Goal: Task Accomplishment & Management: Complete application form

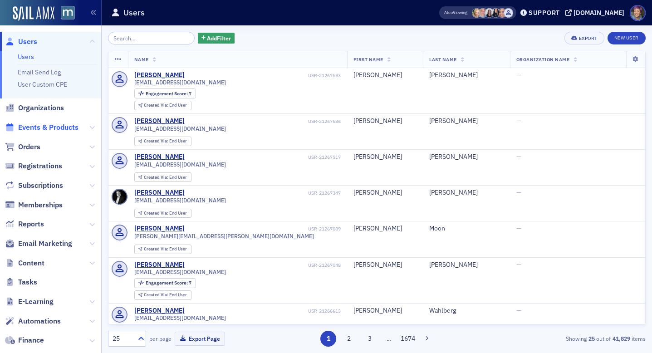
click at [48, 127] on span "Events & Products" at bounding box center [48, 128] width 60 height 10
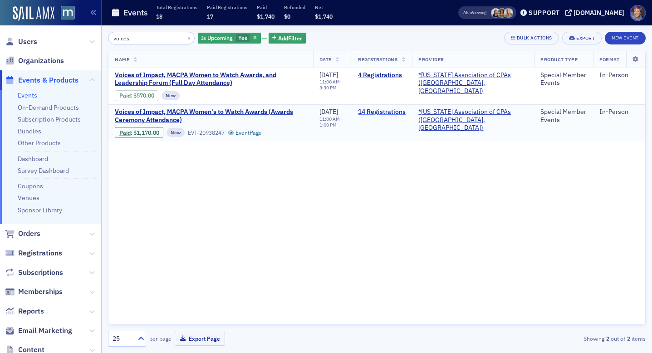
type input "voices"
click at [385, 112] on link "14 Registrations" at bounding box center [382, 112] width 48 height 8
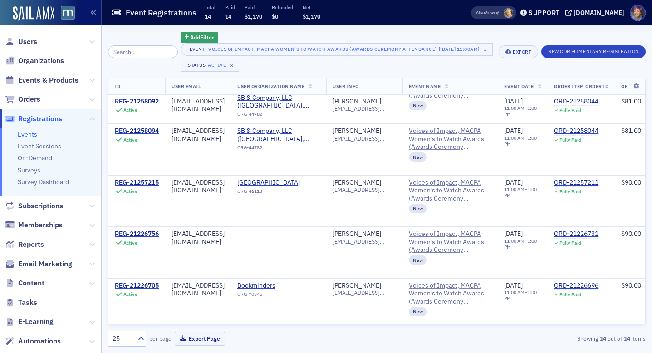
scroll to position [498, 0]
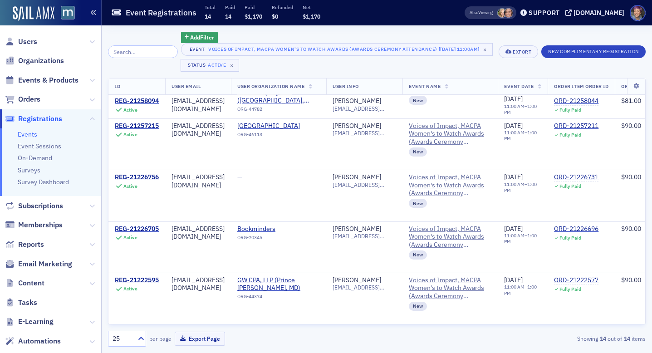
click at [93, 12] on icon "button" at bounding box center [93, 13] width 6 height 6
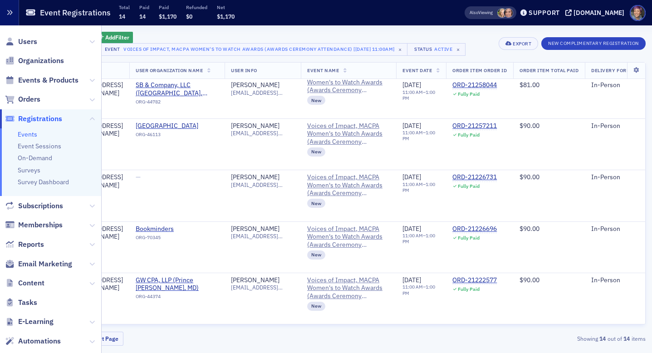
scroll to position [482, 0]
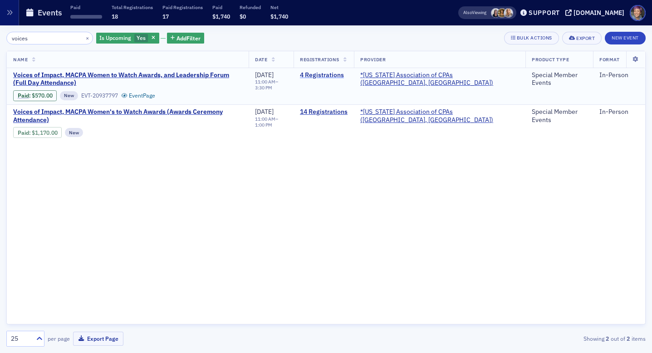
click at [348, 75] on link "4 Registrations" at bounding box center [324, 75] width 48 height 8
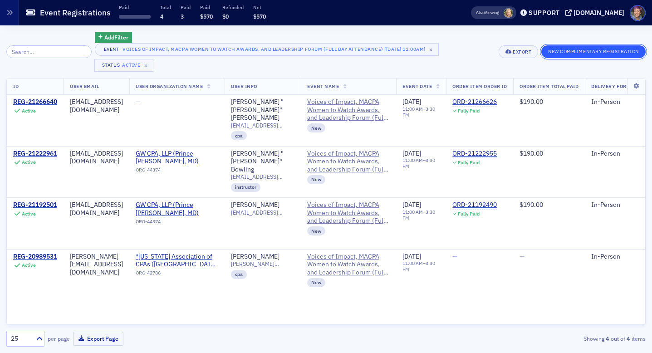
click at [561, 53] on button "New Complimentary Registration" at bounding box center [593, 51] width 104 height 13
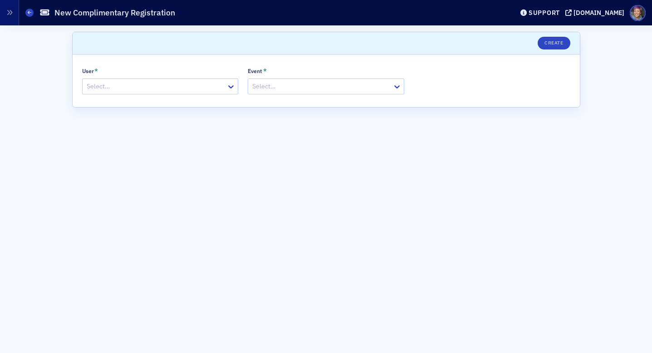
click at [309, 87] on div at bounding box center [321, 86] width 140 height 11
type input "voices"
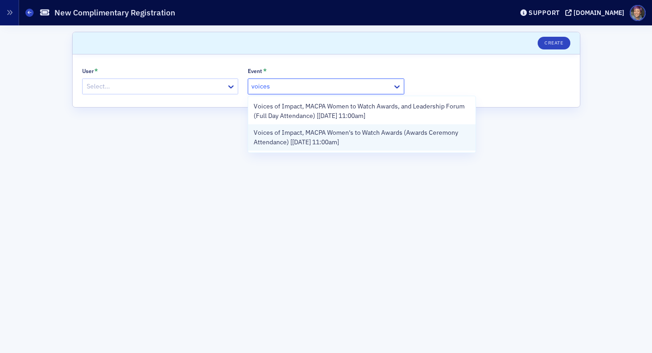
click at [315, 141] on span "Voices of Impact, MACPA Women's to Watch Awards (Awards Ceremony Attendance) [[…" at bounding box center [362, 137] width 216 height 19
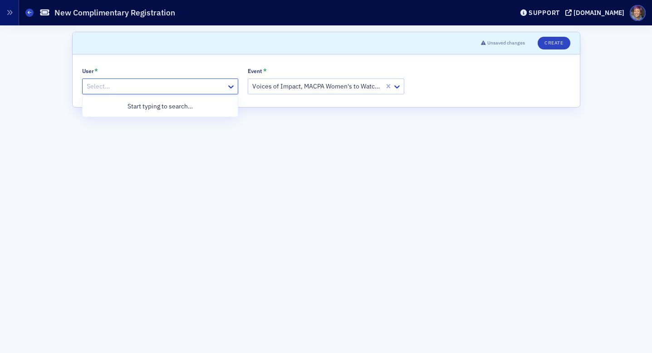
click at [193, 83] on div at bounding box center [156, 86] width 140 height 11
paste input "[PERSON_NAME][EMAIL_ADDRESS][PERSON_NAME][DOMAIN_NAME]"
type input "[PERSON_NAME][EMAIL_ADDRESS][PERSON_NAME][DOMAIN_NAME]"
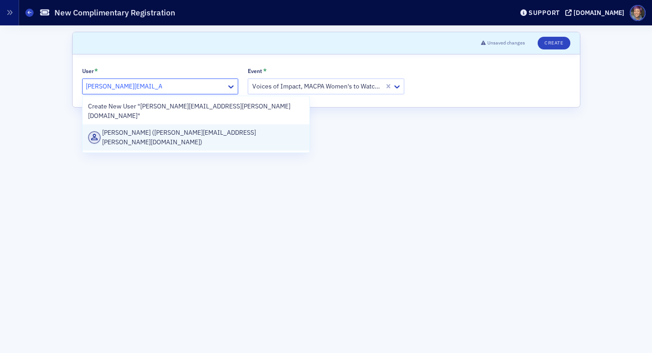
click at [182, 132] on div "[PERSON_NAME] ([PERSON_NAME][EMAIL_ADDRESS][PERSON_NAME][DOMAIN_NAME])" at bounding box center [196, 137] width 227 height 26
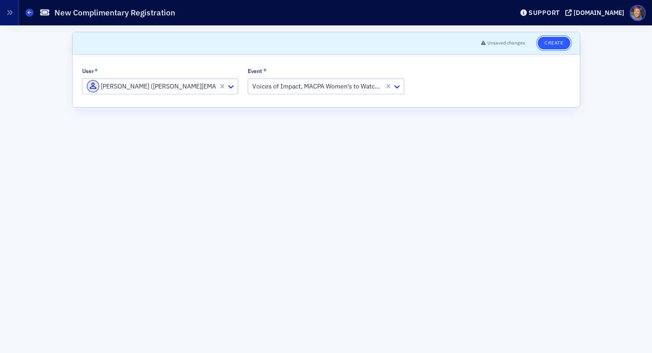
click at [556, 39] on button "Create" at bounding box center [554, 43] width 32 height 13
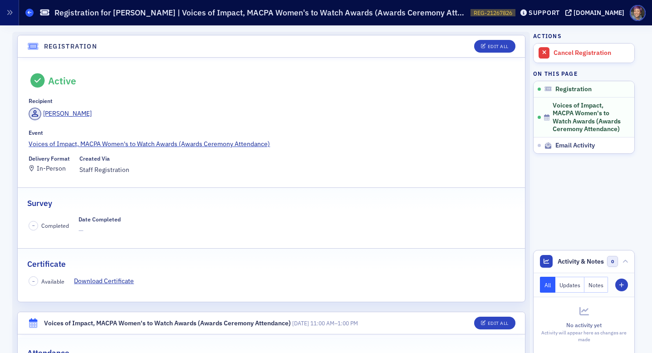
click at [32, 13] on span at bounding box center [29, 13] width 8 height 8
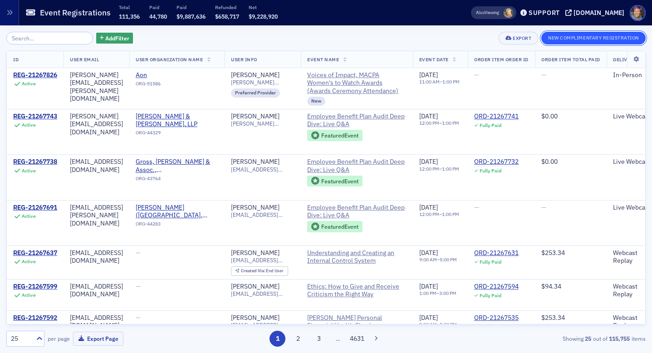
click at [562, 39] on button "New Complimentary Registration" at bounding box center [593, 38] width 104 height 13
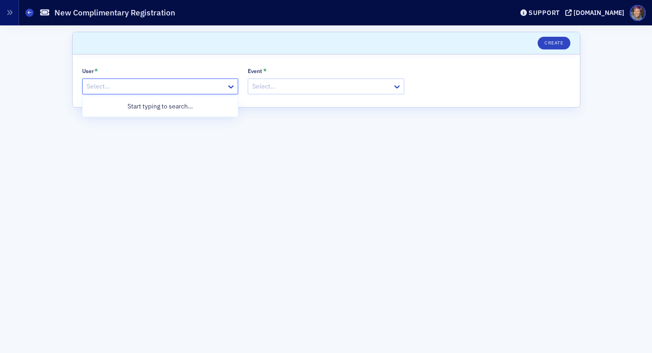
click at [141, 81] on div at bounding box center [156, 86] width 140 height 11
paste input "[EMAIL_ADDRESS][DOMAIN_NAME]"
type input "[EMAIL_ADDRESS][DOMAIN_NAME]"
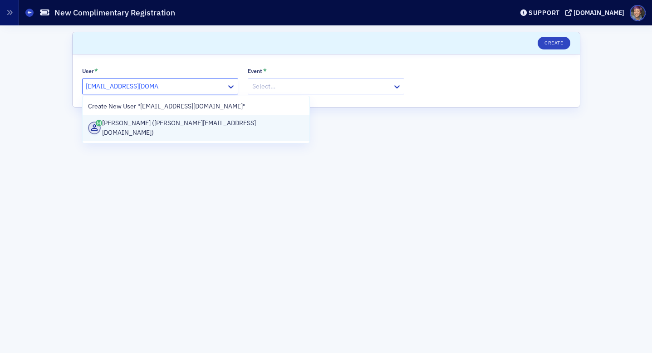
click at [142, 128] on div "[PERSON_NAME] ([PERSON_NAME][EMAIL_ADDRESS][DOMAIN_NAME])" at bounding box center [196, 127] width 216 height 19
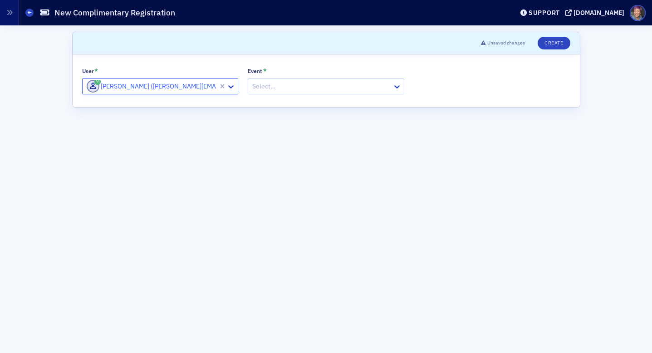
click at [296, 87] on div at bounding box center [321, 86] width 140 height 11
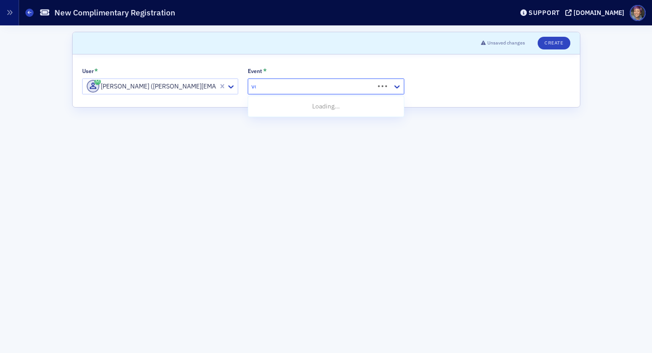
type input "voices"
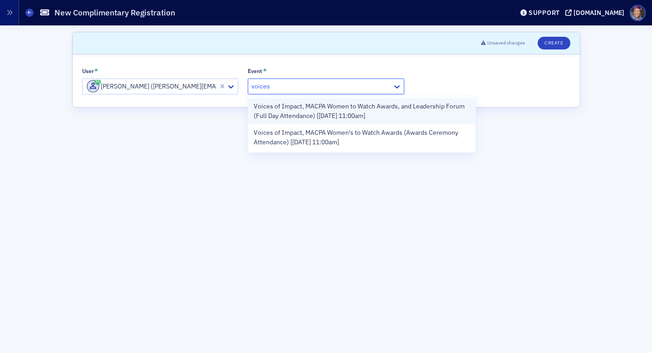
click at [331, 113] on span "Voices of Impact, MACPA Women to Watch Awards, and Leadership Forum (Full Day A…" at bounding box center [362, 111] width 216 height 19
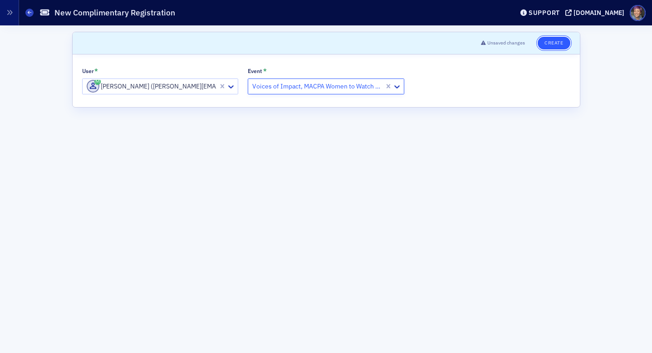
click at [550, 45] on button "Create" at bounding box center [554, 43] width 32 height 13
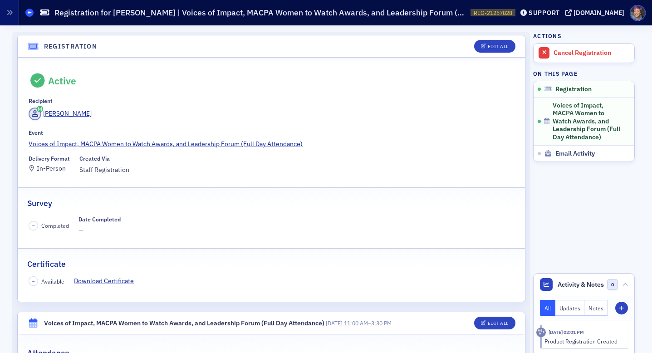
click at [32, 12] on span at bounding box center [29, 13] width 8 height 8
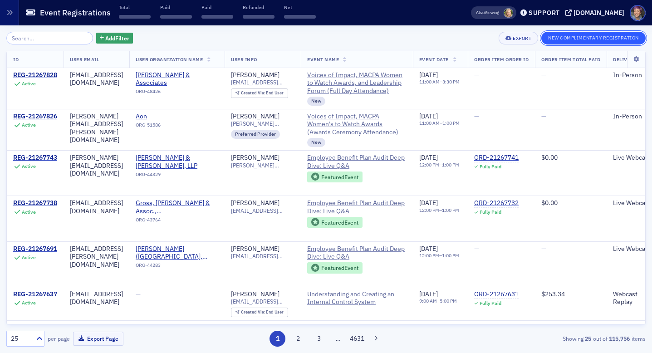
click at [555, 43] on button "New Complimentary Registration" at bounding box center [593, 38] width 104 height 13
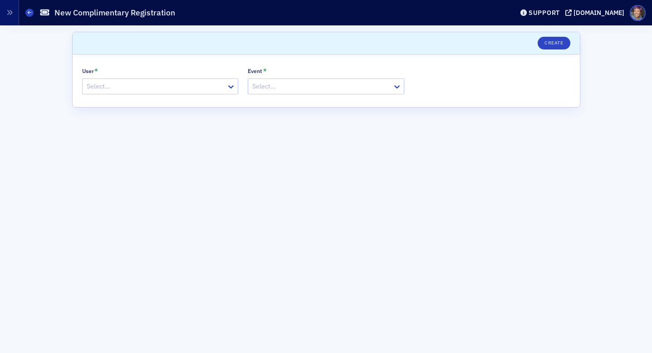
click at [175, 86] on div at bounding box center [156, 86] width 140 height 11
paste input "[EMAIL_ADDRESS][DOMAIN_NAME]"
type input "[EMAIL_ADDRESS][DOMAIN_NAME]"
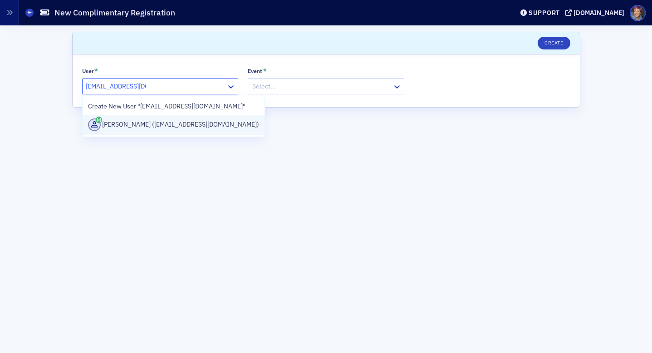
click at [149, 120] on div "[PERSON_NAME] ([EMAIL_ADDRESS][DOMAIN_NAME])" at bounding box center [174, 124] width 172 height 13
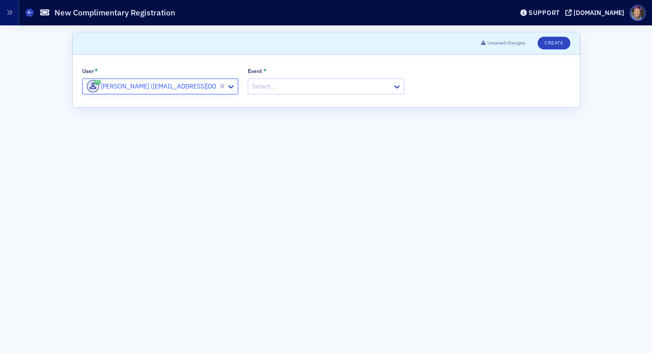
click at [299, 86] on div at bounding box center [321, 86] width 140 height 11
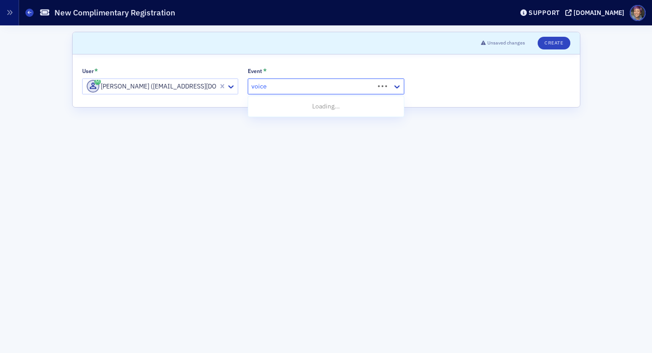
type input "voices"
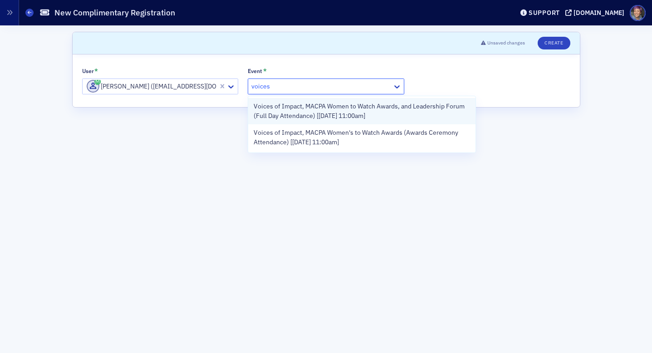
click at [304, 108] on span "Voices of Impact, MACPA Women to Watch Awards, and Leadership Forum (Full Day A…" at bounding box center [362, 111] width 216 height 19
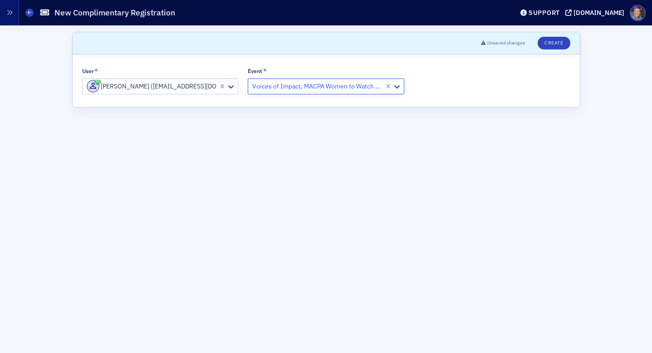
click at [306, 92] on div "Voices of Impact, MACPA Women to Watch Awards, and Leadership Forum (Full Day A…" at bounding box center [316, 86] width 136 height 13
type input "voices"
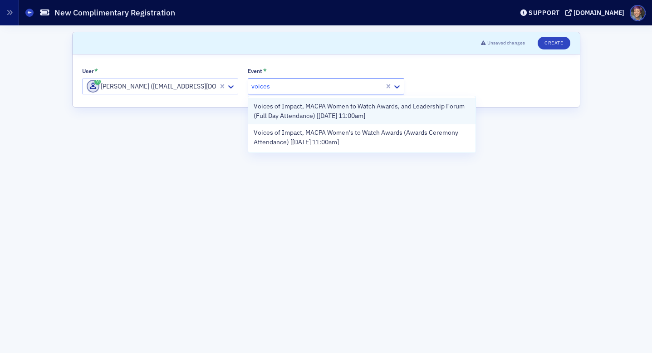
click at [305, 107] on span "Voices of Impact, MACPA Women to Watch Awards, and Leadership Forum (Full Day A…" at bounding box center [362, 111] width 216 height 19
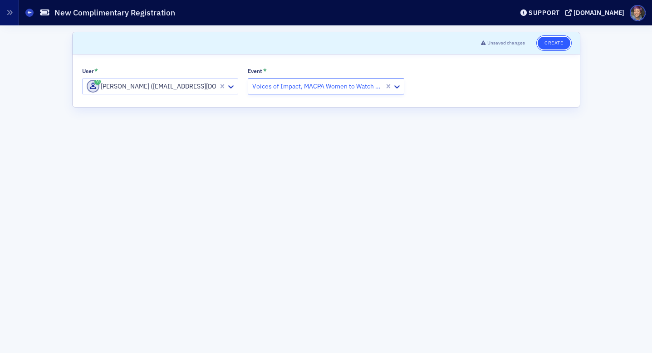
click at [547, 43] on button "Create" at bounding box center [554, 43] width 32 height 13
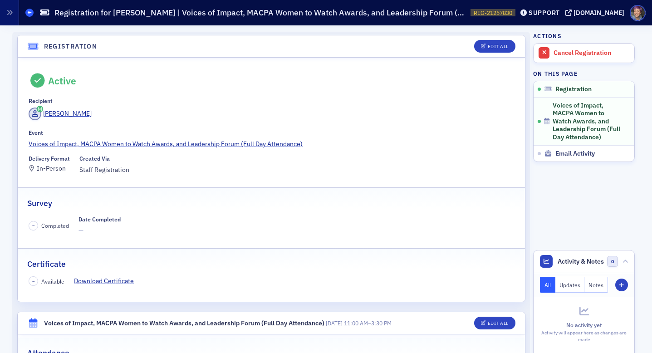
click at [30, 12] on icon at bounding box center [30, 12] width 4 height 4
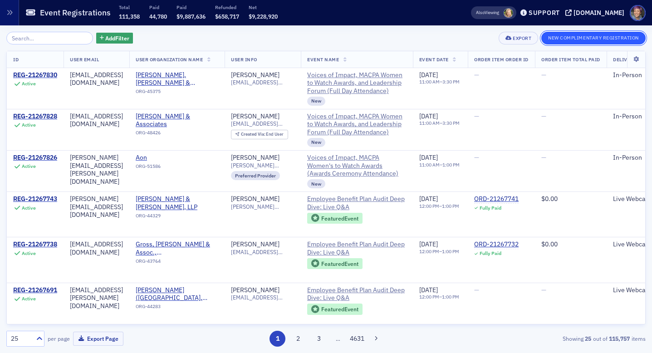
click at [575, 35] on button "New Complimentary Registration" at bounding box center [593, 38] width 104 height 13
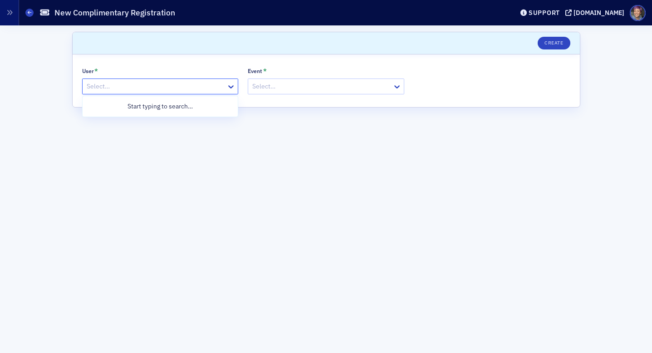
click at [177, 93] on div "Select…" at bounding box center [155, 86] width 144 height 13
paste input "[EMAIL_ADDRESS][DOMAIN_NAME]"
type input "[EMAIL_ADDRESS][DOMAIN_NAME]"
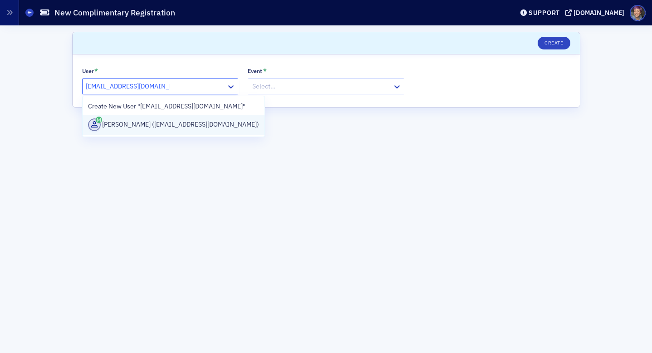
click at [163, 125] on div "[PERSON_NAME] ([EMAIL_ADDRESS][DOMAIN_NAME])" at bounding box center [174, 124] width 172 height 13
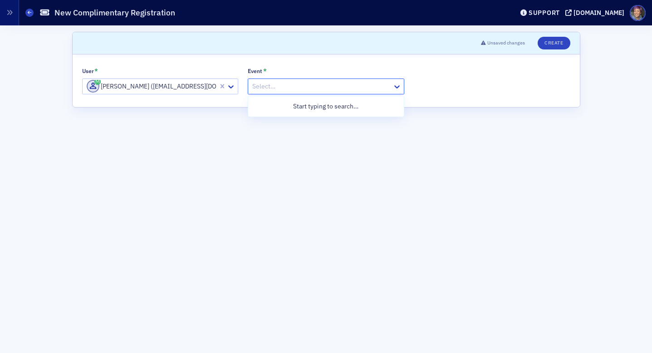
click at [299, 84] on div at bounding box center [321, 86] width 140 height 11
type input "voices"
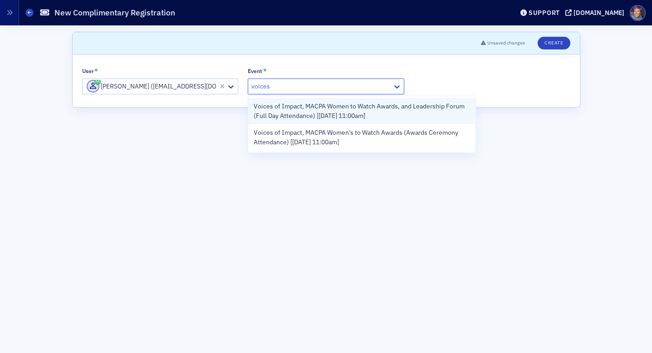
click at [321, 111] on span "Voices of Impact, MACPA Women to Watch Awards, and Leadership Forum (Full Day A…" at bounding box center [362, 111] width 216 height 19
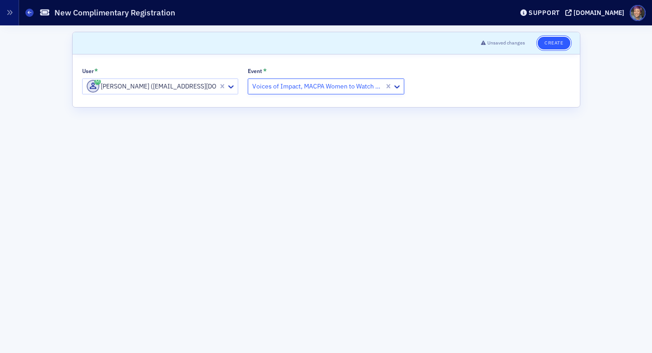
click at [550, 41] on button "Create" at bounding box center [554, 43] width 32 height 13
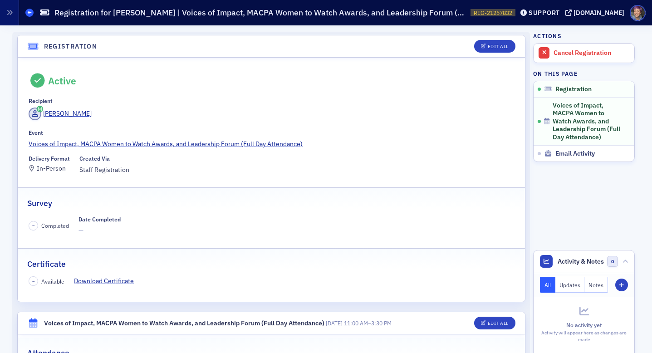
click at [26, 12] on span at bounding box center [29, 13] width 8 height 8
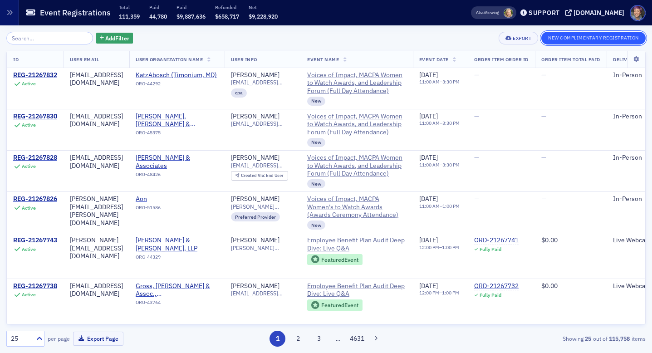
click at [595, 36] on button "New Complimentary Registration" at bounding box center [593, 38] width 104 height 13
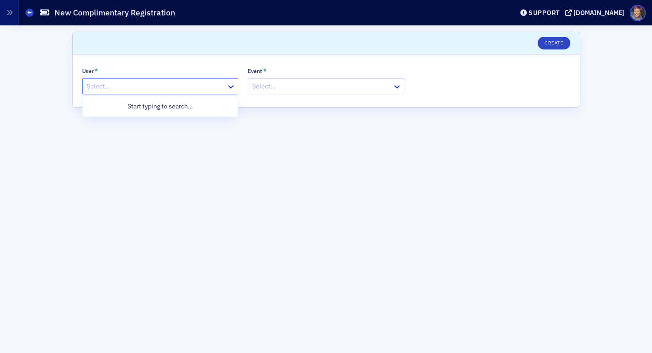
click at [144, 82] on div at bounding box center [156, 86] width 140 height 11
paste input "[EMAIL_ADDRESS][DOMAIN_NAME]"
type input "[EMAIL_ADDRESS][DOMAIN_NAME]"
click at [143, 126] on div "[PERSON_NAME] ([EMAIL_ADDRESS][DOMAIN_NAME])" at bounding box center [174, 124] width 172 height 13
click at [314, 90] on div at bounding box center [321, 86] width 140 height 11
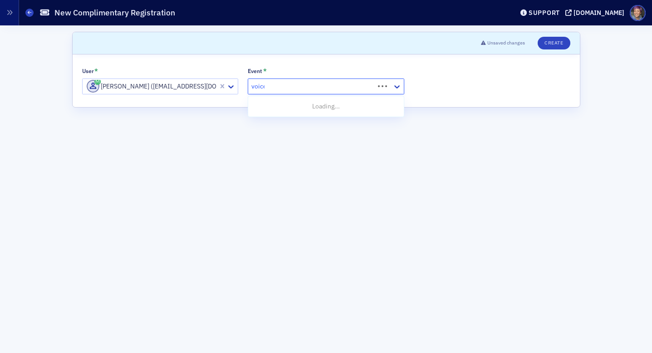
type input "voices"
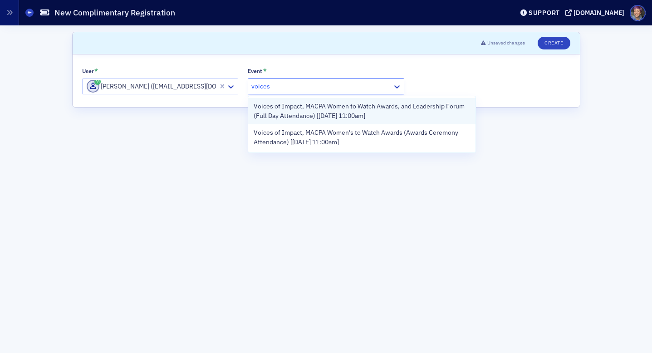
click at [312, 113] on span "Voices of Impact, MACPA Women to Watch Awards, and Leadership Forum (Full Day A…" at bounding box center [362, 111] width 216 height 19
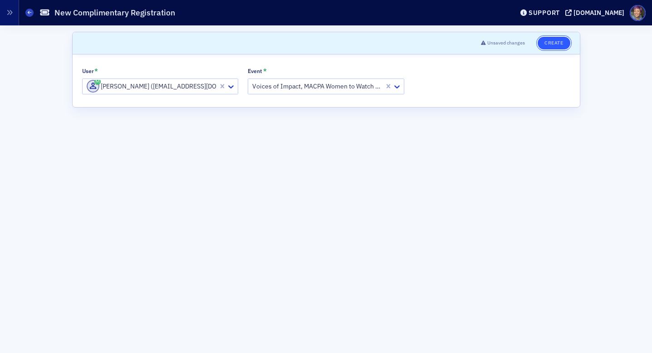
click at [560, 43] on button "Create" at bounding box center [554, 43] width 32 height 13
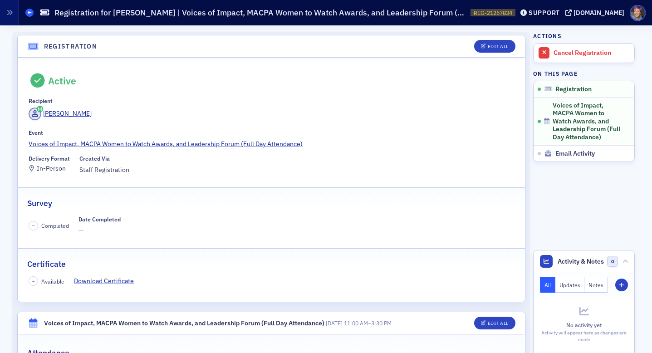
click at [27, 13] on span at bounding box center [29, 13] width 8 height 8
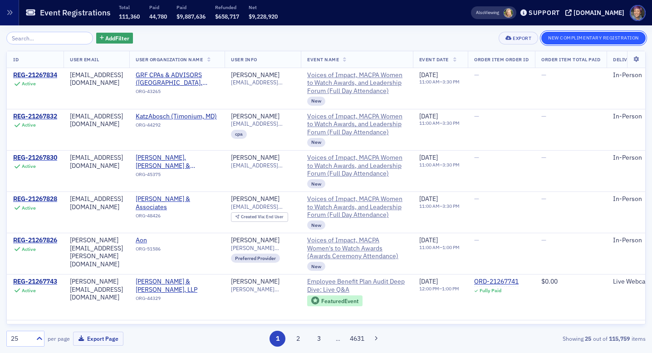
click at [573, 35] on button "New Complimentary Registration" at bounding box center [593, 38] width 104 height 13
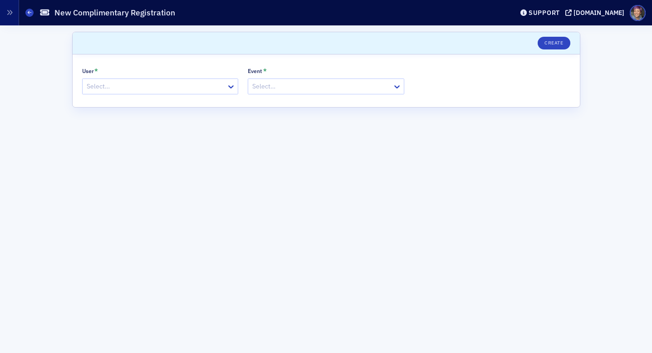
click at [125, 87] on div at bounding box center [156, 86] width 140 height 11
paste input "[PERSON_NAME][EMAIL_ADDRESS][DOMAIN_NAME]"
type input "[PERSON_NAME][EMAIL_ADDRESS][DOMAIN_NAME]"
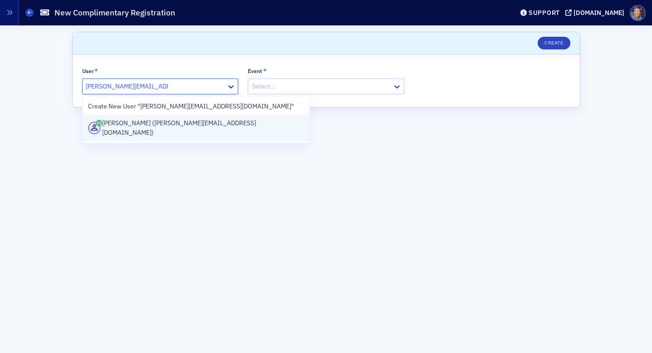
click at [124, 127] on div "[PERSON_NAME] ([PERSON_NAME][EMAIL_ADDRESS][DOMAIN_NAME])" at bounding box center [196, 127] width 216 height 19
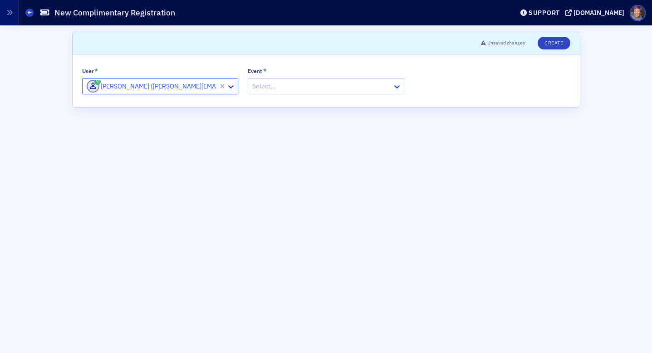
click at [302, 93] on div "Select…" at bounding box center [326, 87] width 157 height 16
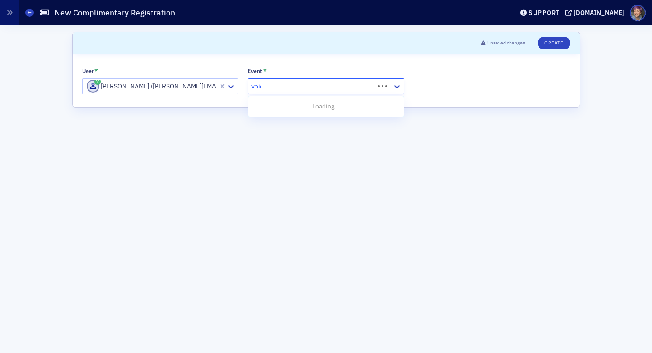
type input "voices"
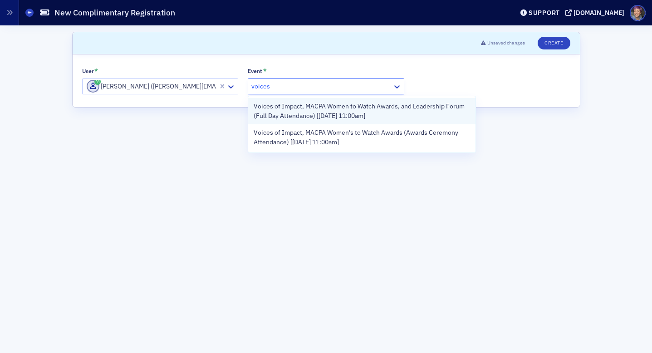
click at [315, 116] on span "Voices of Impact, MACPA Women to Watch Awards, and Leadership Forum (Full Day A…" at bounding box center [362, 111] width 216 height 19
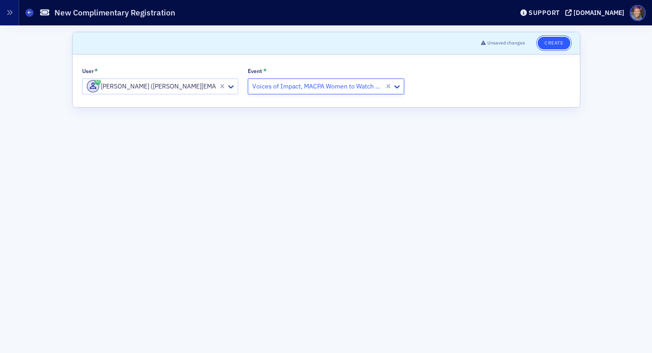
click at [552, 42] on button "Create" at bounding box center [554, 43] width 32 height 13
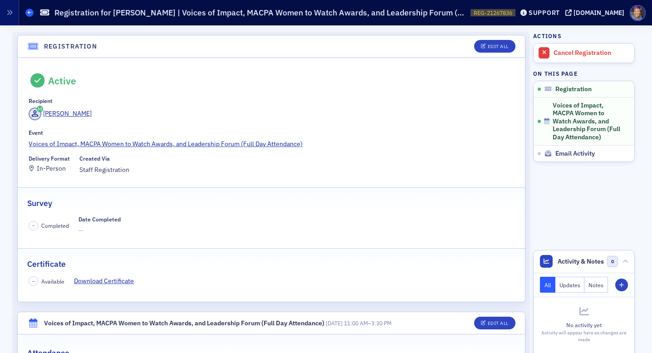
click at [29, 16] on span at bounding box center [29, 13] width 8 height 8
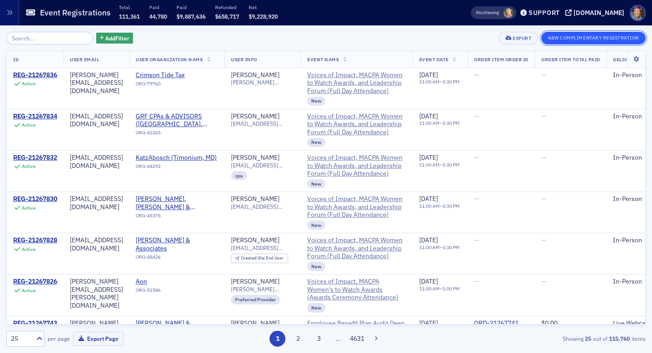
click at [624, 37] on button "New Complimentary Registration" at bounding box center [593, 38] width 104 height 13
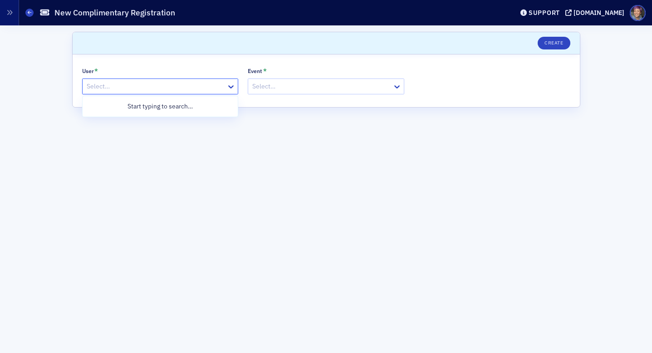
click at [123, 83] on div at bounding box center [156, 86] width 140 height 11
paste input "[PERSON_NAME][EMAIL_ADDRESS][PERSON_NAME][DOMAIN_NAME]"
type input "[PERSON_NAME][EMAIL_ADDRESS][PERSON_NAME][DOMAIN_NAME]"
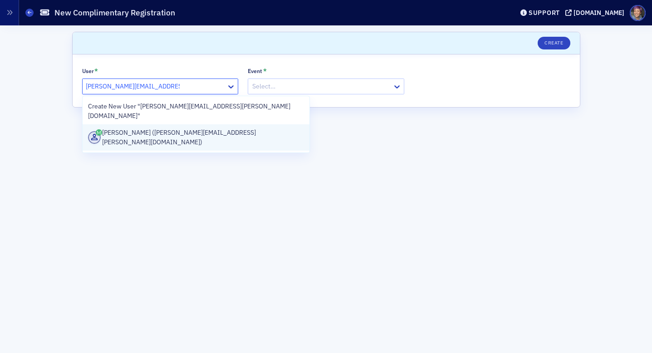
click at [132, 128] on div "[PERSON_NAME] ([PERSON_NAME][EMAIL_ADDRESS][PERSON_NAME][DOMAIN_NAME])" at bounding box center [196, 137] width 216 height 19
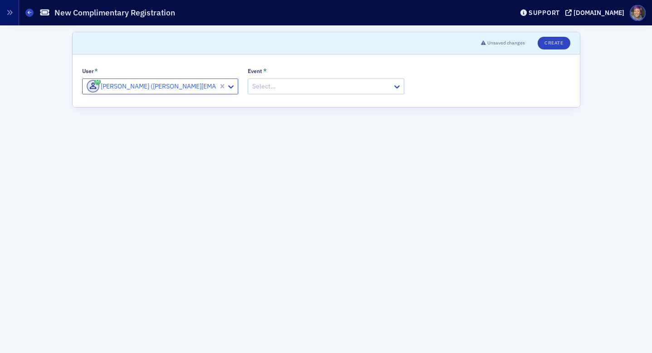
click at [327, 86] on div at bounding box center [321, 86] width 140 height 11
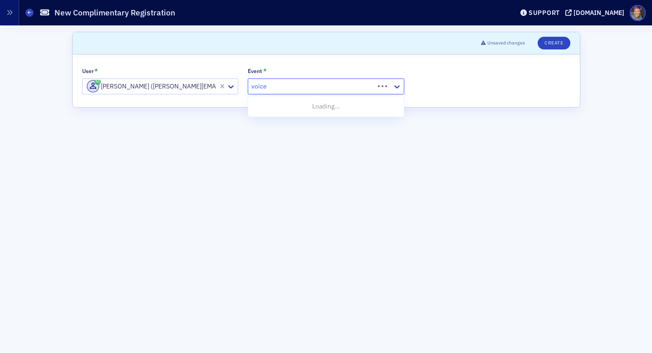
type input "voices"
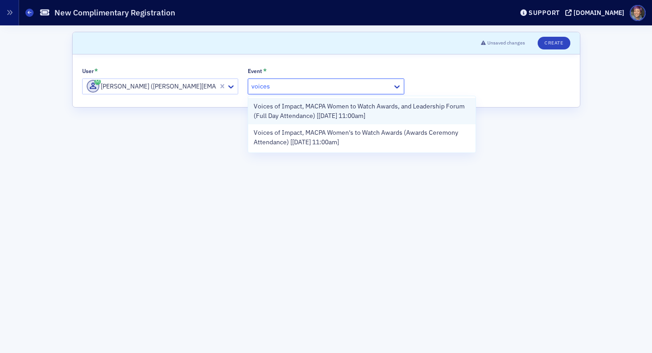
click at [299, 114] on span "Voices of Impact, MACPA Women to Watch Awards, and Leadership Forum (Full Day A…" at bounding box center [362, 111] width 216 height 19
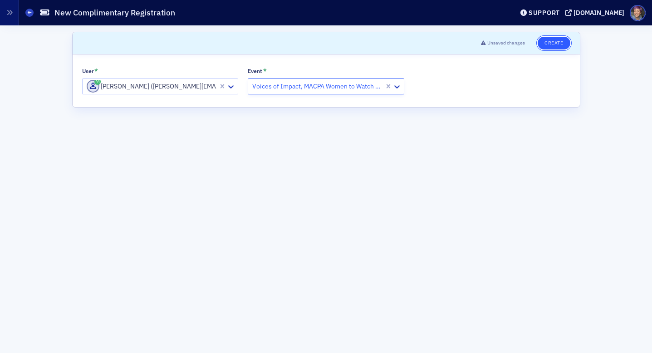
click at [557, 43] on button "Create" at bounding box center [554, 43] width 32 height 13
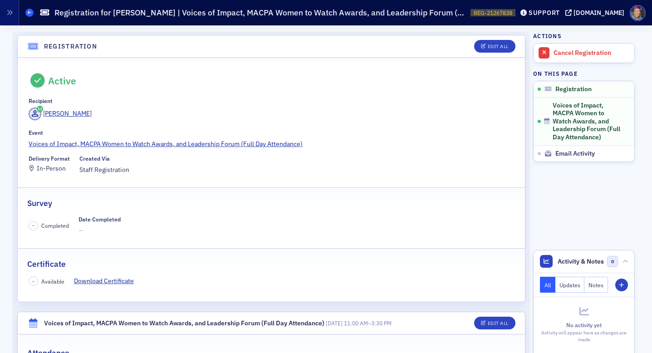
click at [33, 16] on link "Events" at bounding box center [29, 13] width 8 height 8
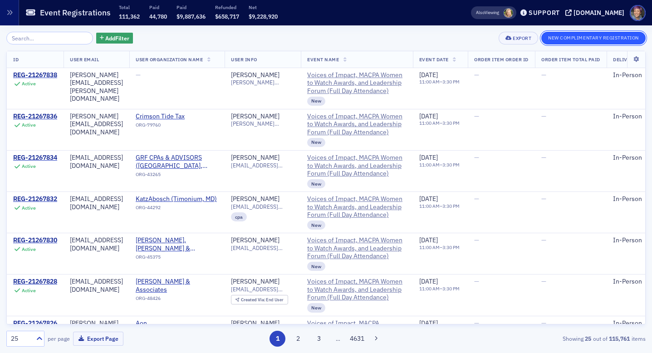
click at [585, 42] on button "New Complimentary Registration" at bounding box center [593, 38] width 104 height 13
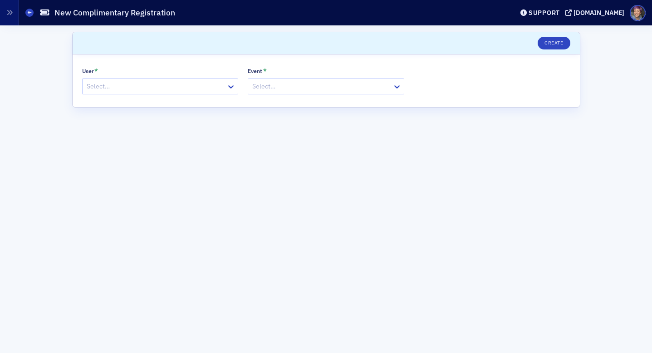
click at [135, 90] on div at bounding box center [156, 86] width 140 height 11
paste input "[EMAIL_ADDRESS][DOMAIN_NAME]"
type input "[EMAIL_ADDRESS][DOMAIN_NAME]"
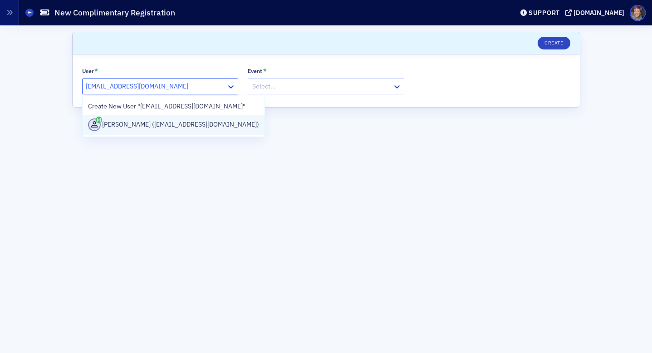
click at [135, 123] on div "[PERSON_NAME] ([EMAIL_ADDRESS][DOMAIN_NAME])" at bounding box center [174, 124] width 172 height 13
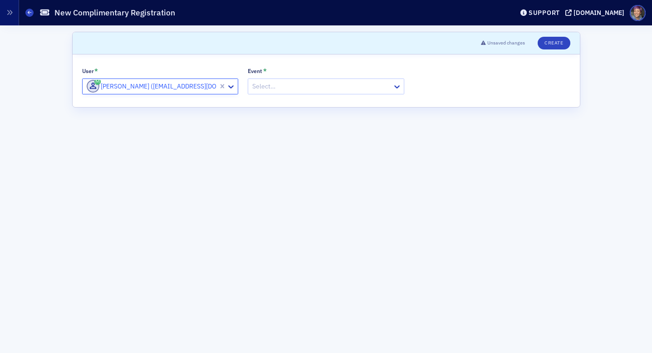
click at [329, 90] on div at bounding box center [321, 86] width 140 height 11
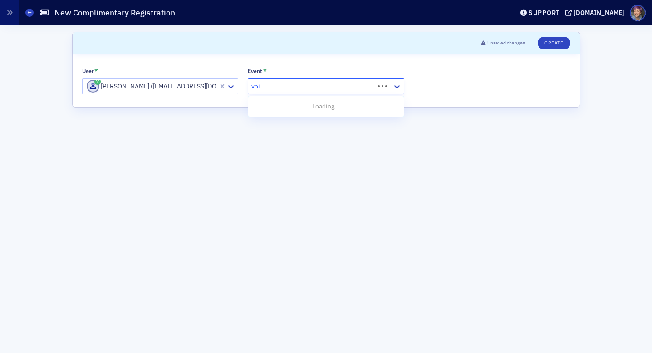
type input "voices"
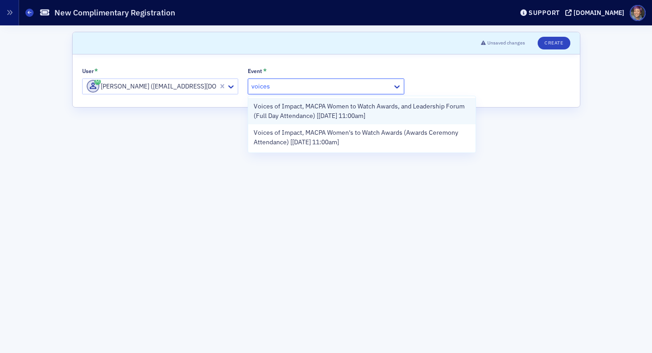
click at [311, 105] on span "Voices of Impact, MACPA Women to Watch Awards, and Leadership Forum (Full Day A…" at bounding box center [362, 111] width 216 height 19
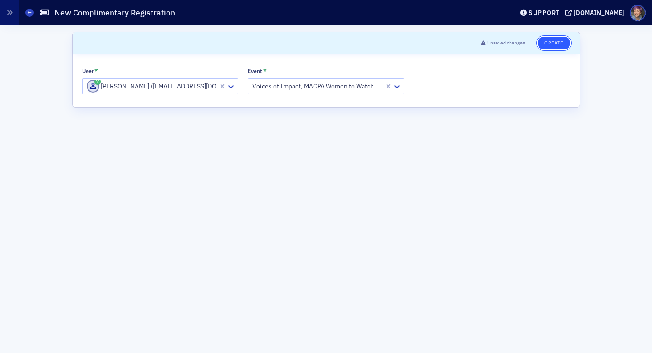
click at [555, 40] on button "Create" at bounding box center [554, 43] width 32 height 13
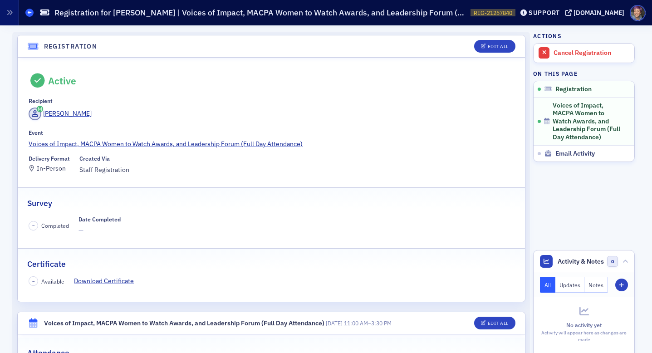
click at [31, 11] on span at bounding box center [29, 13] width 8 height 8
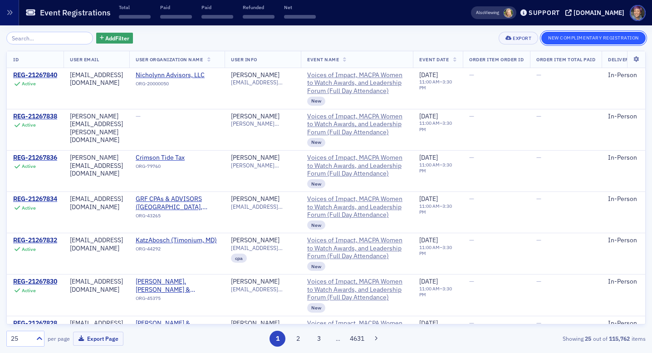
click at [572, 42] on button "New Complimentary Registration" at bounding box center [593, 38] width 104 height 13
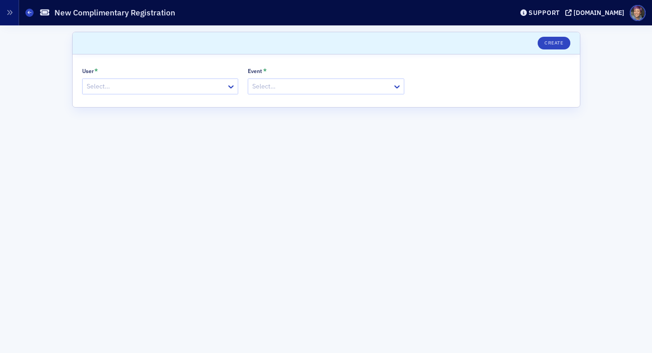
click at [128, 88] on div at bounding box center [156, 86] width 140 height 11
paste input "[EMAIL_ADDRESS][PERSON_NAME][DOMAIN_NAME]"
type input "[EMAIL_ADDRESS][PERSON_NAME][DOMAIN_NAME]"
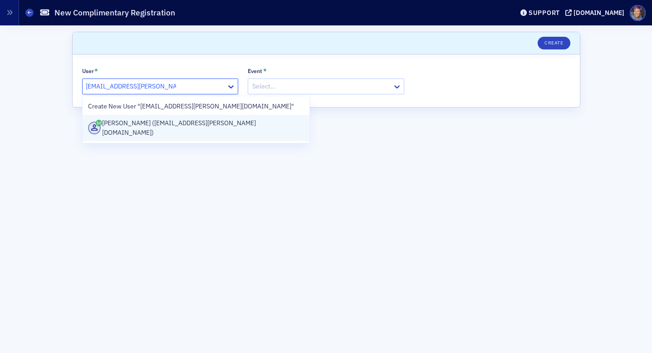
click at [162, 128] on div "[PERSON_NAME] ([EMAIL_ADDRESS][PERSON_NAME][DOMAIN_NAME])" at bounding box center [196, 127] width 216 height 19
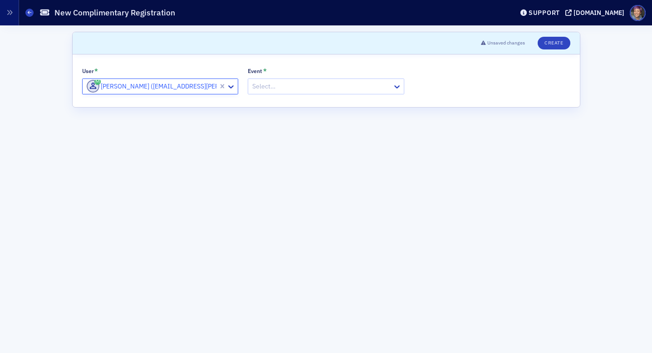
click at [276, 94] on div "Select…" at bounding box center [326, 87] width 157 height 16
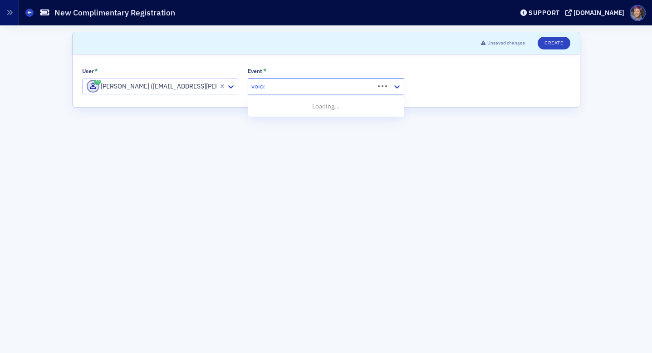
type input "voices"
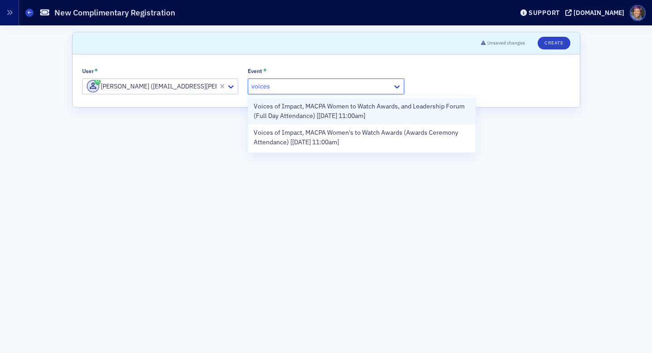
click at [285, 109] on span "Voices of Impact, MACPA Women to Watch Awards, and Leadership Forum (Full Day A…" at bounding box center [362, 111] width 216 height 19
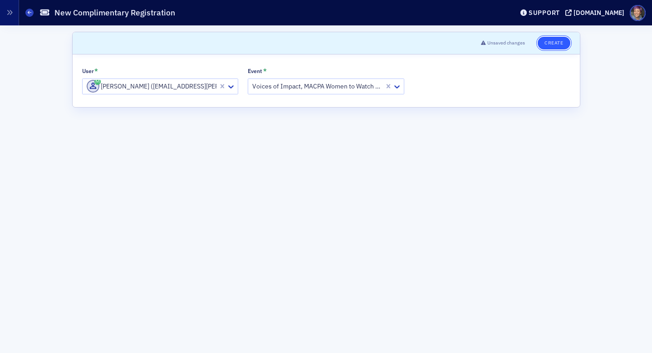
click at [559, 44] on button "Create" at bounding box center [554, 43] width 32 height 13
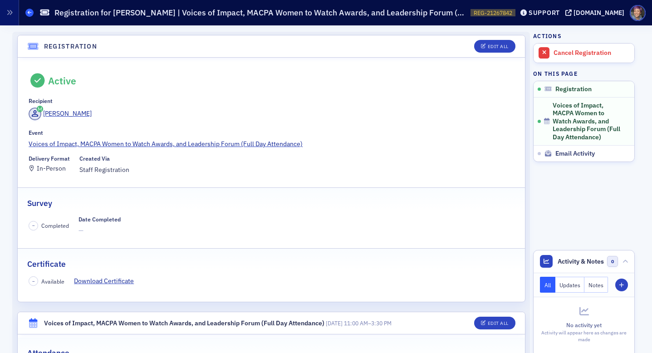
click at [29, 13] on icon at bounding box center [30, 12] width 4 height 4
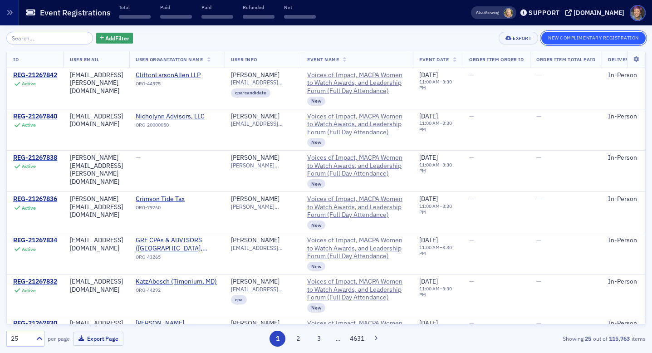
click at [552, 38] on button "New Complimentary Registration" at bounding box center [593, 38] width 104 height 13
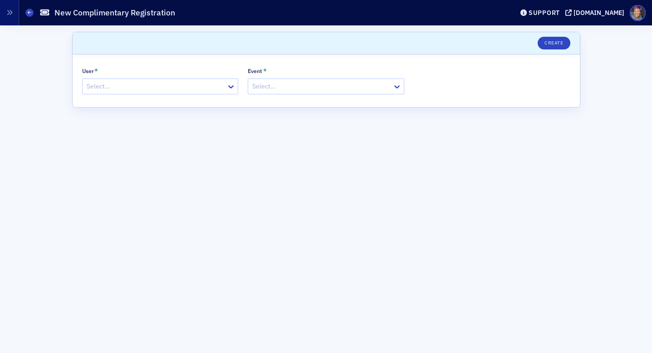
click at [137, 86] on div at bounding box center [156, 86] width 140 height 11
paste input "[EMAIL_ADDRESS][DOMAIN_NAME]"
type input "[EMAIL_ADDRESS][DOMAIN_NAME]"
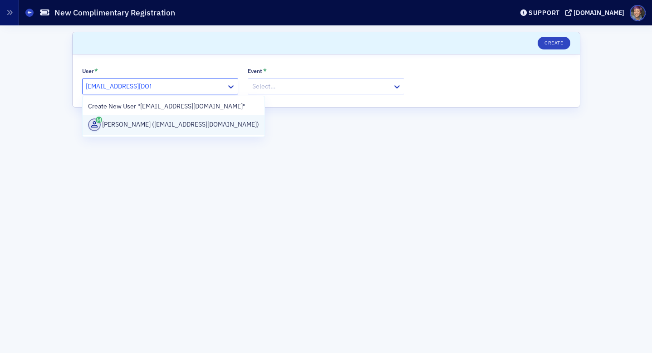
click at [139, 130] on div "[PERSON_NAME] ([EMAIL_ADDRESS][DOMAIN_NAME])" at bounding box center [174, 124] width 172 height 13
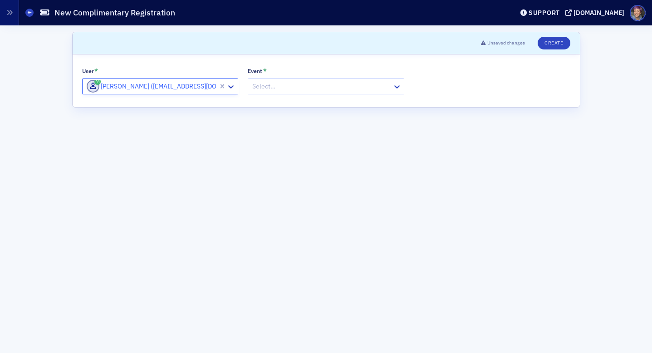
click at [326, 93] on div "Select…" at bounding box center [326, 87] width 157 height 16
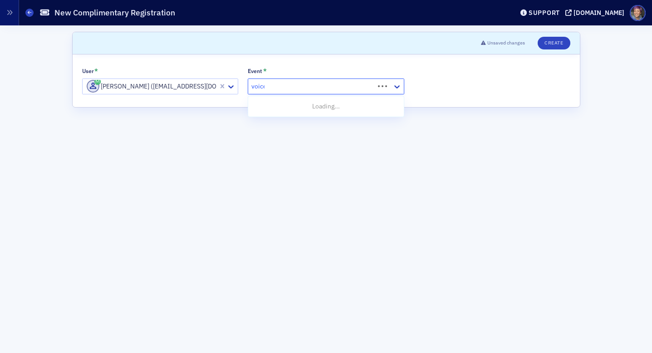
type input "voices"
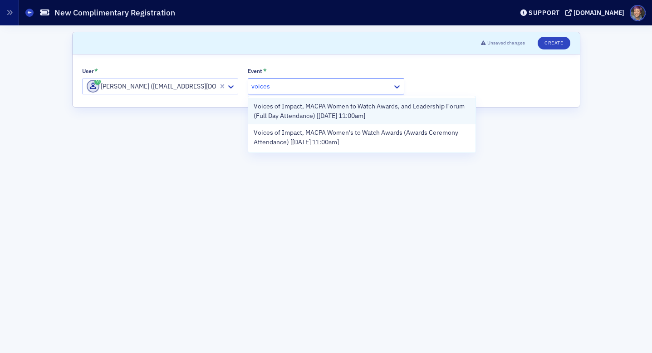
click at [316, 110] on span "Voices of Impact, MACPA Women to Watch Awards, and Leadership Forum (Full Day A…" at bounding box center [362, 111] width 216 height 19
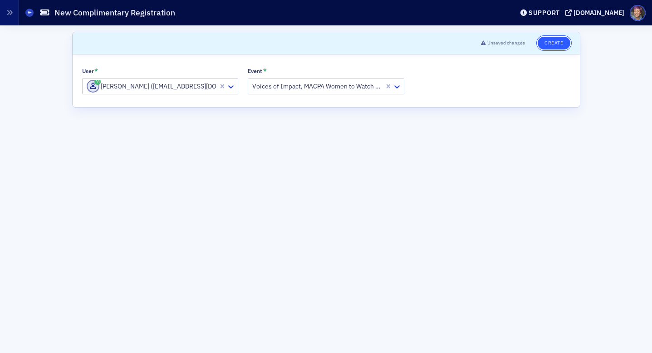
click at [554, 44] on button "Create" at bounding box center [554, 43] width 32 height 13
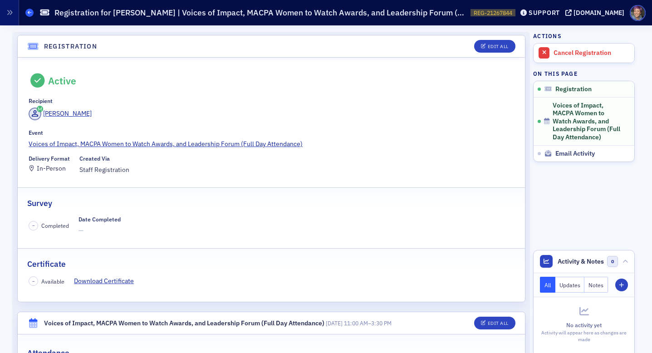
click at [30, 13] on icon at bounding box center [30, 12] width 4 height 4
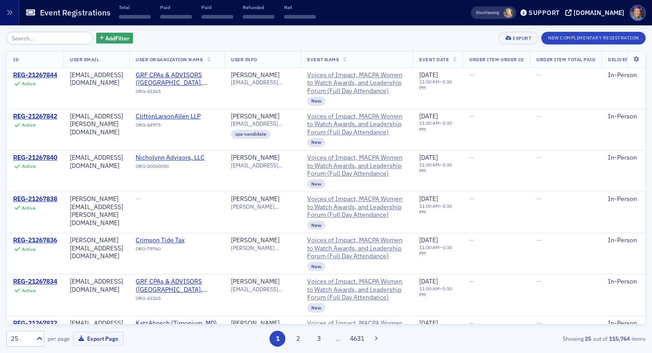
click at [600, 28] on div "Add Filter Export New Complimentary Registration ID User Email User Organizatio…" at bounding box center [325, 189] width 639 height 328
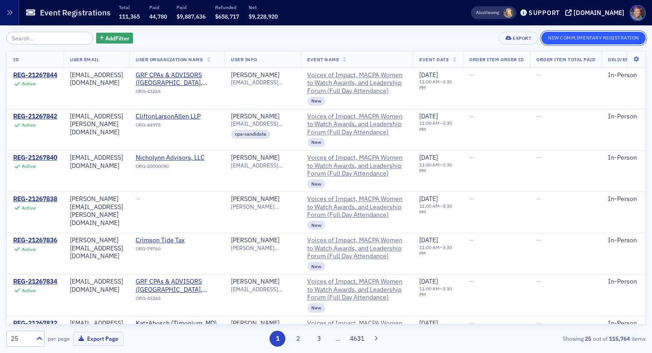
click at [599, 38] on button "New Complimentary Registration" at bounding box center [593, 38] width 104 height 13
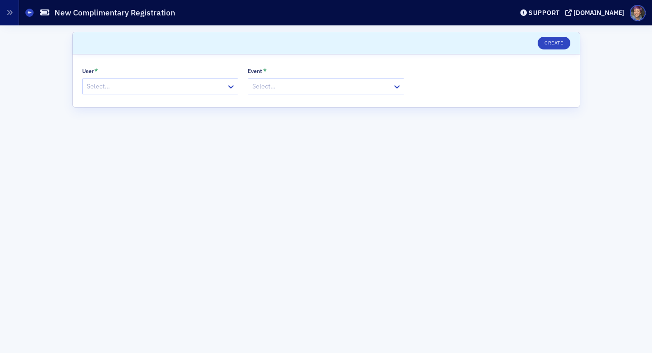
click at [104, 86] on div at bounding box center [156, 86] width 140 height 11
paste input "[EMAIL_ADDRESS][DOMAIN_NAME]"
type input "[EMAIL_ADDRESS][DOMAIN_NAME]"
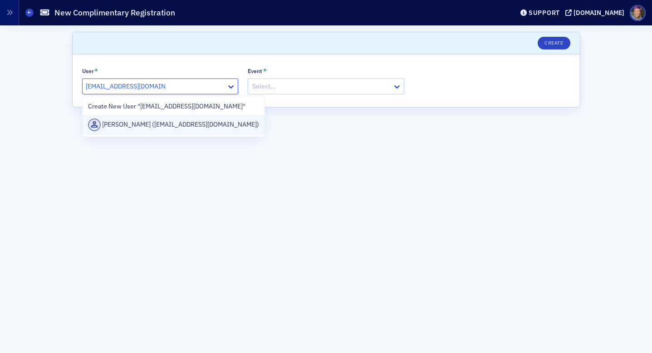
click at [144, 133] on div "[PERSON_NAME] ([EMAIL_ADDRESS][DOMAIN_NAME])" at bounding box center [174, 125] width 182 height 20
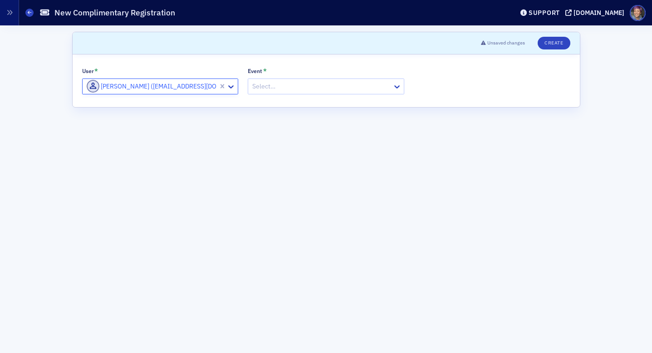
click at [295, 84] on div at bounding box center [321, 86] width 140 height 11
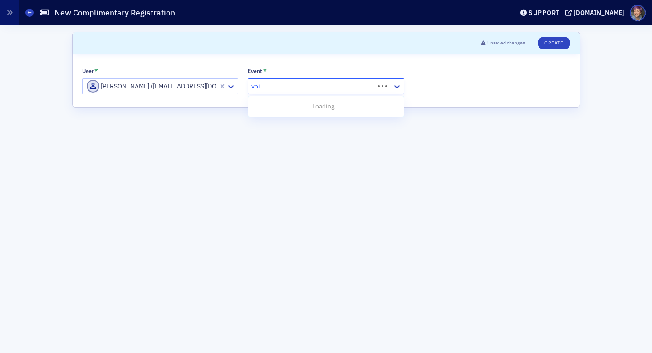
type input "voices"
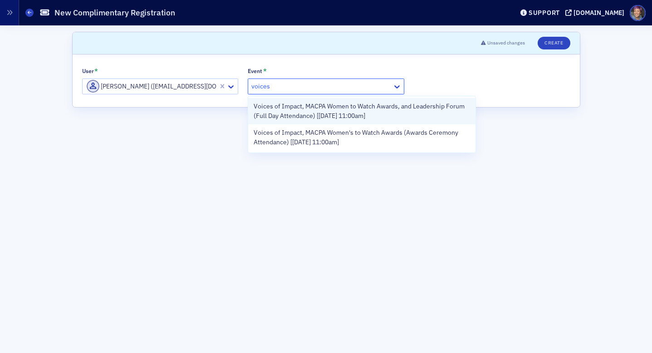
click at [279, 113] on span "Voices of Impact, MACPA Women to Watch Awards, and Leadership Forum (Full Day A…" at bounding box center [362, 111] width 216 height 19
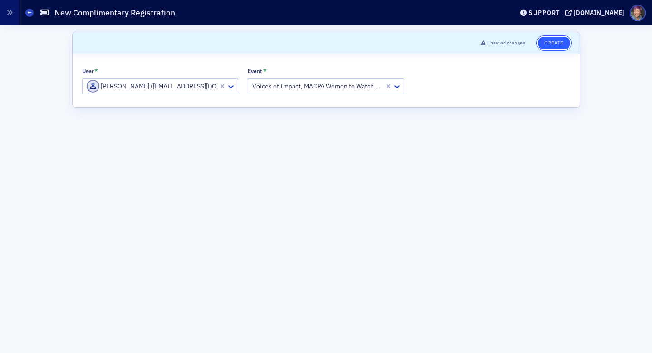
click at [547, 40] on button "Create" at bounding box center [554, 43] width 32 height 13
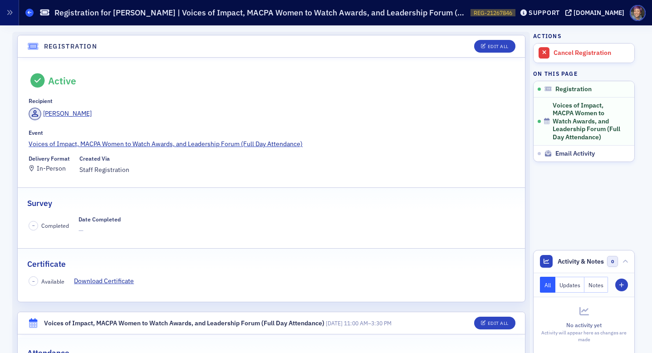
click at [29, 14] on icon at bounding box center [30, 12] width 4 height 4
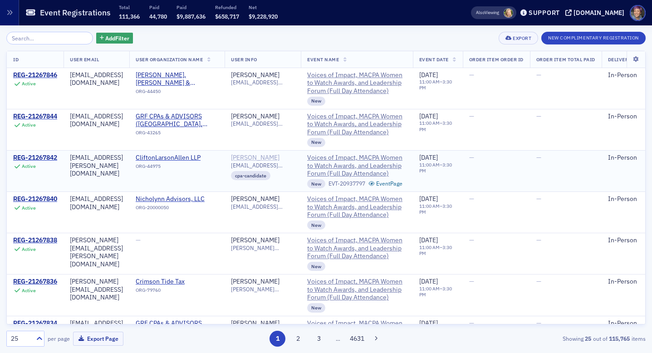
click at [280, 157] on div "[PERSON_NAME]" at bounding box center [255, 158] width 49 height 8
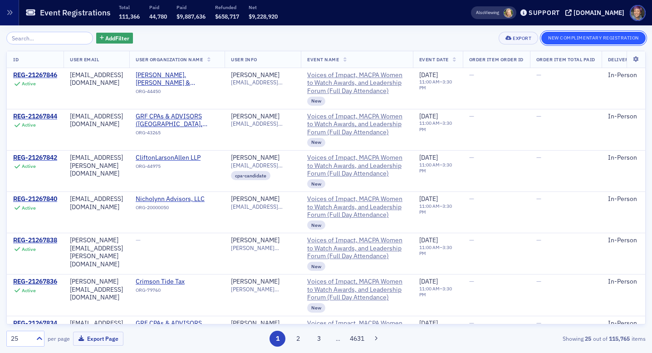
click at [596, 39] on button "New Complimentary Registration" at bounding box center [593, 38] width 104 height 13
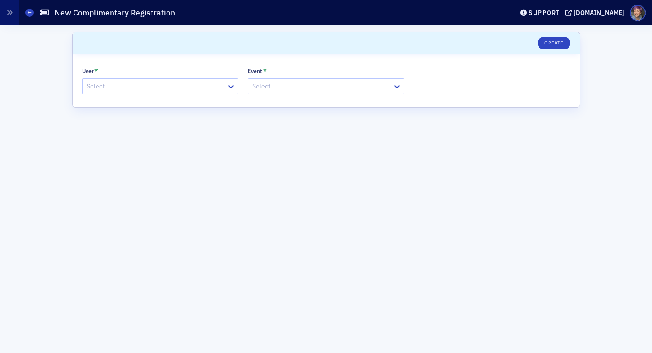
click at [144, 91] on div at bounding box center [156, 86] width 140 height 11
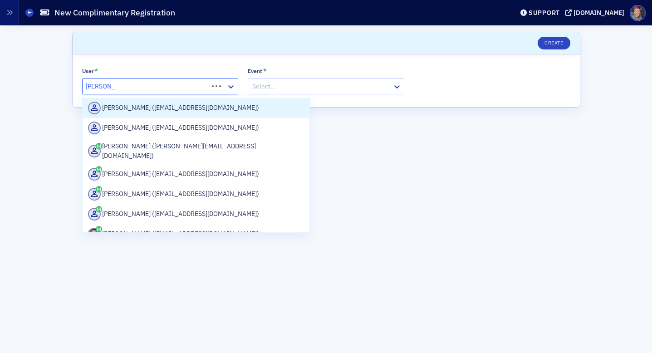
type input "[PERSON_NAME]@m"
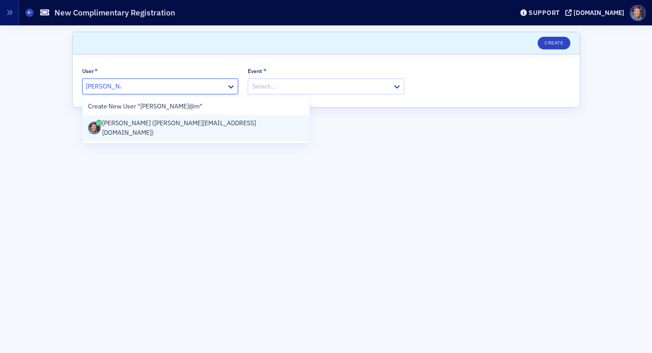
click at [147, 128] on div "[PERSON_NAME] ([PERSON_NAME][EMAIL_ADDRESS][DOMAIN_NAME])" at bounding box center [196, 127] width 216 height 19
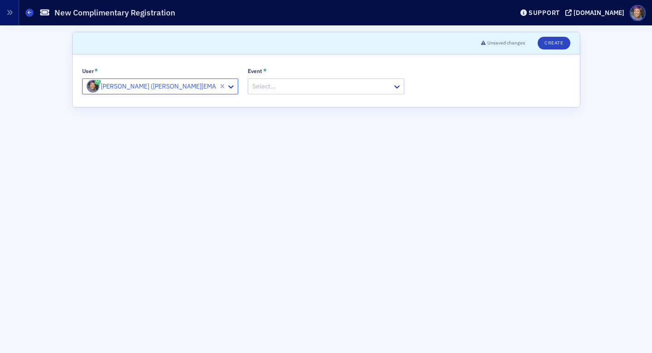
click at [296, 92] on div "Select…" at bounding box center [320, 86] width 144 height 13
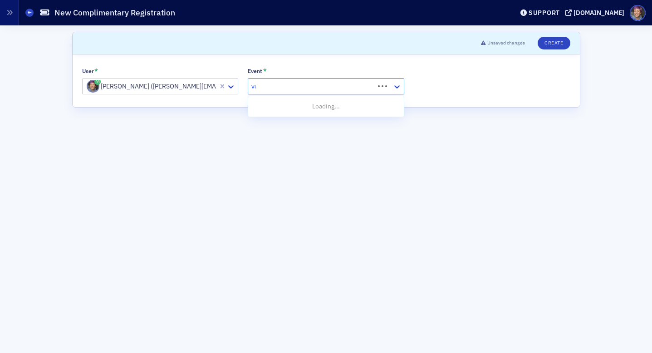
type input "voices"
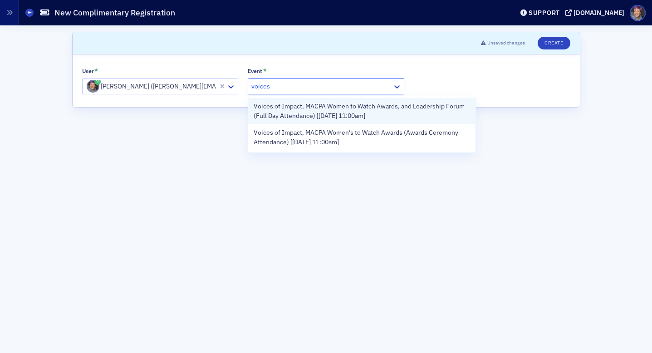
click at [285, 116] on span "Voices of Impact, MACPA Women to Watch Awards, and Leadership Forum (Full Day A…" at bounding box center [362, 111] width 216 height 19
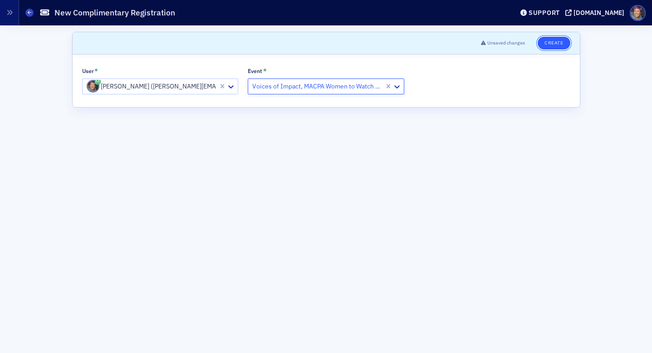
click at [557, 39] on button "Create" at bounding box center [554, 43] width 32 height 13
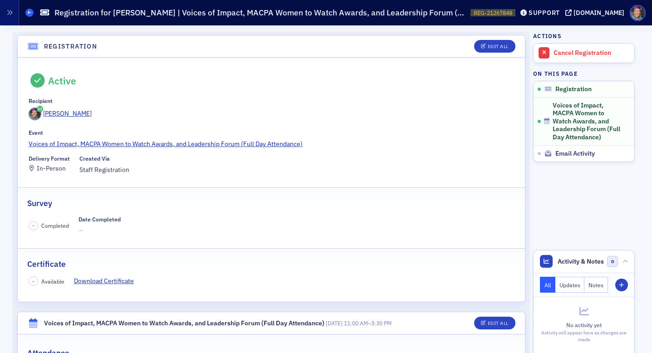
click at [30, 13] on icon at bounding box center [30, 12] width 4 height 4
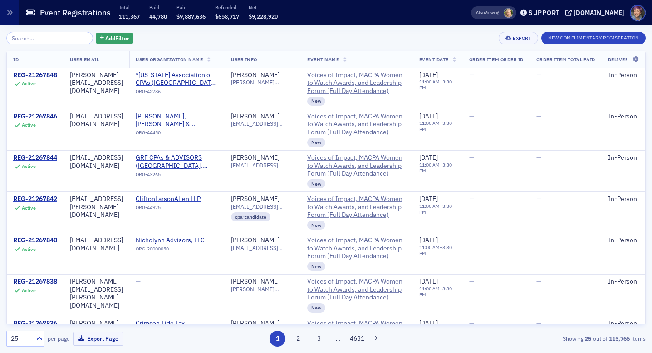
click at [430, 42] on div "Add Filter Export New Complimentary Registration" at bounding box center [325, 38] width 639 height 13
click at [626, 37] on button "New Complimentary Registration" at bounding box center [593, 38] width 104 height 13
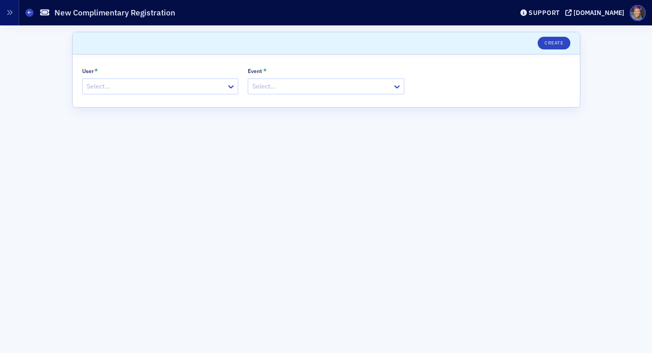
click at [144, 83] on div at bounding box center [156, 86] width 140 height 11
type input "lex"
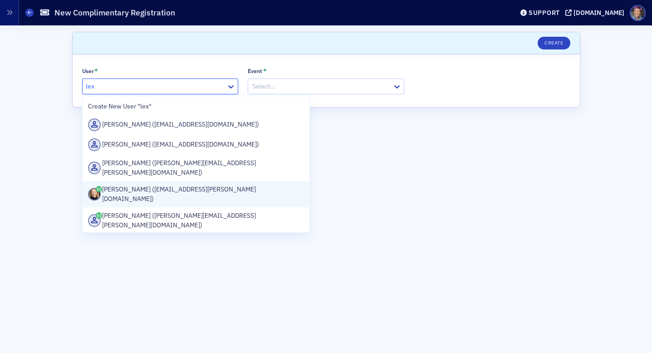
click at [142, 188] on div "[PERSON_NAME] ([EMAIL_ADDRESS][PERSON_NAME][DOMAIN_NAME])" at bounding box center [196, 194] width 216 height 19
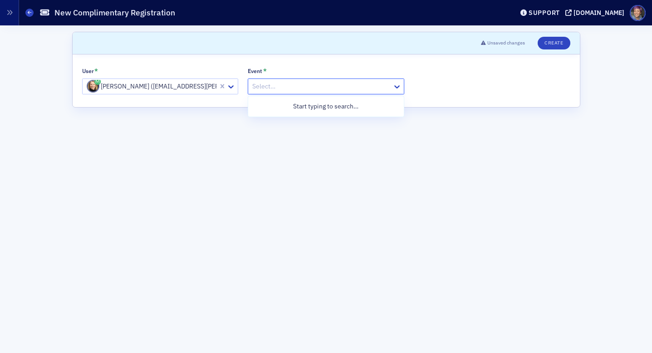
click at [311, 92] on div "Select…" at bounding box center [320, 86] width 144 height 13
type input "voices"
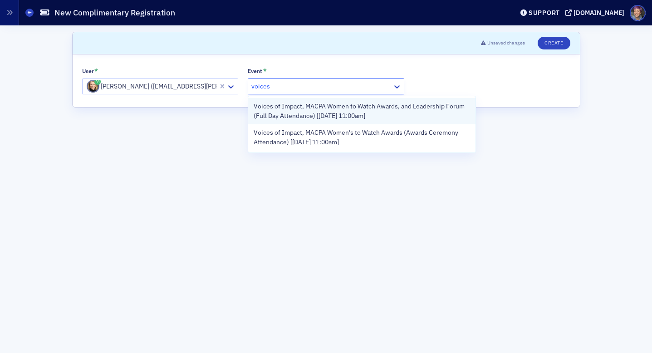
click at [309, 111] on span "Voices of Impact, MACPA Women to Watch Awards, and Leadership Forum (Full Day A…" at bounding box center [362, 111] width 216 height 19
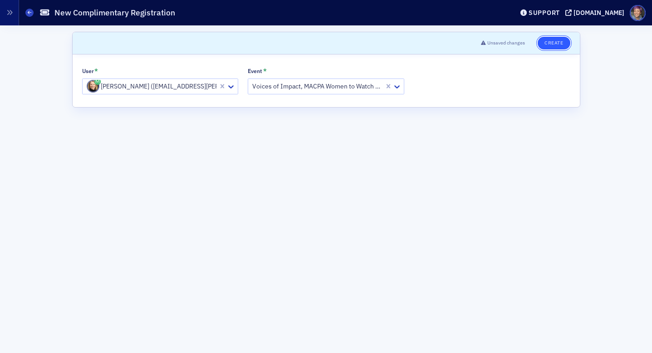
click at [552, 43] on button "Create" at bounding box center [554, 43] width 32 height 13
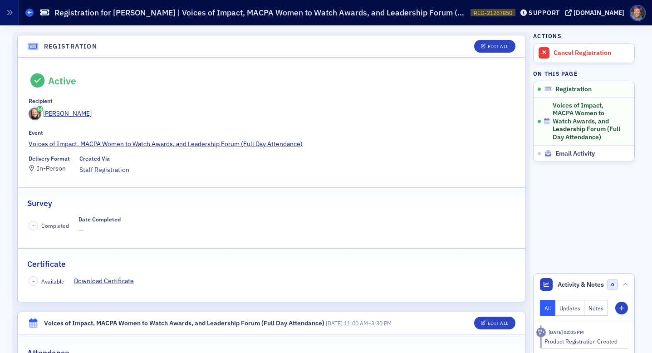
click at [29, 12] on icon at bounding box center [30, 12] width 4 height 4
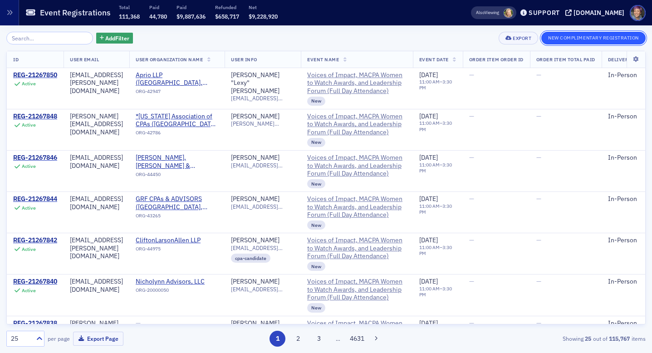
click at [565, 39] on button "New Complimentary Registration" at bounding box center [593, 38] width 104 height 13
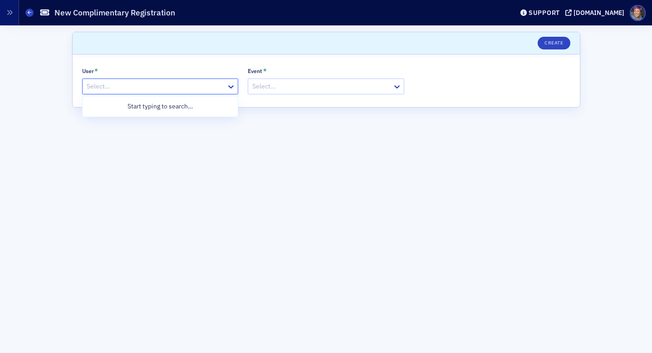
click at [100, 83] on div at bounding box center [156, 86] width 140 height 11
type input "mccaff"
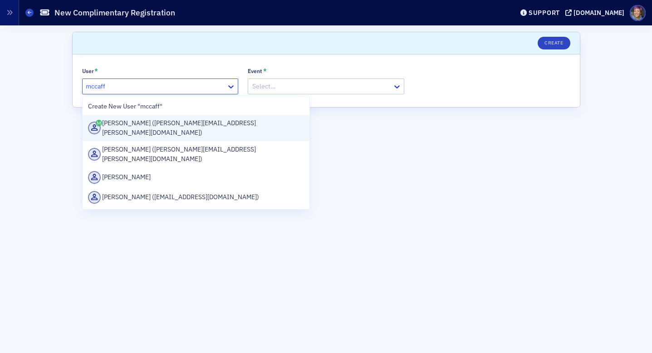
click at [133, 132] on div "[PERSON_NAME] ([PERSON_NAME][EMAIL_ADDRESS][PERSON_NAME][DOMAIN_NAME])" at bounding box center [196, 128] width 227 height 26
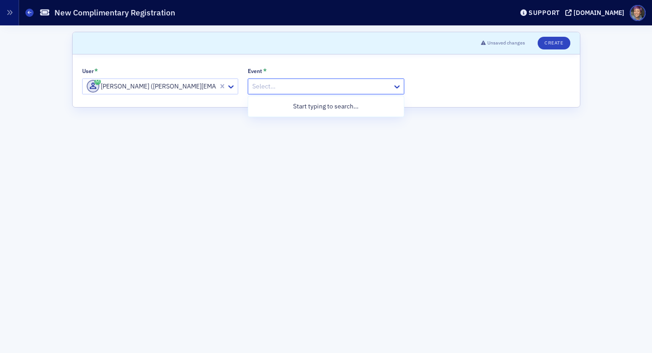
click at [291, 83] on div at bounding box center [321, 86] width 140 height 11
type input "voices of"
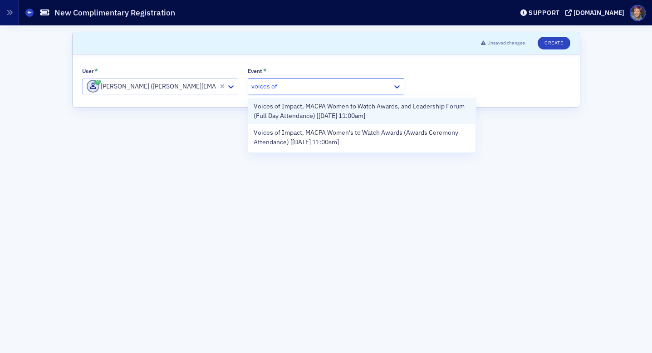
click at [300, 111] on span "Voices of Impact, MACPA Women to Watch Awards, and Leadership Forum (Full Day A…" at bounding box center [362, 111] width 216 height 19
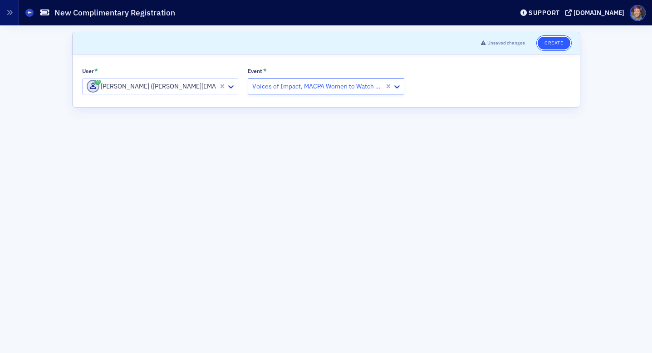
click at [557, 39] on button "Create" at bounding box center [554, 43] width 32 height 13
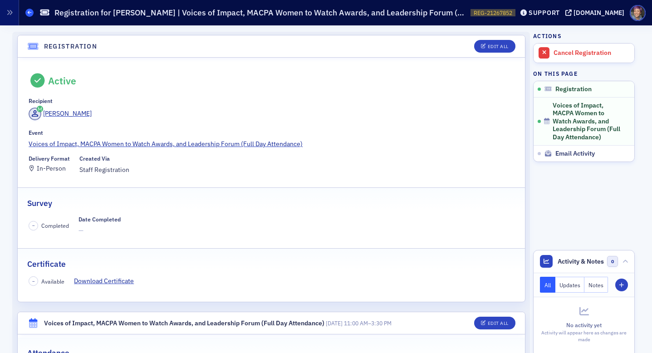
click at [26, 10] on span at bounding box center [29, 13] width 8 height 8
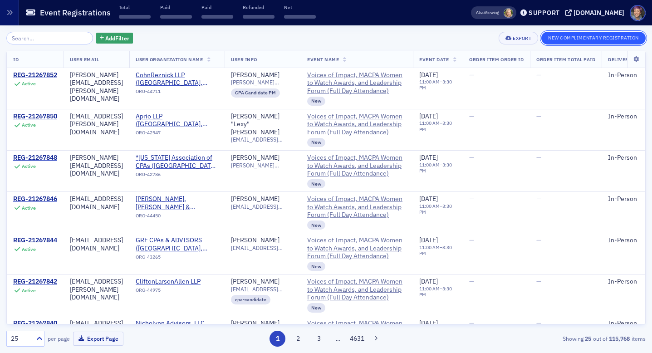
click at [610, 39] on button "New Complimentary Registration" at bounding box center [593, 38] width 104 height 13
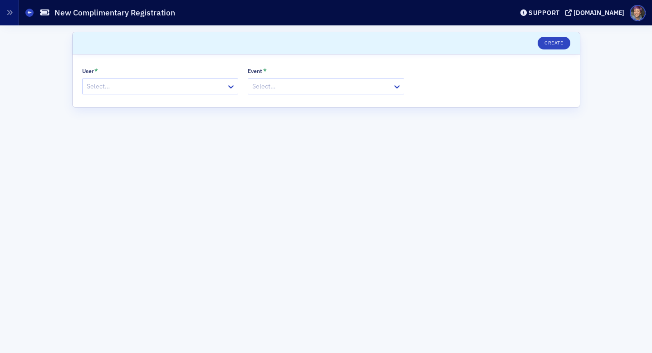
click at [121, 92] on div "Select…" at bounding box center [155, 86] width 144 height 13
type input "sfis"
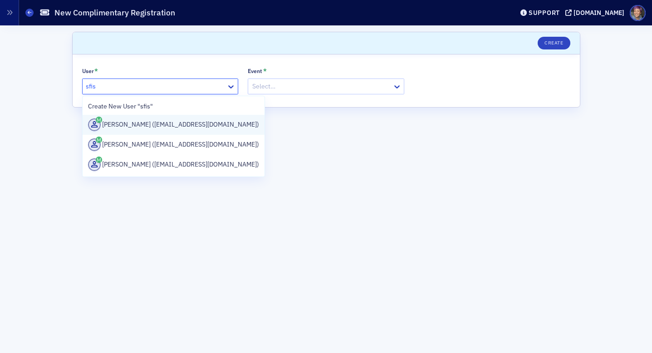
click at [138, 126] on div "[PERSON_NAME] ([EMAIL_ADDRESS][DOMAIN_NAME])" at bounding box center [174, 124] width 172 height 13
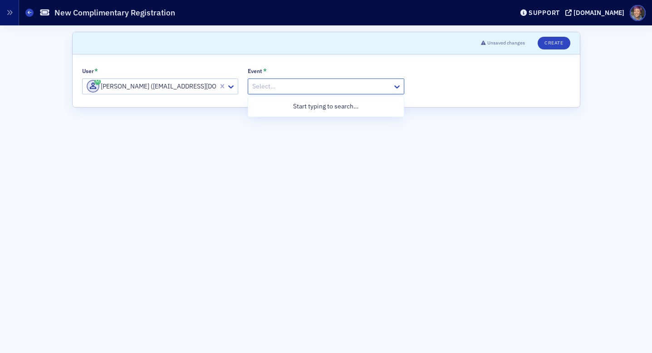
click at [304, 84] on div at bounding box center [321, 86] width 140 height 11
type input "voices of impact"
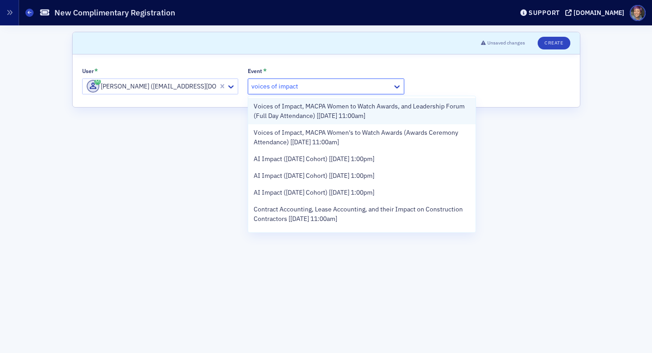
click at [300, 103] on span "Voices of Impact, MACPA Women to Watch Awards, and Leadership Forum (Full Day A…" at bounding box center [362, 111] width 216 height 19
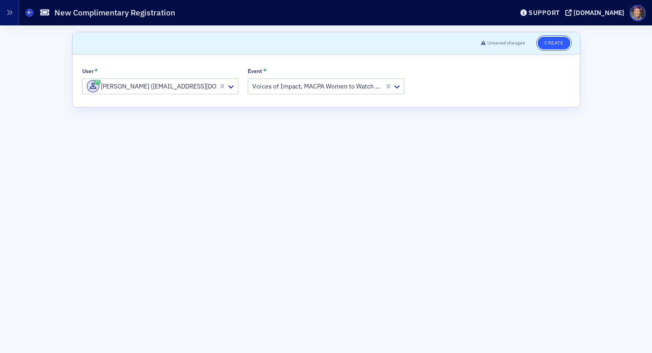
click at [561, 43] on button "Create" at bounding box center [554, 43] width 32 height 13
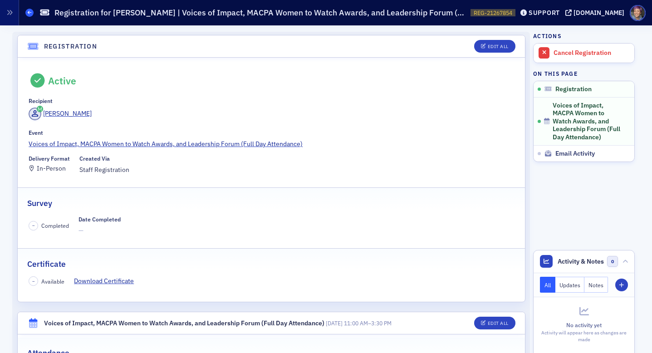
click at [31, 14] on icon at bounding box center [30, 12] width 4 height 4
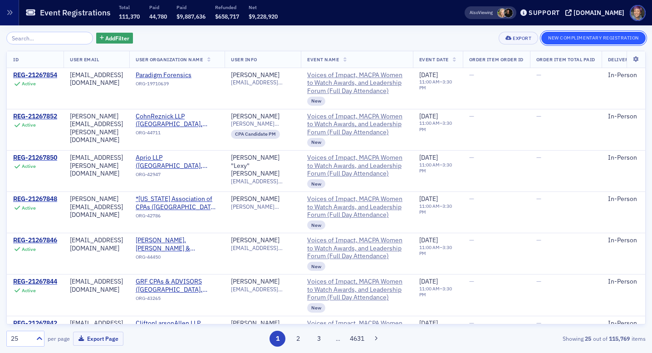
click at [596, 35] on button "New Complimentary Registration" at bounding box center [593, 38] width 104 height 13
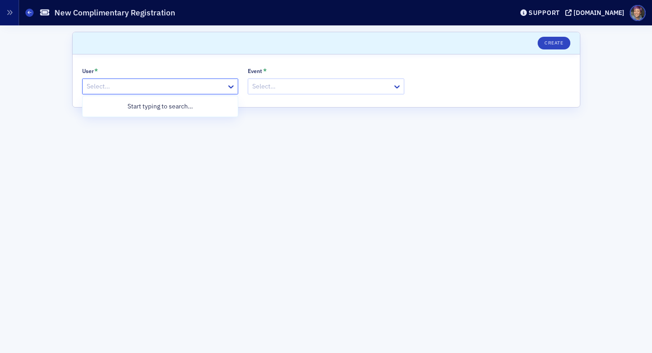
click at [166, 84] on div at bounding box center [156, 86] width 140 height 11
type input "[PERSON_NAME]"
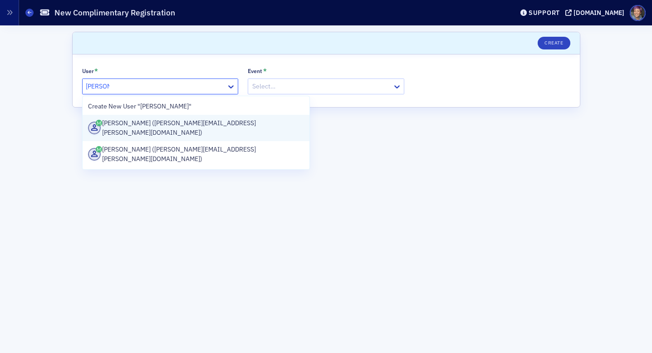
click at [135, 121] on div "[PERSON_NAME] ([PERSON_NAME][EMAIL_ADDRESS][PERSON_NAME][DOMAIN_NAME])" at bounding box center [196, 127] width 216 height 19
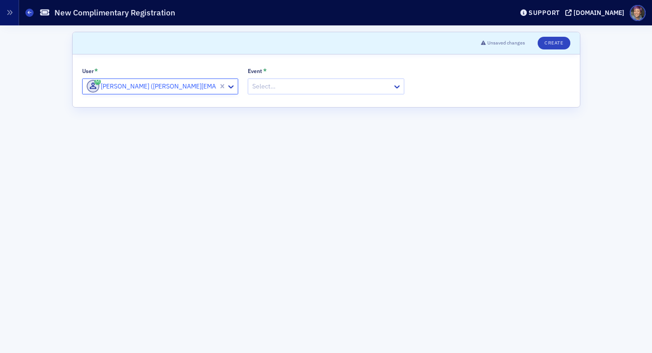
click at [302, 81] on div at bounding box center [321, 86] width 140 height 11
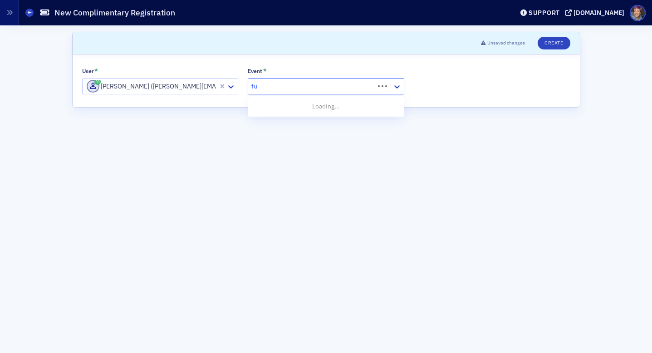
type input "f"
type input "voices"
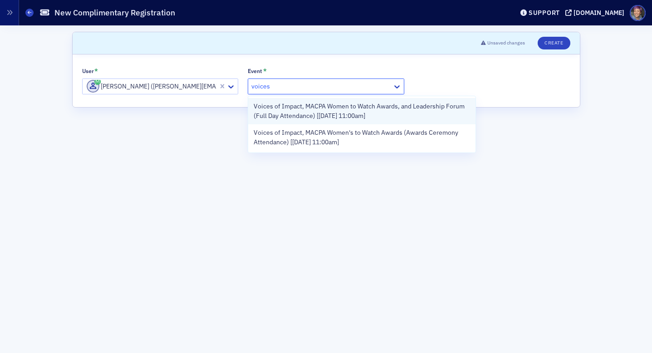
click at [285, 115] on span "Voices of Impact, MACPA Women to Watch Awards, and Leadership Forum (Full Day A…" at bounding box center [362, 111] width 216 height 19
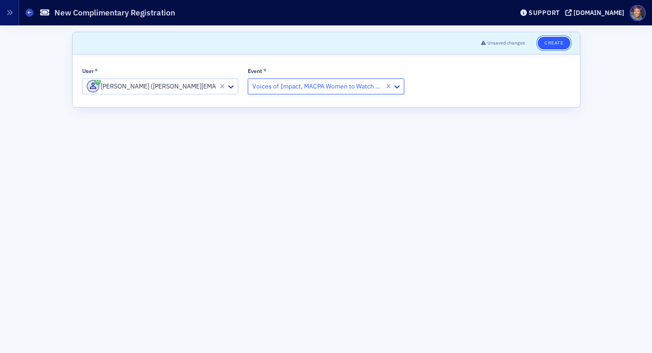
click at [551, 44] on button "Create" at bounding box center [554, 43] width 32 height 13
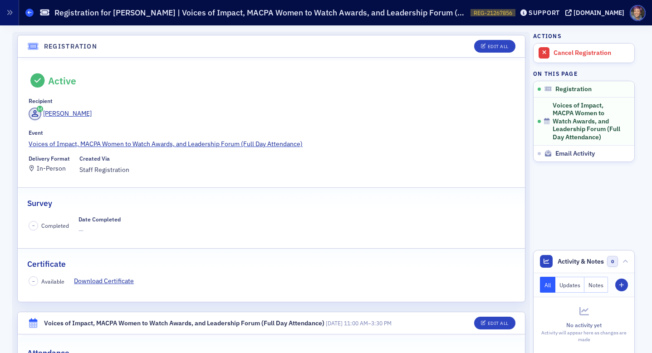
click at [31, 12] on icon at bounding box center [30, 12] width 4 height 4
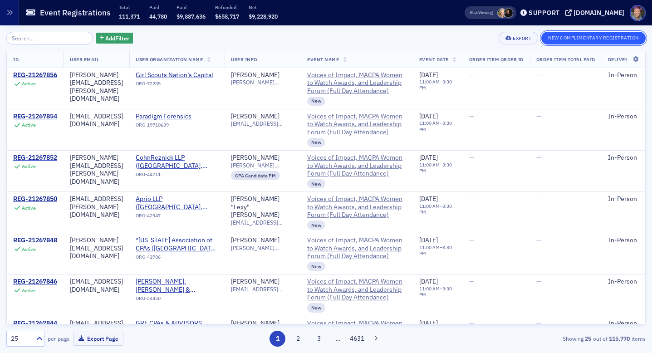
click at [573, 40] on button "New Complimentary Registration" at bounding box center [593, 38] width 104 height 13
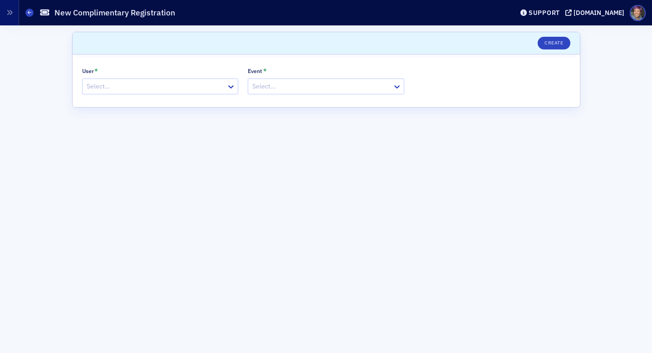
click at [130, 84] on div at bounding box center [156, 86] width 140 height 11
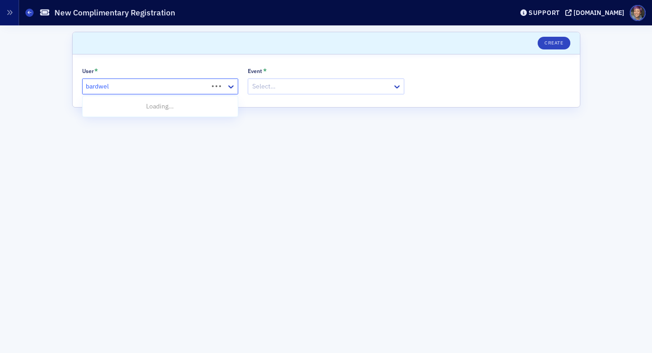
type input "[PERSON_NAME]"
click at [133, 128] on div "[PERSON_NAME] ([EMAIL_ADDRESS][DOMAIN_NAME])" at bounding box center [174, 124] width 172 height 13
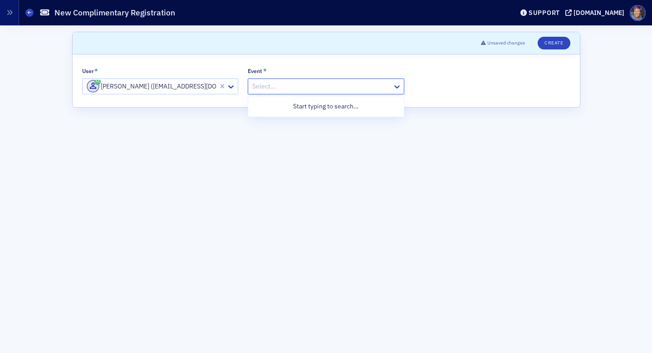
click at [337, 90] on div at bounding box center [321, 86] width 140 height 11
type input "voices of impact"
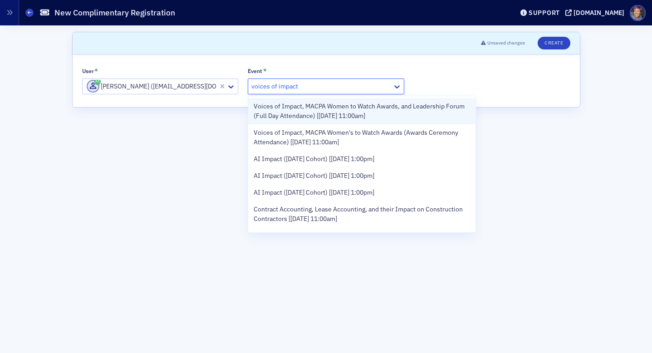
click at [309, 113] on span "Voices of Impact, MACPA Women to Watch Awards, and Leadership Forum (Full Day A…" at bounding box center [362, 111] width 216 height 19
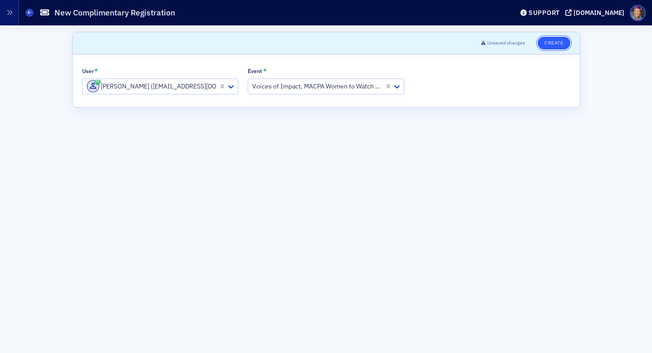
click at [552, 42] on button "Create" at bounding box center [554, 43] width 32 height 13
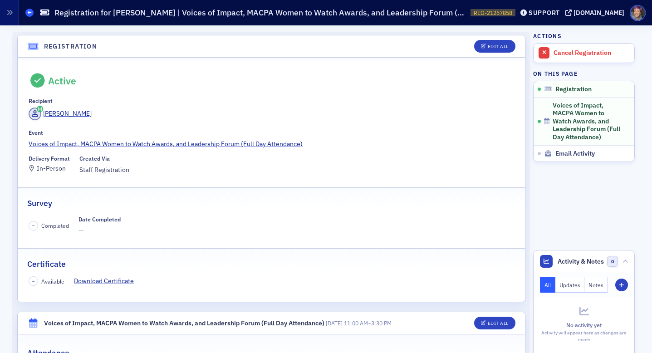
click at [32, 10] on span at bounding box center [29, 13] width 8 height 8
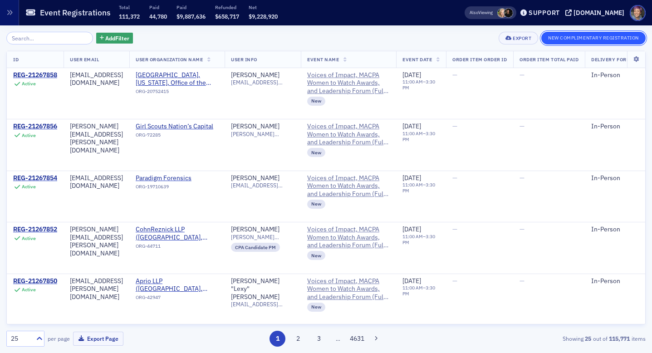
click at [564, 40] on button "New Complimentary Registration" at bounding box center [593, 38] width 104 height 13
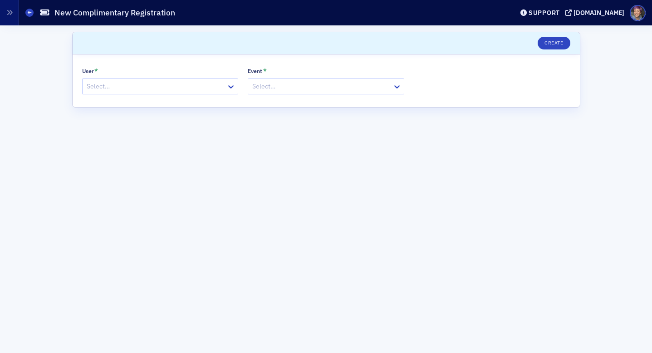
click at [179, 88] on div at bounding box center [156, 86] width 140 height 11
type input "[PERSON_NAME]"
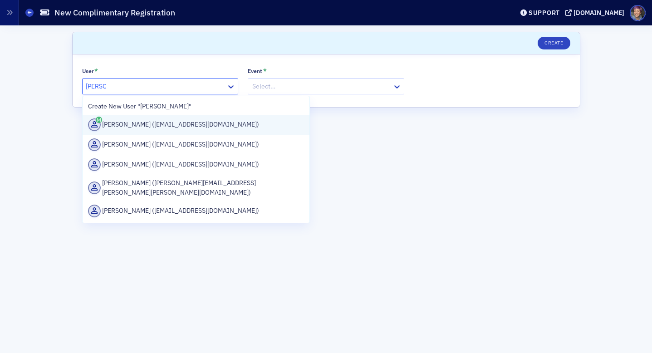
click at [167, 129] on div "[PERSON_NAME] ([EMAIL_ADDRESS][DOMAIN_NAME])" at bounding box center [196, 124] width 216 height 13
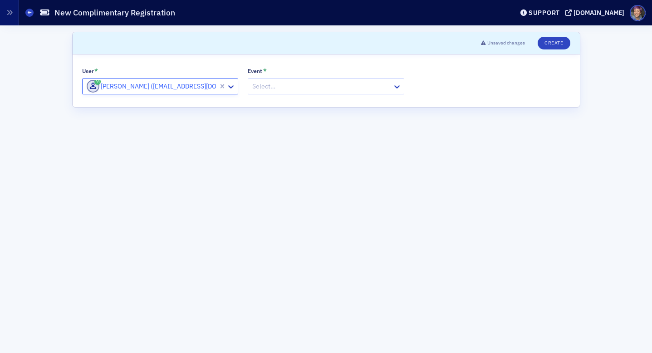
click at [318, 84] on div at bounding box center [321, 86] width 140 height 11
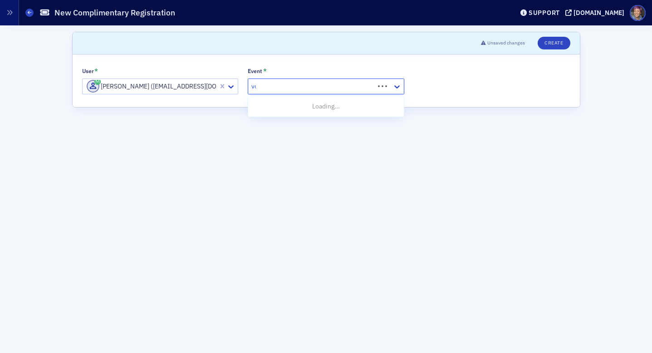
type input "voices"
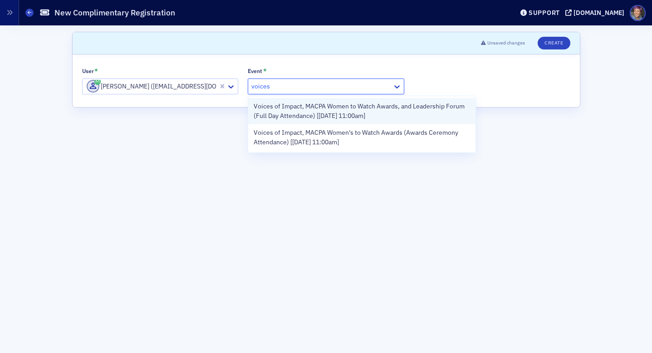
click at [289, 119] on span "Voices of Impact, MACPA Women to Watch Awards, and Leadership Forum (Full Day A…" at bounding box center [362, 111] width 216 height 19
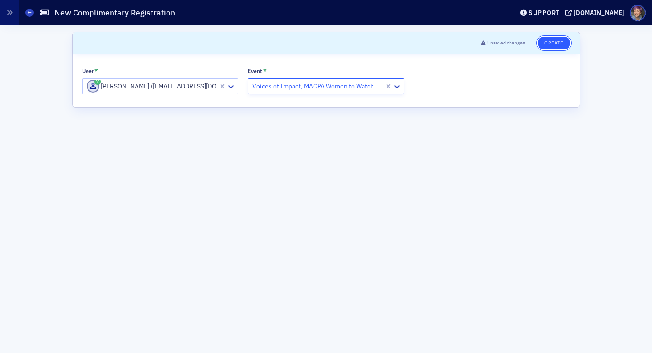
click at [558, 39] on button "Create" at bounding box center [554, 43] width 32 height 13
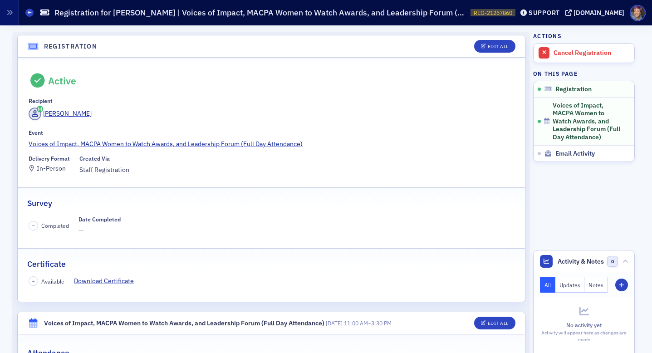
click at [29, 17] on div "Events Registration for [PERSON_NAME] | Voices of Impact, MACPA Women to Watch …" at bounding box center [270, 12] width 490 height 17
click at [29, 11] on icon at bounding box center [30, 12] width 4 height 4
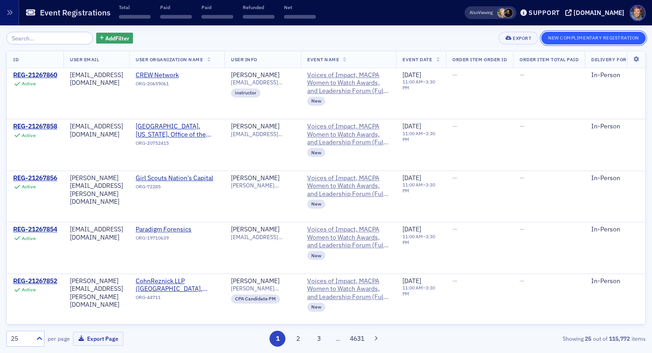
click at [580, 40] on button "New Complimentary Registration" at bounding box center [593, 38] width 104 height 13
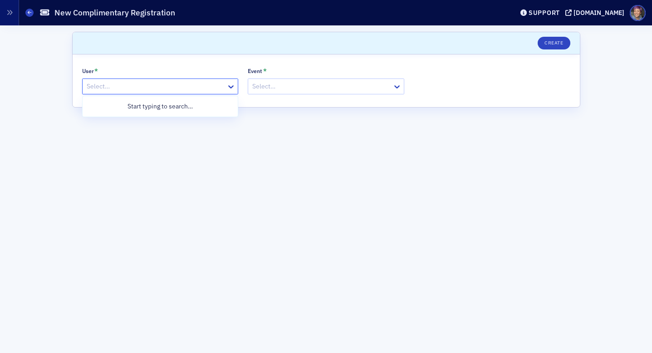
click at [162, 89] on div at bounding box center [156, 86] width 140 height 11
type input "tkate"
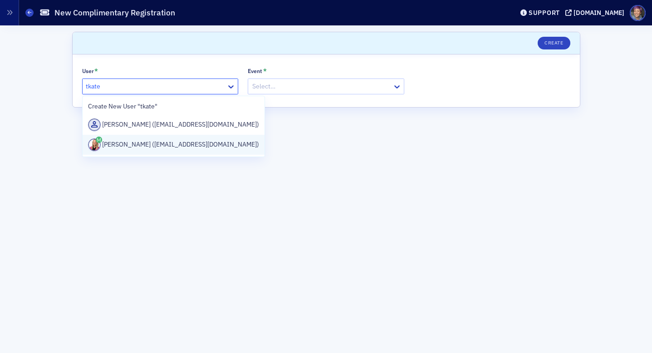
click at [138, 151] on div "[PERSON_NAME] ([EMAIL_ADDRESS][DOMAIN_NAME])" at bounding box center [174, 145] width 182 height 20
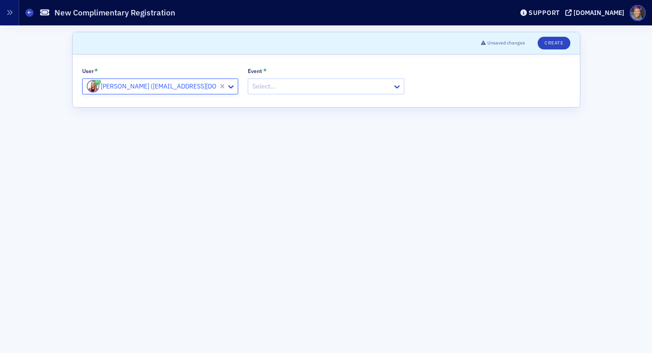
click at [325, 85] on div at bounding box center [321, 86] width 140 height 11
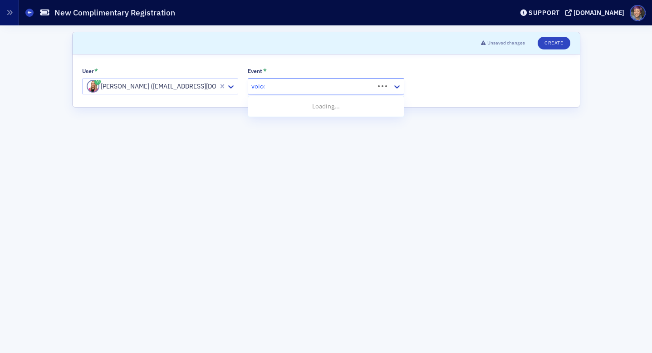
type input "voices"
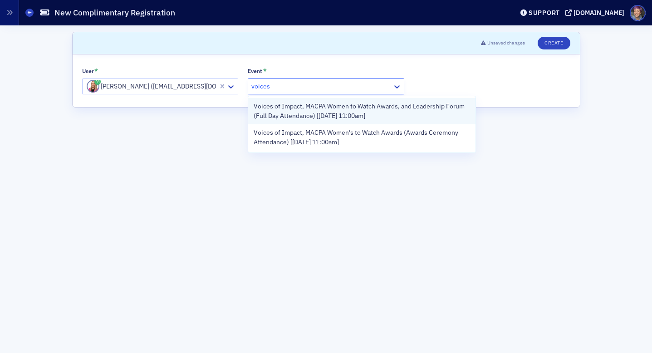
click at [331, 109] on span "Voices of Impact, MACPA Women to Watch Awards, and Leadership Forum (Full Day A…" at bounding box center [362, 111] width 216 height 19
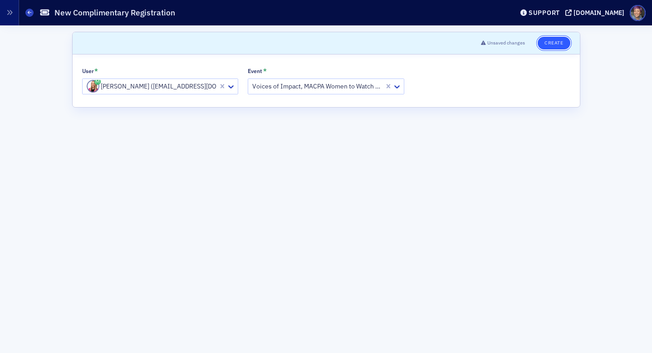
click at [550, 49] on button "Create" at bounding box center [554, 43] width 32 height 13
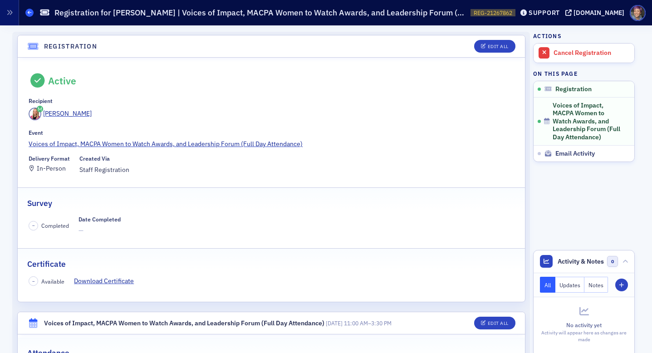
click at [32, 11] on span at bounding box center [29, 13] width 8 height 8
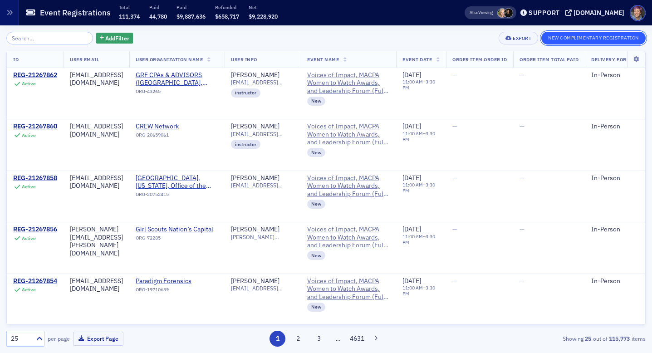
click at [576, 37] on button "New Complimentary Registration" at bounding box center [593, 38] width 104 height 13
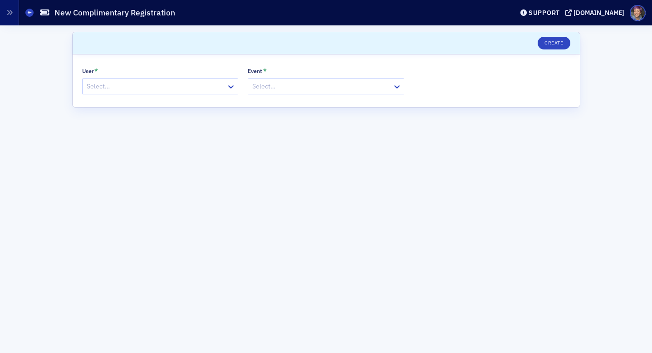
click at [199, 86] on div at bounding box center [156, 86] width 140 height 11
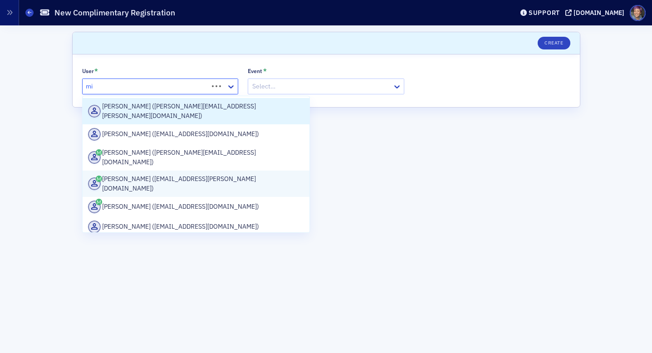
type input "m"
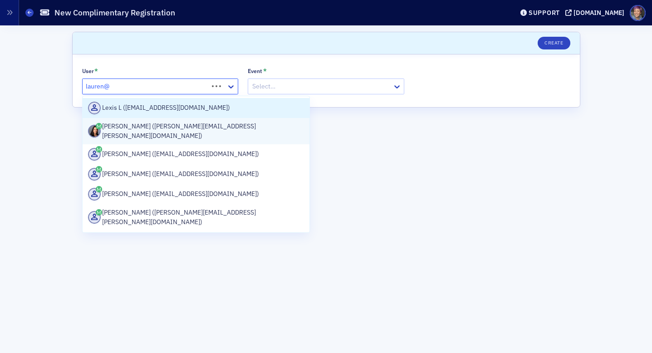
type input "lauren@m"
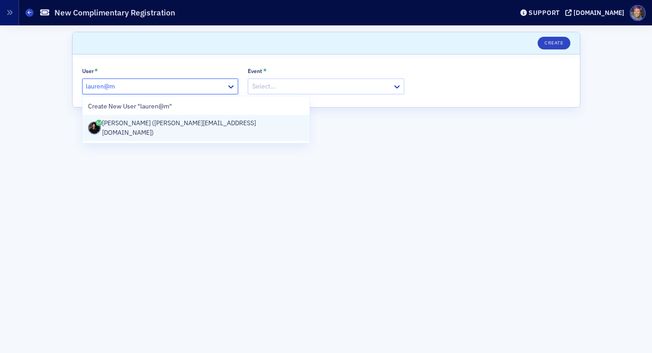
click at [133, 128] on div "[PERSON_NAME] ([PERSON_NAME][EMAIL_ADDRESS][DOMAIN_NAME])" at bounding box center [196, 127] width 216 height 19
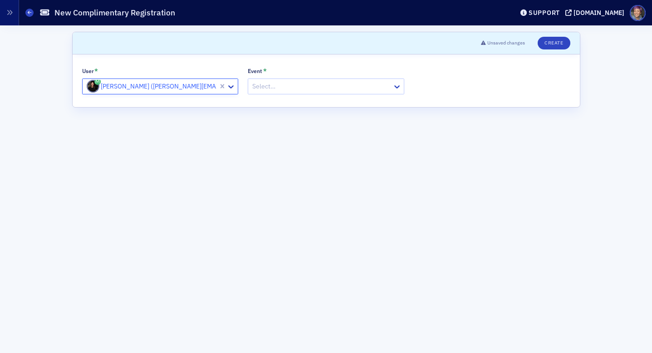
click at [340, 89] on div at bounding box center [321, 86] width 140 height 11
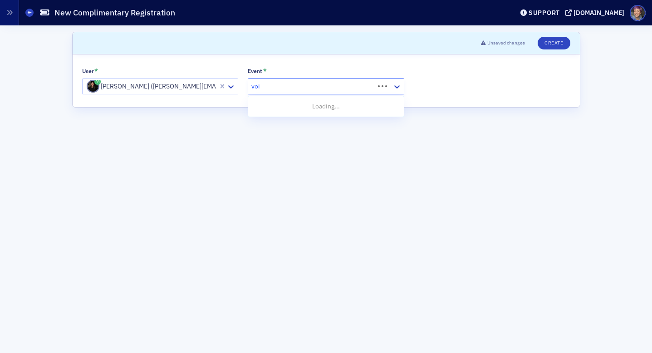
type input "voices"
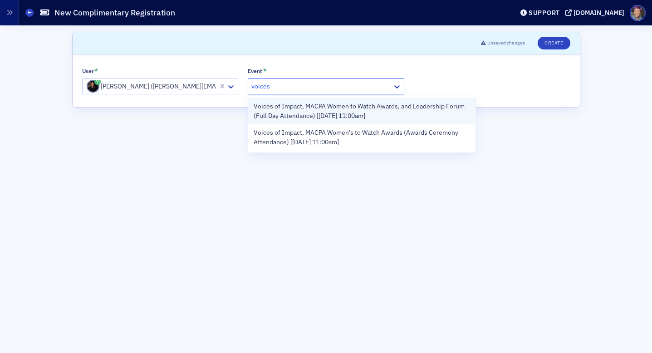
click at [321, 111] on span "Voices of Impact, MACPA Women to Watch Awards, and Leadership Forum (Full Day A…" at bounding box center [362, 111] width 216 height 19
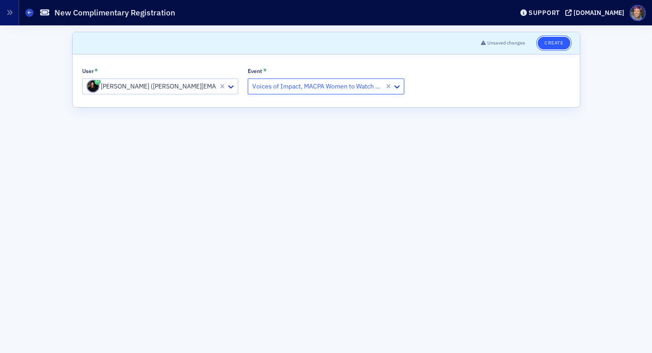
click at [554, 40] on button "Create" at bounding box center [554, 43] width 32 height 13
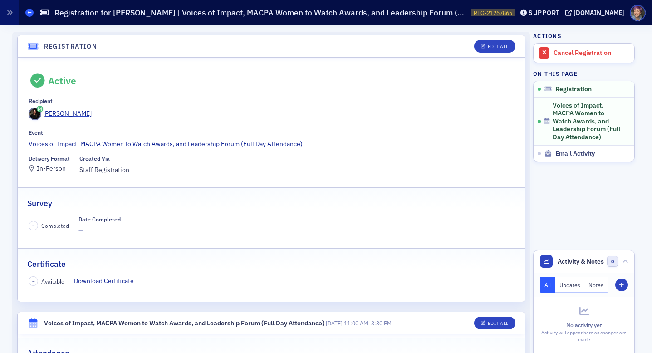
click at [28, 12] on icon at bounding box center [30, 12] width 4 height 4
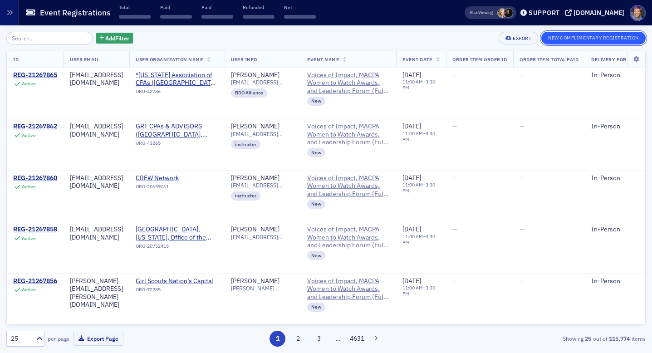
click at [582, 37] on button "New Complimentary Registration" at bounding box center [593, 38] width 104 height 13
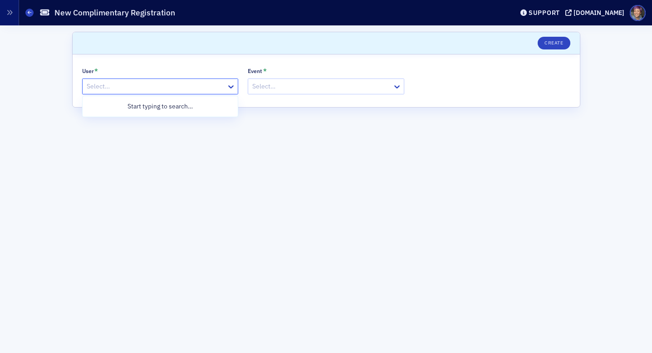
click at [117, 91] on div at bounding box center [156, 86] width 140 height 11
type input "dee@ma"
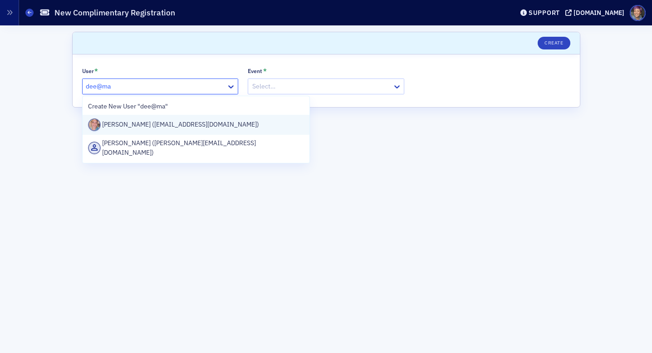
click at [127, 123] on div "[PERSON_NAME] ([EMAIL_ADDRESS][DOMAIN_NAME])" at bounding box center [196, 124] width 216 height 13
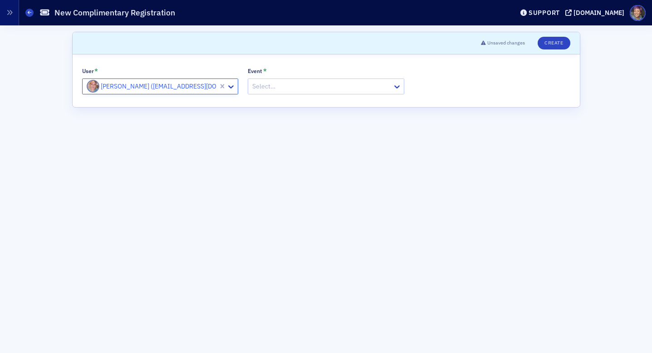
click at [315, 87] on div at bounding box center [321, 86] width 140 height 11
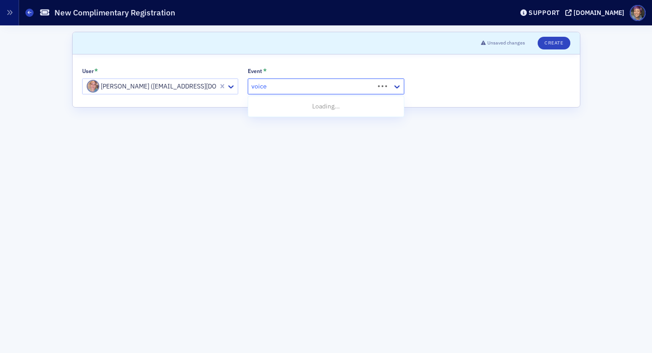
type input "voices"
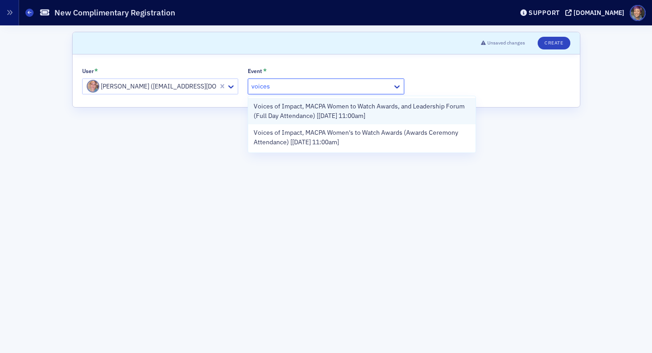
click at [287, 115] on span "Voices of Impact, MACPA Women to Watch Awards, and Leadership Forum (Full Day A…" at bounding box center [362, 111] width 216 height 19
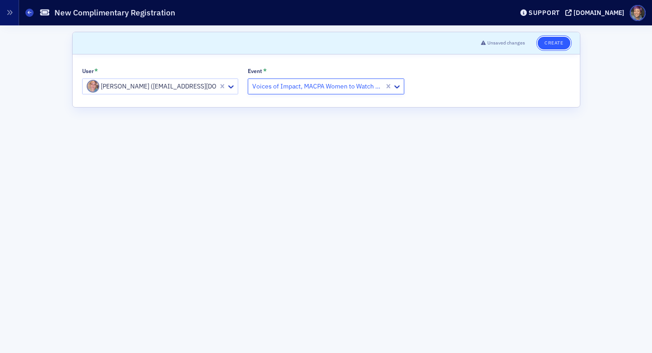
click at [545, 41] on button "Create" at bounding box center [554, 43] width 32 height 13
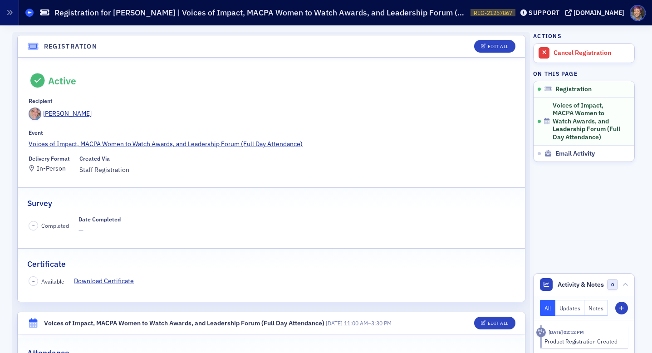
click at [29, 11] on icon at bounding box center [30, 12] width 4 height 4
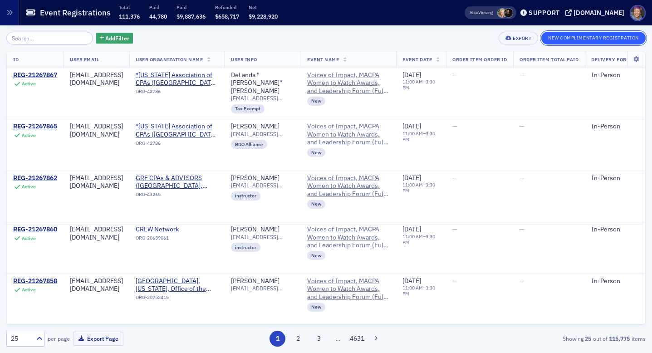
click at [555, 39] on button "New Complimentary Registration" at bounding box center [593, 38] width 104 height 13
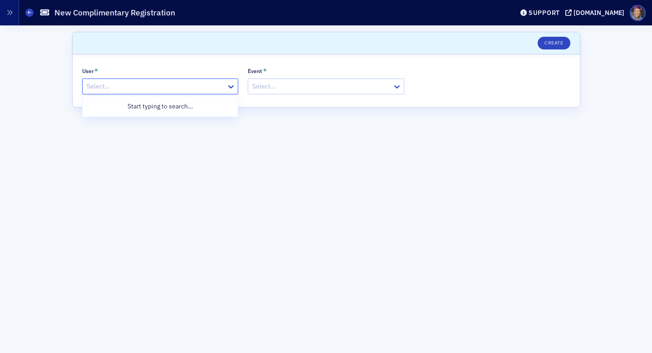
click at [148, 90] on div at bounding box center [156, 86] width 140 height 11
type input "[PERSON_NAME]"
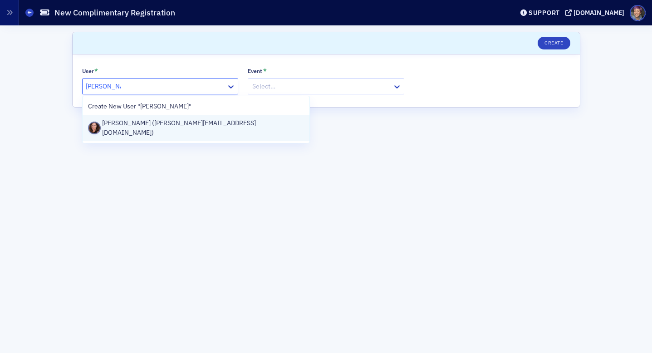
click at [133, 125] on div "[PERSON_NAME] ([PERSON_NAME][EMAIL_ADDRESS][DOMAIN_NAME])" at bounding box center [196, 127] width 216 height 19
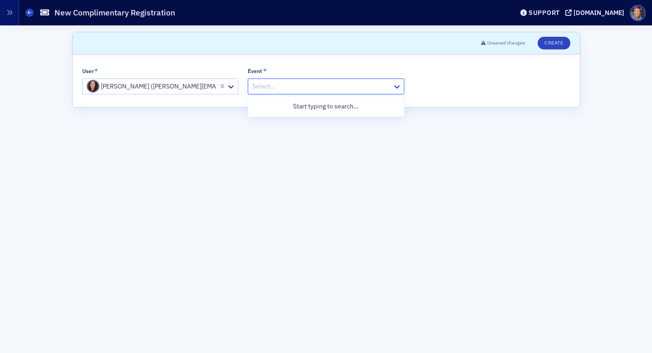
click at [303, 88] on div at bounding box center [321, 86] width 140 height 11
type input "voices"
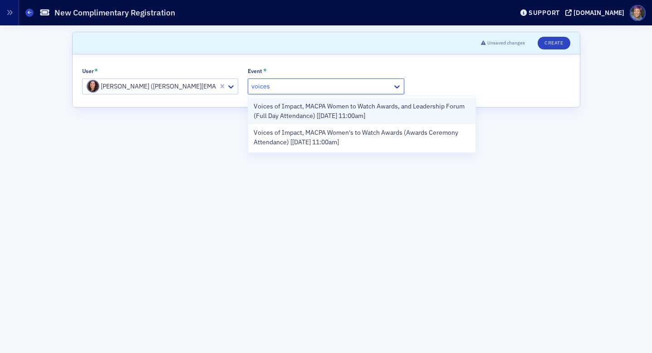
click at [295, 111] on span "Voices of Impact, MACPA Women to Watch Awards, and Leadership Forum (Full Day A…" at bounding box center [362, 111] width 216 height 19
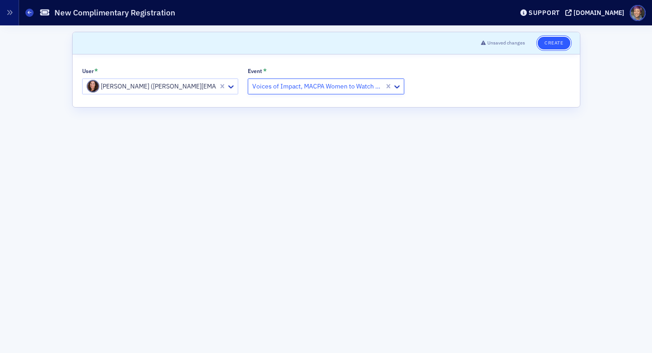
click at [553, 43] on button "Create" at bounding box center [554, 43] width 32 height 13
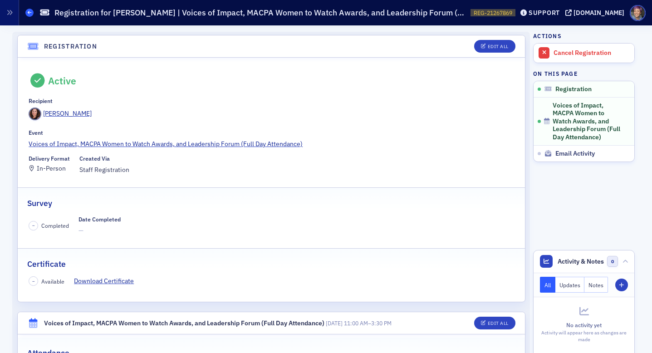
click at [29, 16] on span at bounding box center [29, 13] width 8 height 8
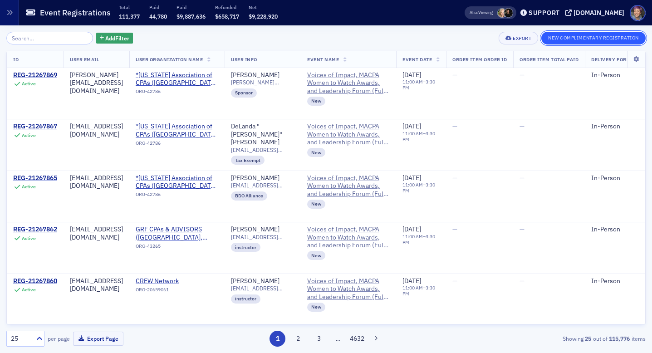
click at [564, 35] on button "New Complimentary Registration" at bounding box center [593, 38] width 104 height 13
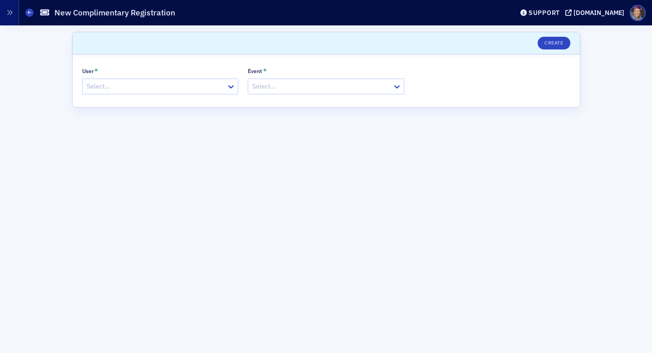
click at [139, 95] on div "User * Select… Event * Select…" at bounding box center [326, 80] width 507 height 53
click at [138, 88] on div at bounding box center [156, 86] width 140 height 11
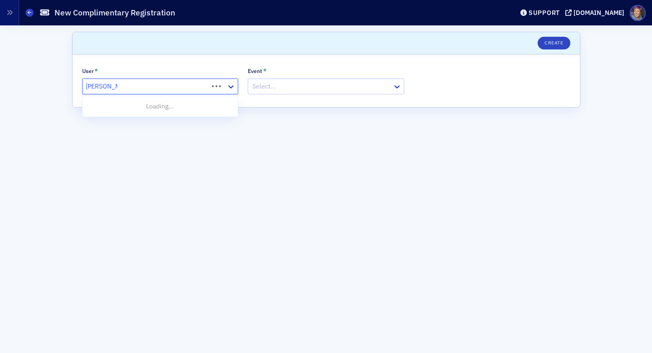
type input "[PERSON_NAME]"
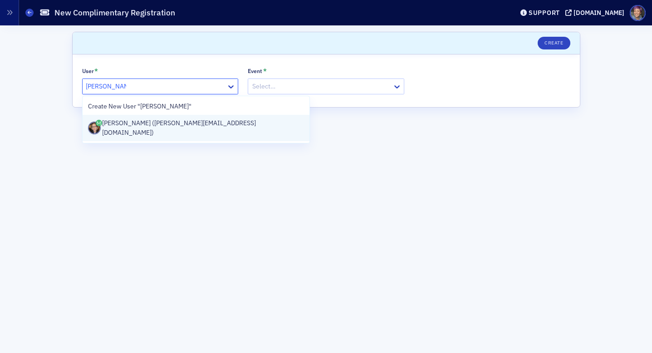
click at [144, 122] on div "[PERSON_NAME] ([PERSON_NAME][EMAIL_ADDRESS][DOMAIN_NAME])" at bounding box center [196, 127] width 216 height 19
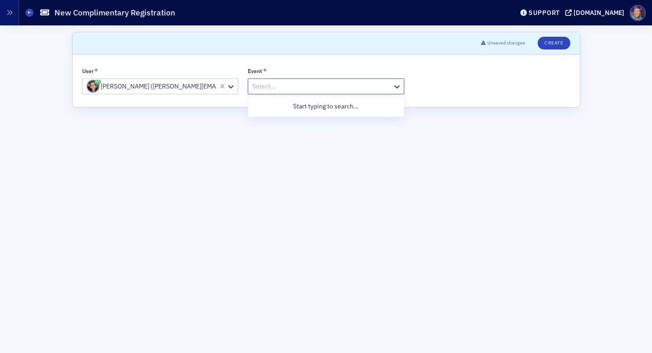
click at [307, 88] on div at bounding box center [321, 86] width 140 height 11
type input "voices"
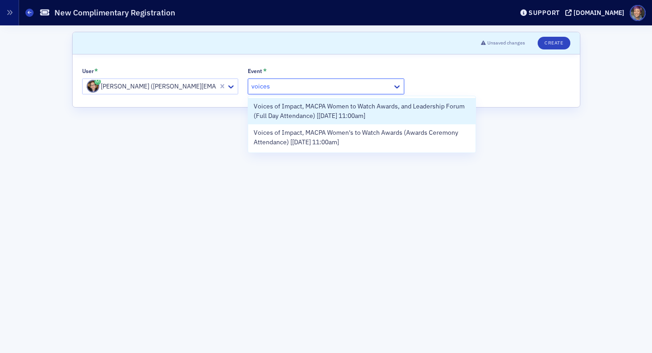
click at [290, 113] on span "Voices of Impact, MACPA Women to Watch Awards, and Leadership Forum (Full Day A…" at bounding box center [362, 111] width 216 height 19
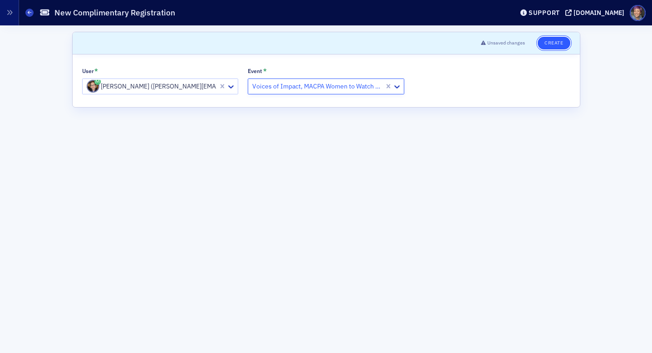
click at [555, 44] on button "Create" at bounding box center [554, 43] width 32 height 13
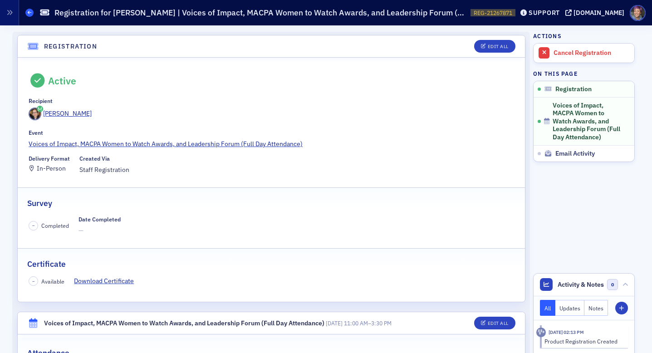
click at [29, 12] on icon at bounding box center [30, 12] width 4 height 4
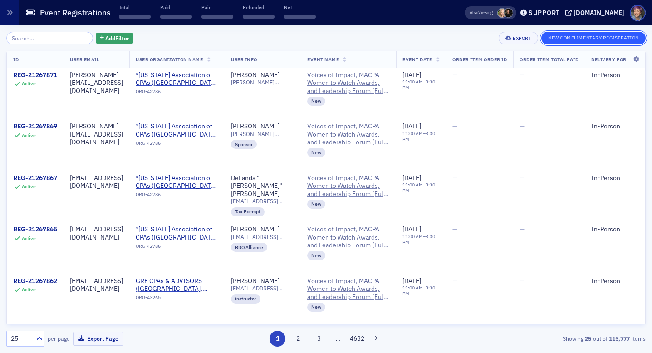
click at [575, 36] on button "New Complimentary Registration" at bounding box center [593, 38] width 104 height 13
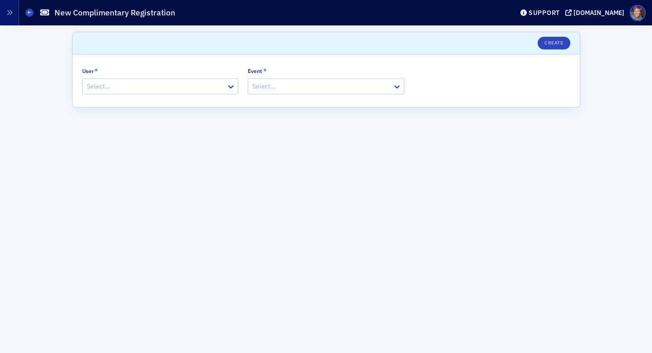
click at [120, 93] on div "Select…" at bounding box center [160, 87] width 157 height 16
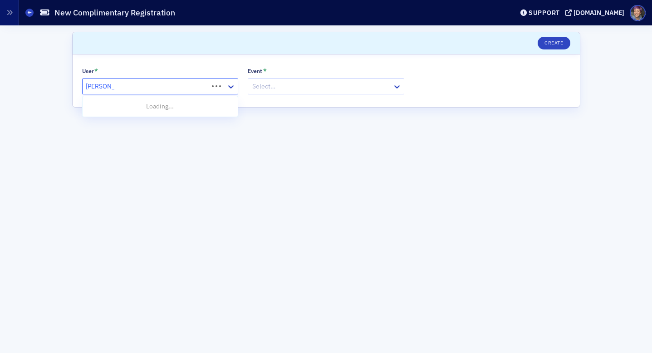
type input "[PERSON_NAME]@"
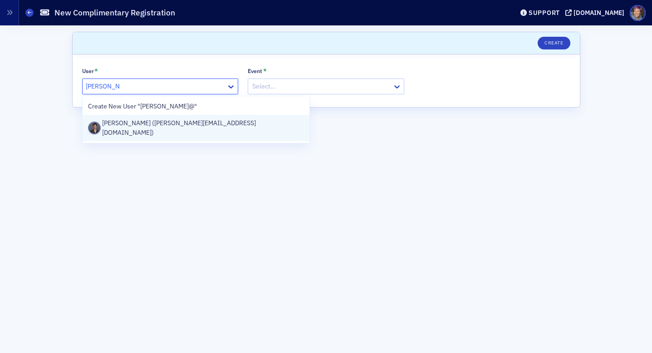
click at [125, 118] on div "[PERSON_NAME] ([PERSON_NAME][EMAIL_ADDRESS][DOMAIN_NAME])" at bounding box center [196, 128] width 227 height 26
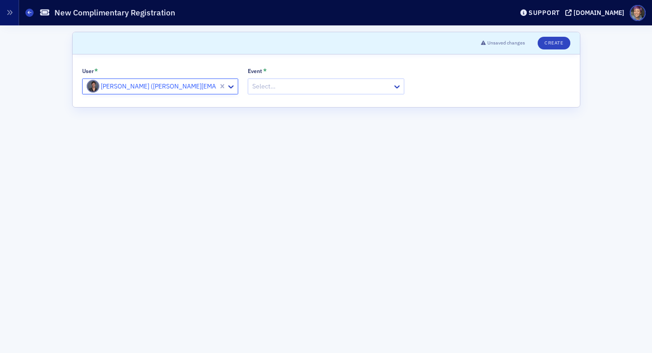
click at [259, 88] on div at bounding box center [321, 86] width 140 height 11
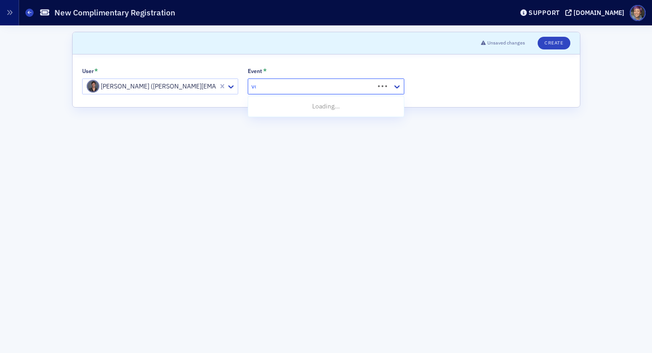
type input "voices"
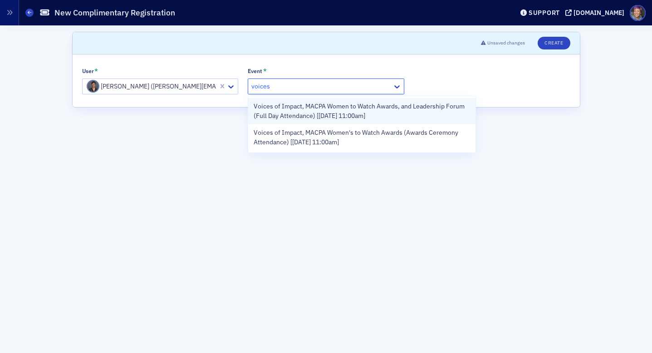
click at [270, 102] on span "Voices of Impact, MACPA Women to Watch Awards, and Leadership Forum (Full Day A…" at bounding box center [362, 111] width 216 height 19
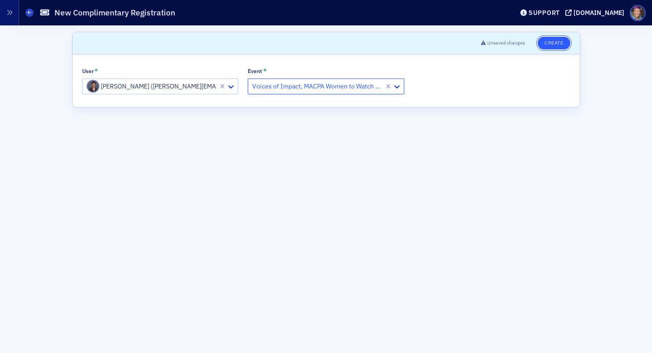
click at [551, 42] on button "Create" at bounding box center [554, 43] width 32 height 13
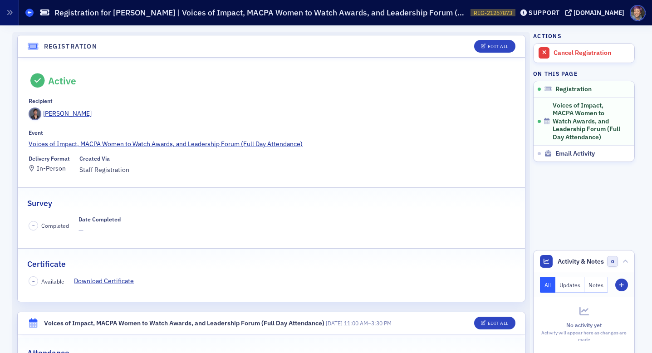
click at [27, 10] on span at bounding box center [29, 13] width 8 height 8
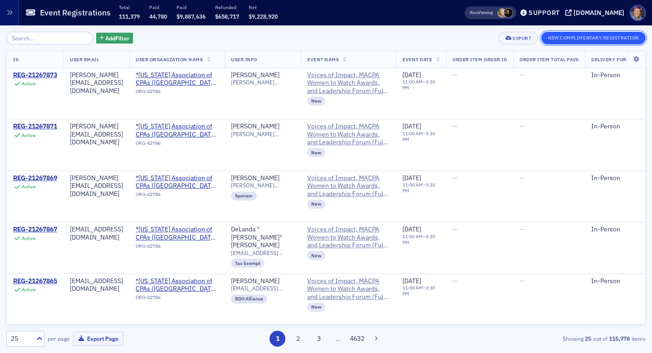
click at [605, 39] on button "New Complimentary Registration" at bounding box center [593, 38] width 104 height 13
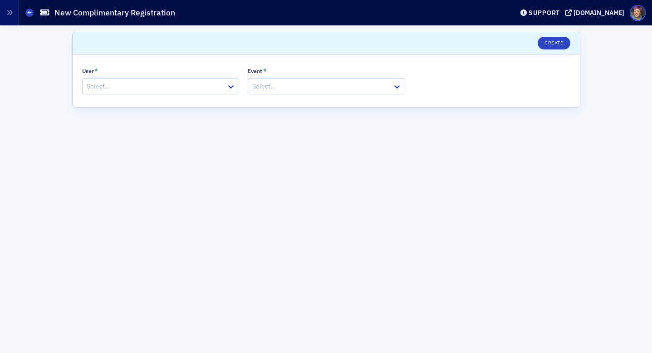
click at [147, 84] on div at bounding box center [156, 86] width 140 height 11
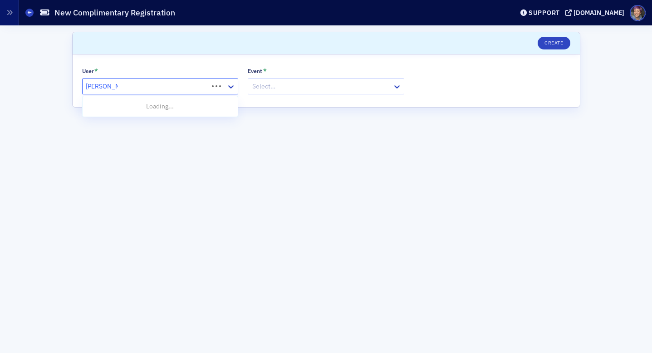
type input "[PERSON_NAME]"
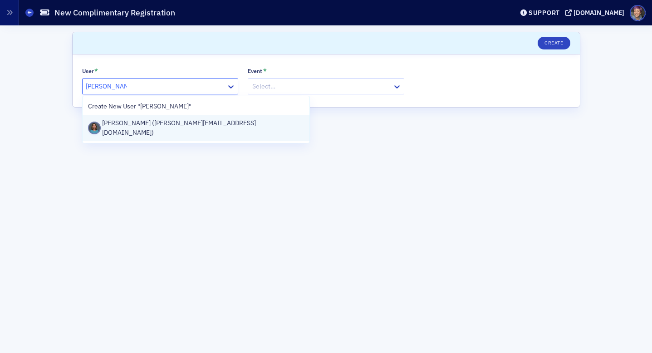
click at [142, 129] on div "[PERSON_NAME] ([PERSON_NAME][EMAIL_ADDRESS][DOMAIN_NAME])" at bounding box center [196, 127] width 216 height 19
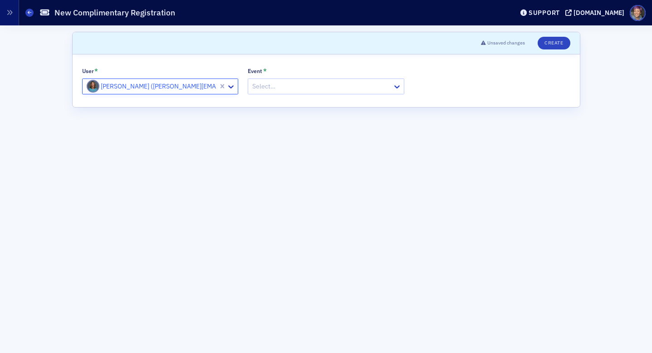
click at [299, 85] on div at bounding box center [321, 86] width 140 height 11
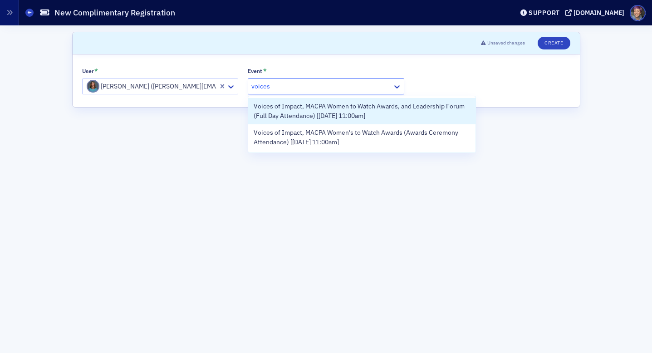
type input "voices"
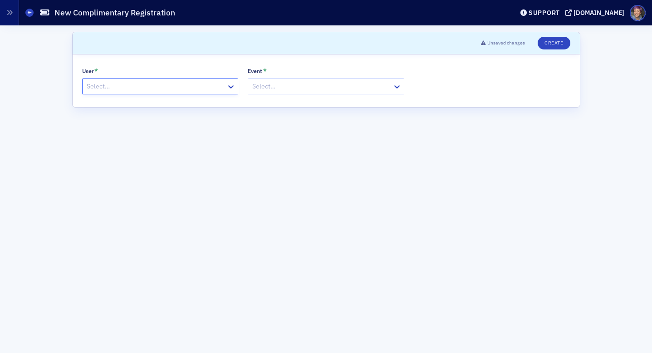
click at [175, 85] on div at bounding box center [156, 86] width 140 height 11
type input "[PERSON_NAME]"
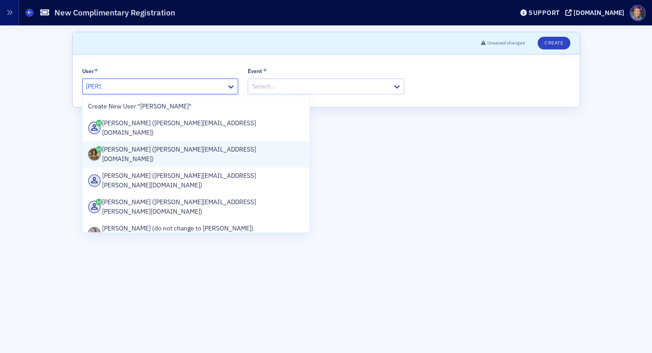
click at [148, 145] on div "[PERSON_NAME] ([PERSON_NAME][EMAIL_ADDRESS][DOMAIN_NAME])" at bounding box center [196, 154] width 216 height 19
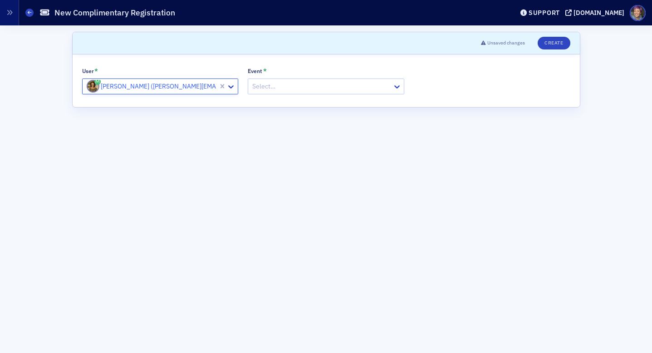
click at [319, 85] on div at bounding box center [321, 86] width 140 height 11
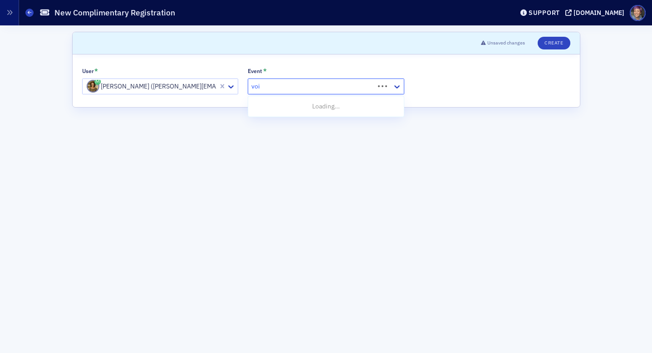
type input "voices"
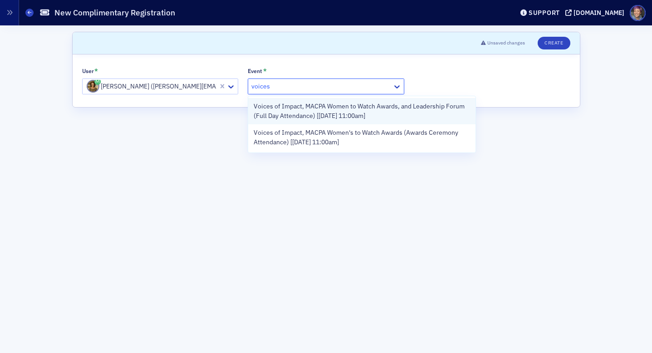
click at [312, 111] on span "Voices of Impact, MACPA Women to Watch Awards, and Leadership Forum (Full Day A…" at bounding box center [362, 111] width 216 height 19
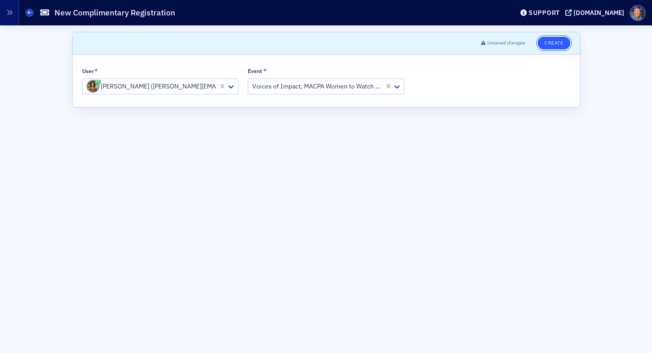
click at [552, 46] on button "Create" at bounding box center [554, 43] width 32 height 13
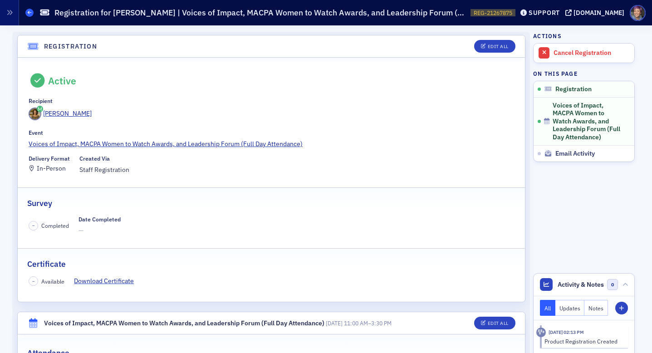
click at [29, 11] on icon at bounding box center [30, 12] width 4 height 4
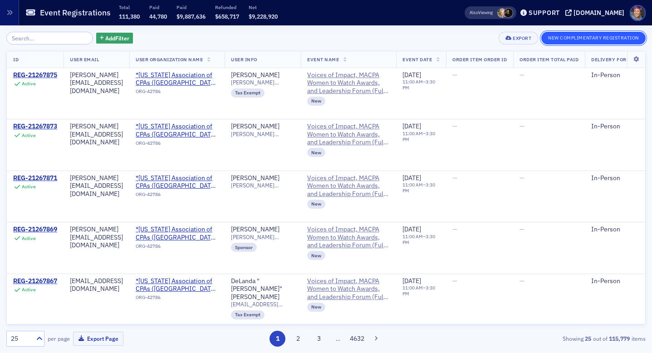
click at [577, 42] on button "New Complimentary Registration" at bounding box center [593, 38] width 104 height 13
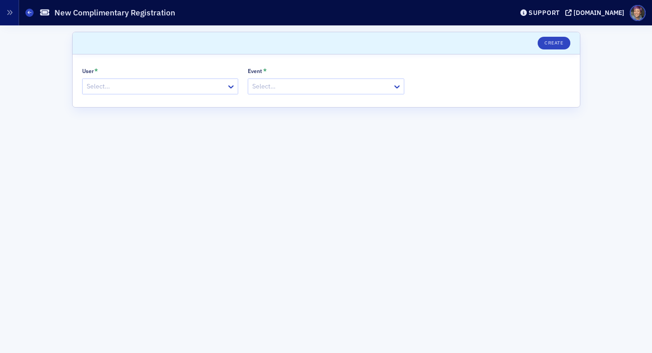
click at [167, 89] on div at bounding box center [156, 86] width 140 height 11
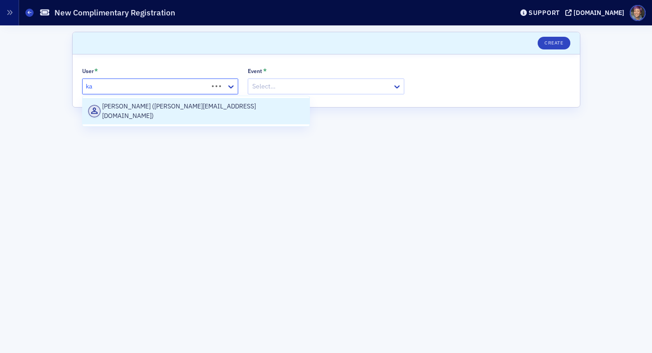
type input "k"
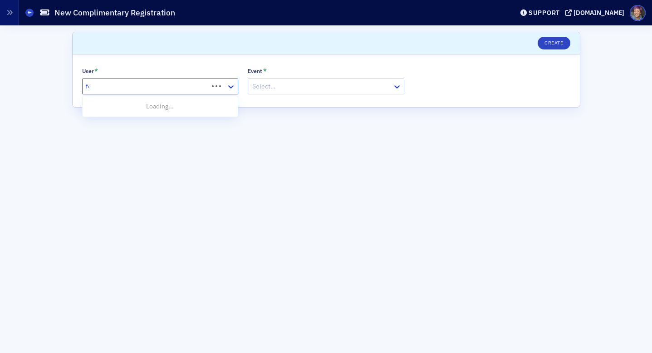
type input "foo"
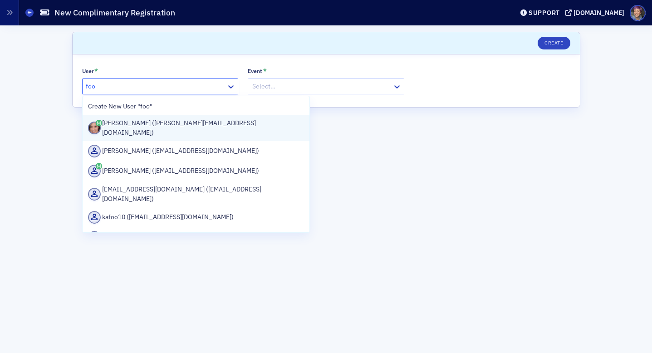
click at [184, 131] on div "[PERSON_NAME] ([PERSON_NAME][EMAIL_ADDRESS][DOMAIN_NAME])" at bounding box center [196, 128] width 227 height 26
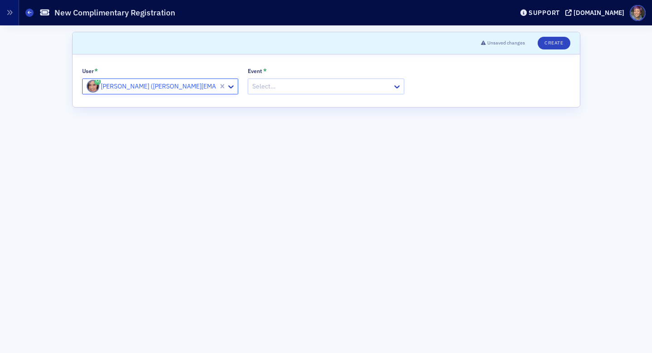
click at [285, 87] on div at bounding box center [321, 86] width 140 height 11
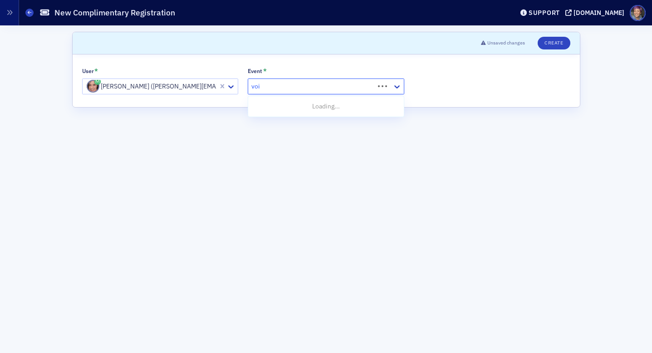
type input "voices"
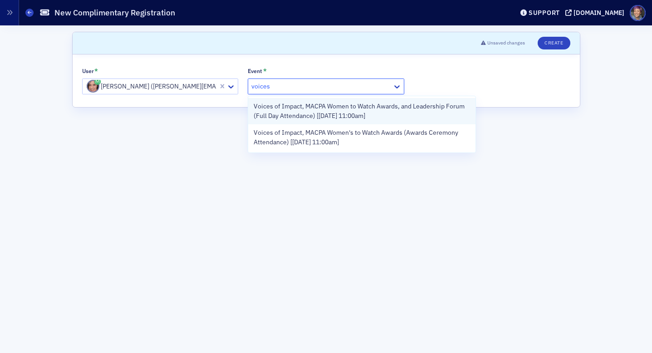
click at [280, 110] on span "Voices of Impact, MACPA Women to Watch Awards, and Leadership Forum (Full Day A…" at bounding box center [362, 111] width 216 height 19
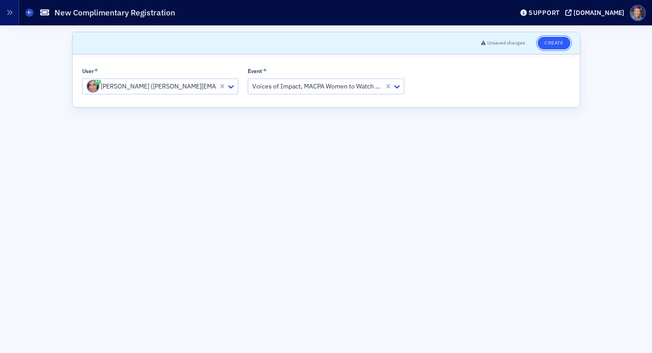
click at [550, 42] on button "Create" at bounding box center [554, 43] width 32 height 13
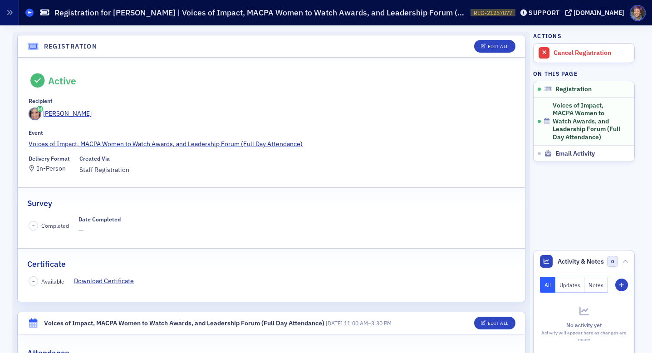
click at [29, 15] on span at bounding box center [29, 13] width 8 height 8
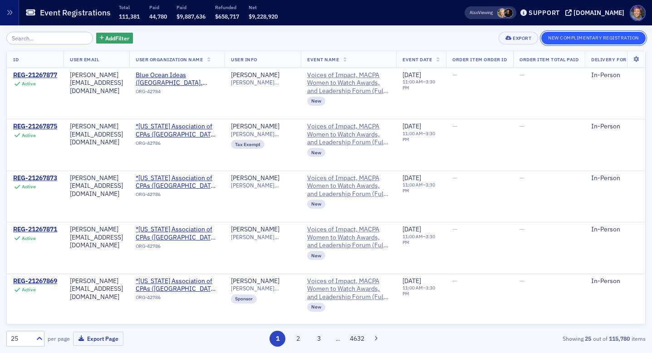
click at [575, 39] on button "New Complimentary Registration" at bounding box center [593, 38] width 104 height 13
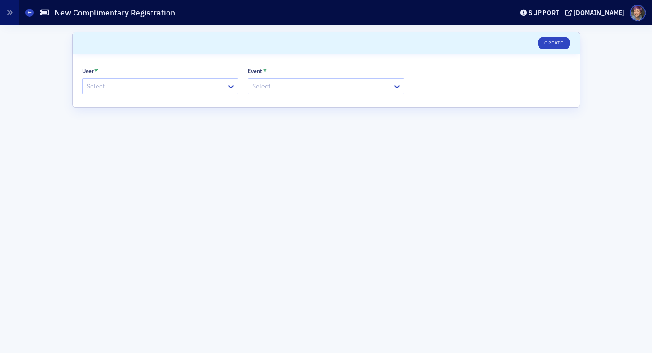
click at [191, 85] on div at bounding box center [156, 86] width 140 height 11
type input "[PERSON_NAME]"
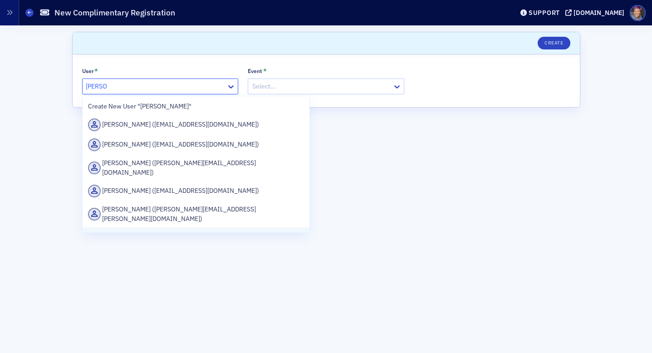
click at [177, 231] on div "[PERSON_NAME] ([PERSON_NAME][EMAIL_ADDRESS][PERSON_NAME][DOMAIN_NAME])" at bounding box center [196, 240] width 216 height 19
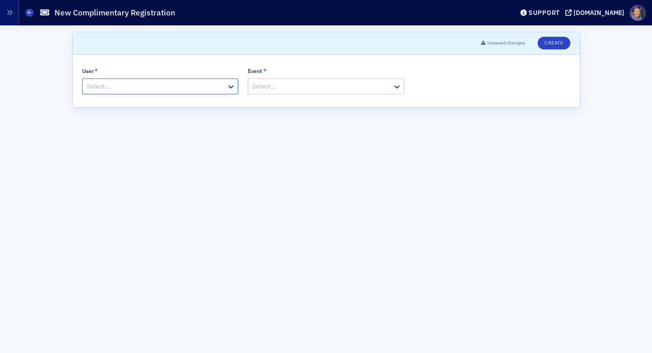
click at [158, 87] on div at bounding box center [156, 86] width 140 height 11
type input "[PERSON_NAME]"
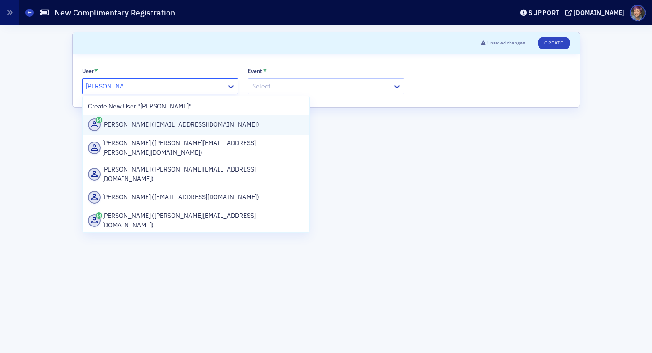
click at [169, 121] on div "[PERSON_NAME] ([EMAIL_ADDRESS][DOMAIN_NAME])" at bounding box center [196, 124] width 216 height 13
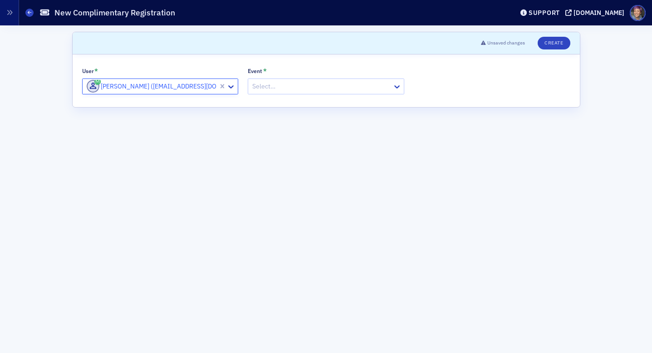
click at [286, 85] on div at bounding box center [321, 86] width 140 height 11
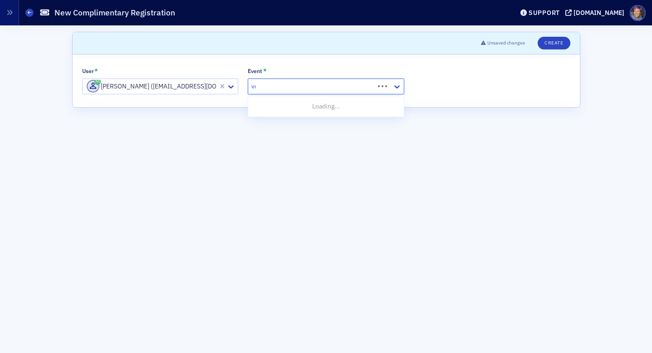
type input "voices"
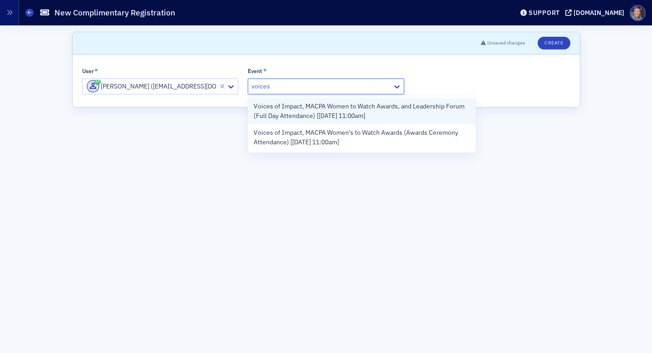
click at [281, 111] on span "Voices of Impact, MACPA Women to Watch Awards, and Leadership Forum (Full Day A…" at bounding box center [362, 111] width 216 height 19
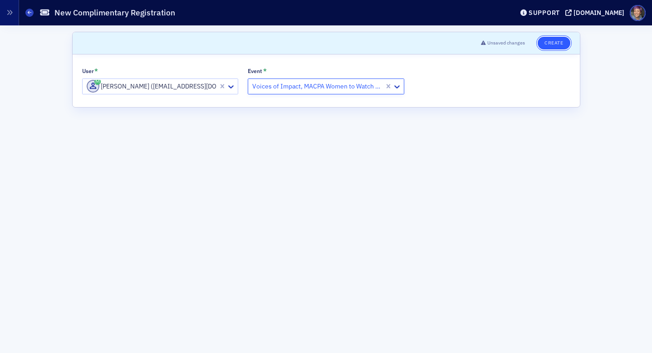
click at [554, 42] on button "Create" at bounding box center [554, 43] width 32 height 13
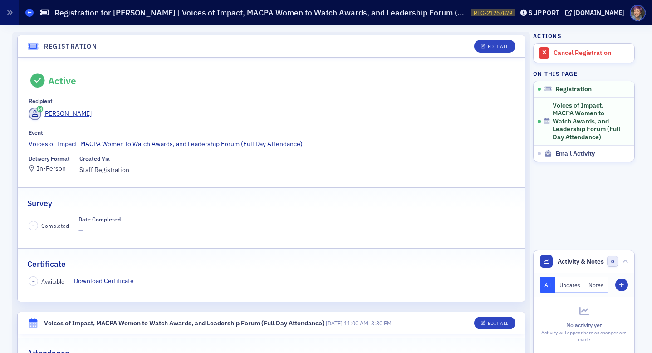
click at [30, 12] on icon at bounding box center [30, 12] width 4 height 4
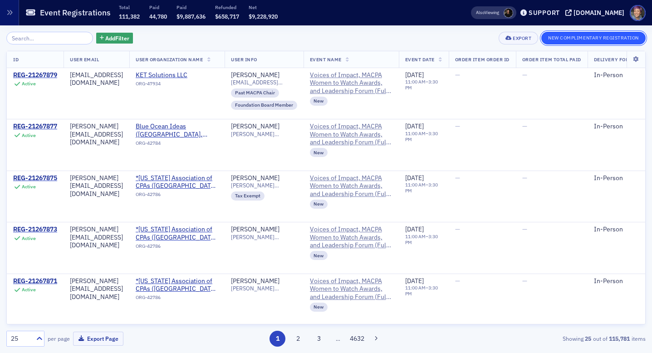
click at [582, 38] on button "New Complimentary Registration" at bounding box center [593, 38] width 104 height 13
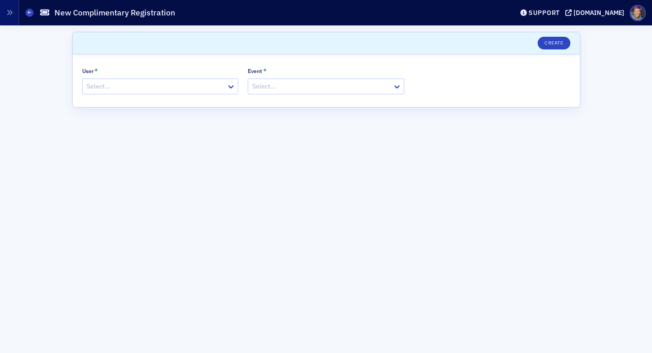
click at [143, 86] on div at bounding box center [156, 86] width 140 height 11
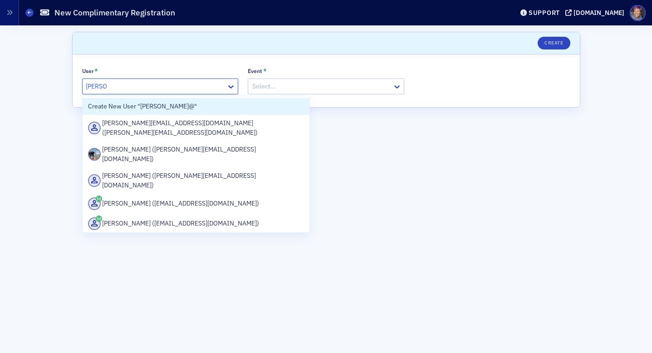
type input "[PERSON_NAME]"
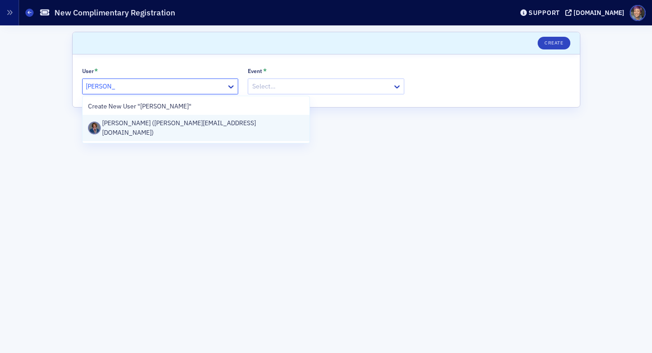
click at [150, 122] on div "[PERSON_NAME] ([PERSON_NAME][EMAIL_ADDRESS][DOMAIN_NAME])" at bounding box center [196, 127] width 216 height 19
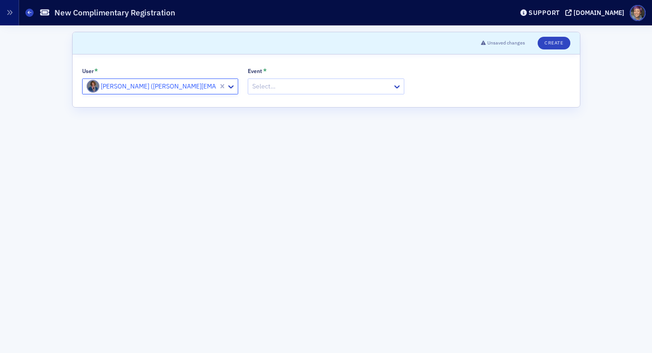
click at [298, 91] on div at bounding box center [321, 86] width 140 height 11
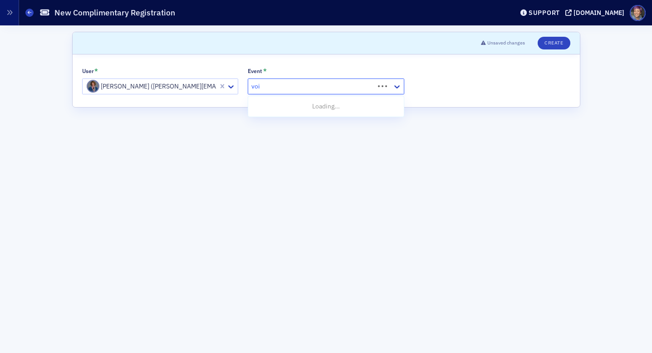
type input "voices"
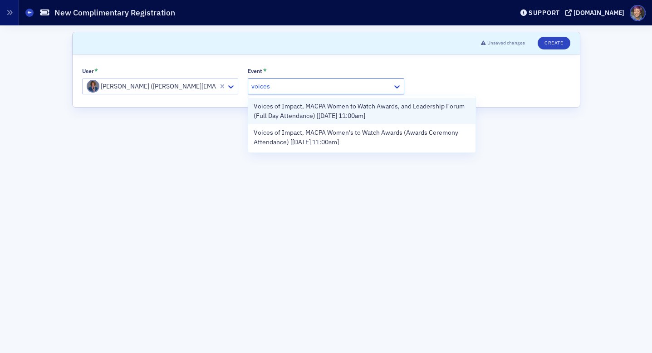
click at [300, 117] on span "Voices of Impact, MACPA Women to Watch Awards, and Leadership Forum (Full Day A…" at bounding box center [362, 111] width 216 height 19
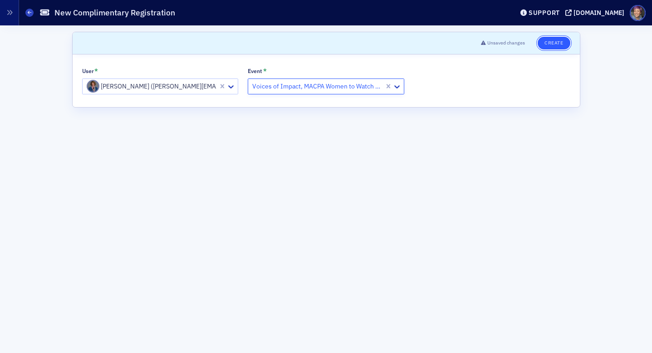
click at [555, 43] on button "Create" at bounding box center [554, 43] width 32 height 13
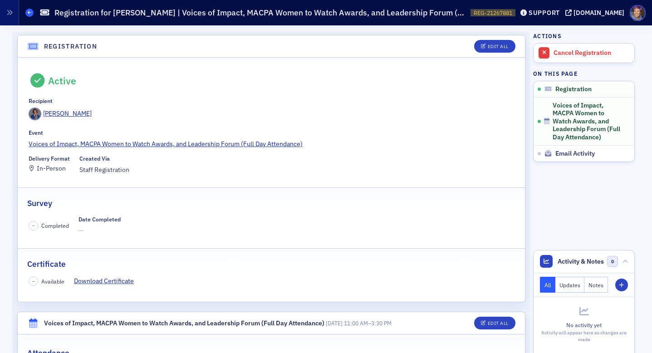
click at [26, 12] on span at bounding box center [29, 13] width 8 height 8
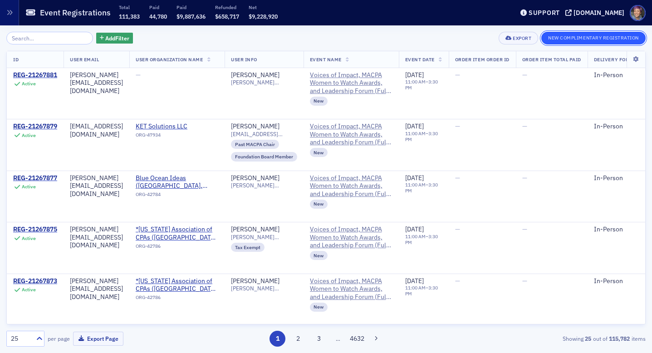
click at [600, 37] on button "New Complimentary Registration" at bounding box center [593, 38] width 104 height 13
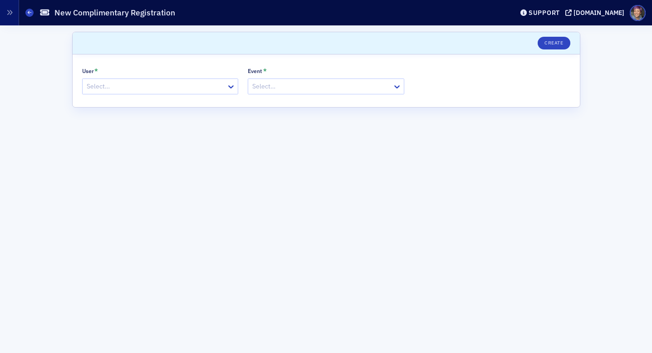
click at [138, 89] on div at bounding box center [156, 86] width 140 height 11
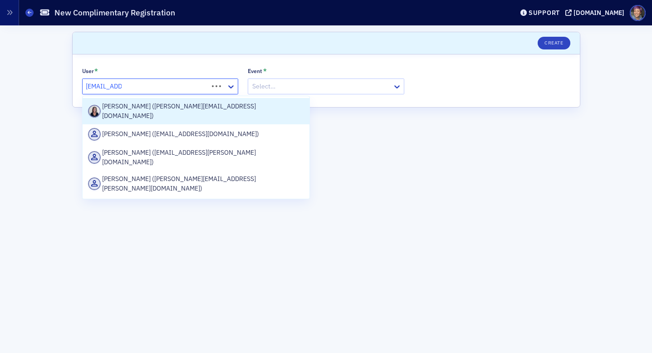
type input "[EMAIL_ADDRESS][PERSON_NAME]"
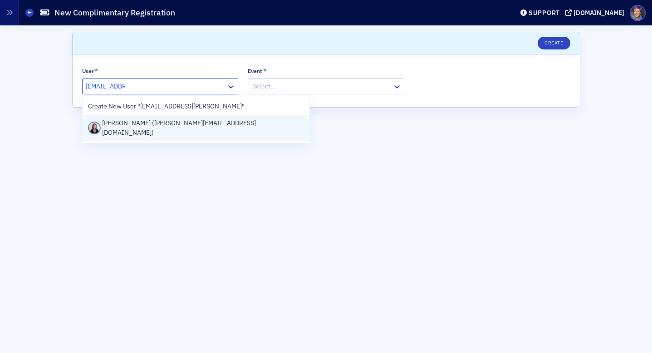
click at [132, 127] on div "[PERSON_NAME] ([PERSON_NAME][EMAIL_ADDRESS][DOMAIN_NAME])" at bounding box center [196, 127] width 216 height 19
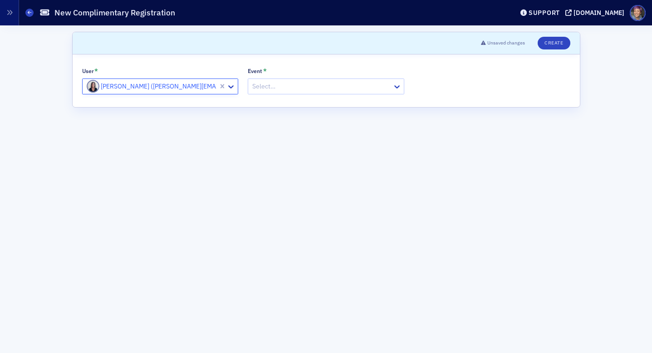
click at [339, 89] on div at bounding box center [321, 86] width 140 height 11
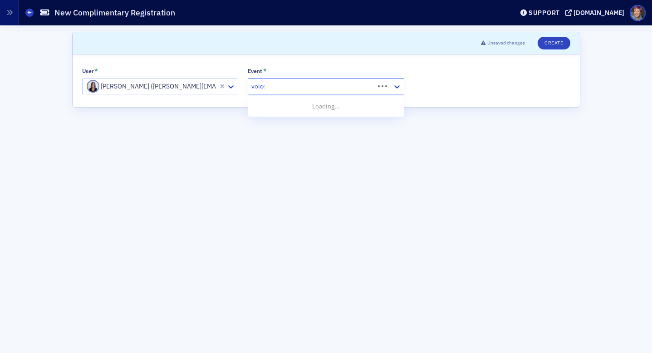
type input "voices"
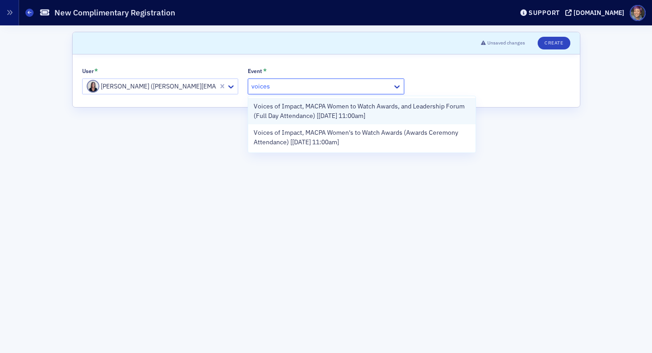
click at [344, 109] on span "Voices of Impact, MACPA Women to Watch Awards, and Leadership Forum (Full Day A…" at bounding box center [362, 111] width 216 height 19
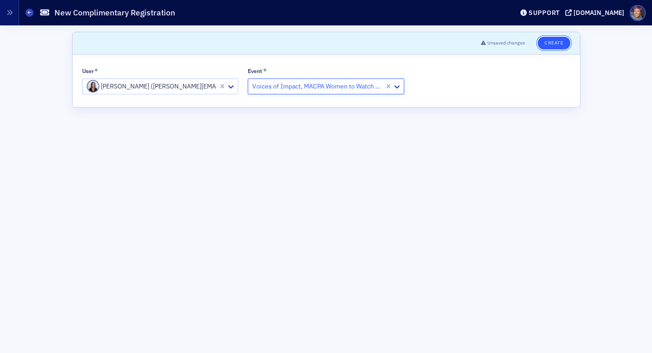
click at [555, 40] on button "Create" at bounding box center [554, 43] width 32 height 13
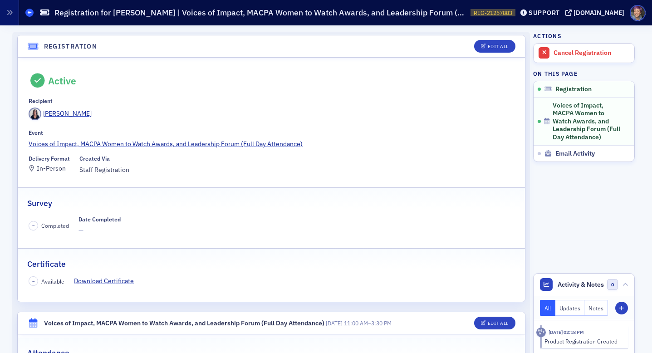
click at [32, 14] on span at bounding box center [29, 13] width 8 height 8
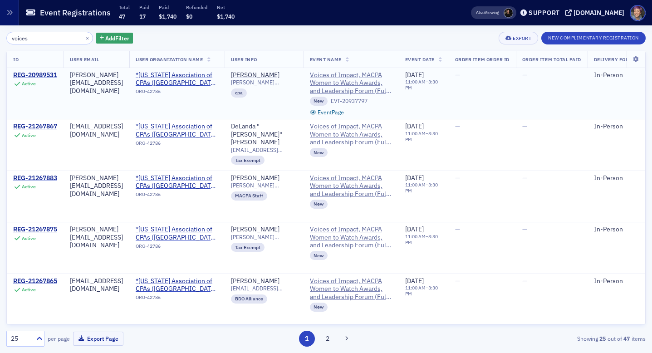
type input "voices"
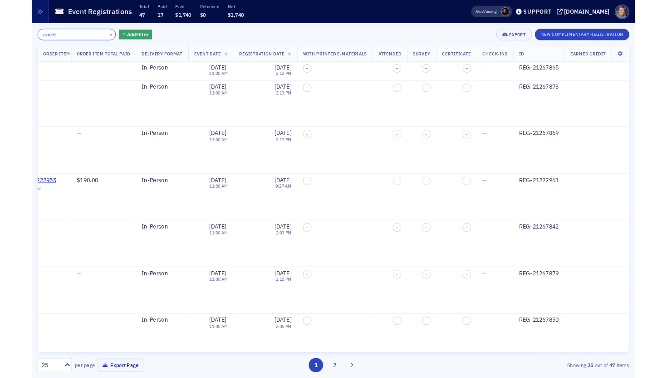
scroll to position [236, 541]
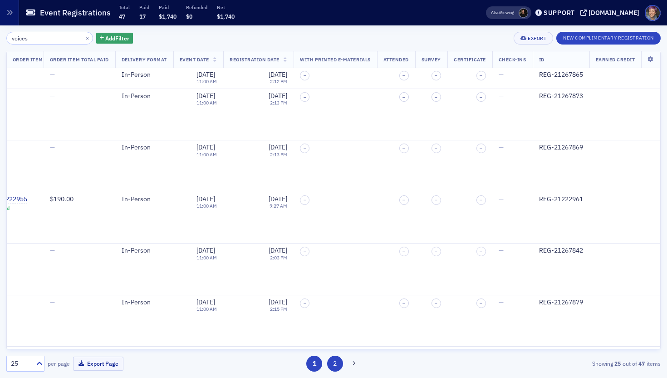
click at [333, 353] on button "2" at bounding box center [335, 363] width 16 height 16
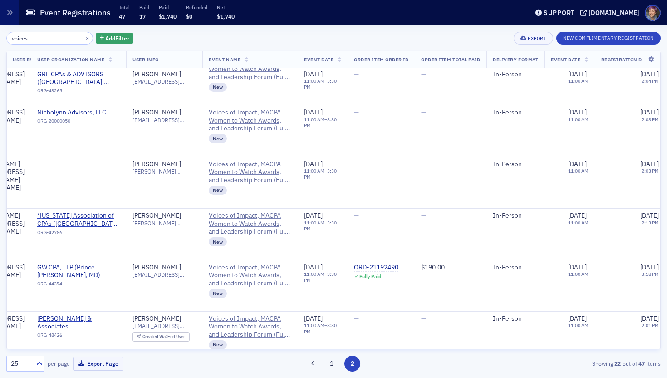
scroll to position [0, 98]
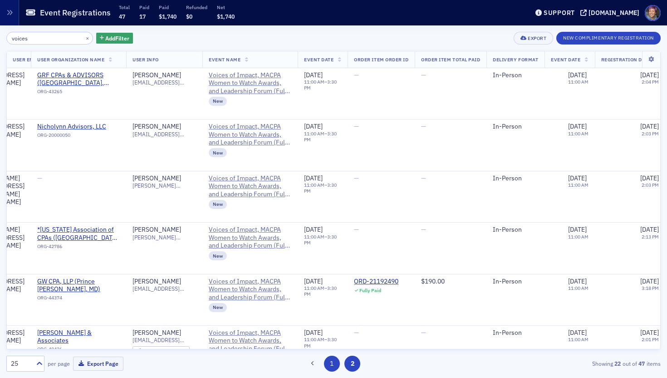
click at [325, 353] on button "1" at bounding box center [332, 363] width 16 height 16
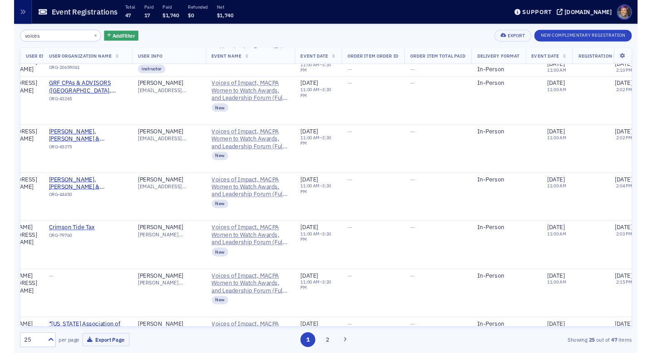
scroll to position [1012, 98]
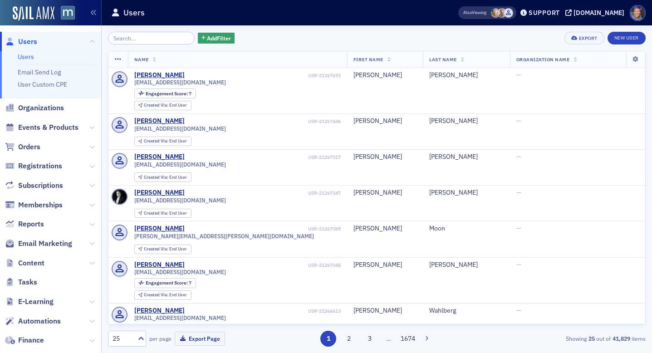
click at [79, 125] on span "Events & Products" at bounding box center [50, 128] width 101 height 20
click at [89, 127] on icon at bounding box center [91, 127] width 5 height 5
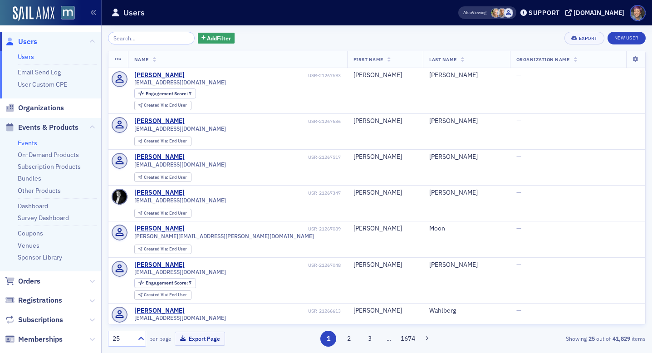
click at [28, 142] on link "Events" at bounding box center [28, 143] width 20 height 8
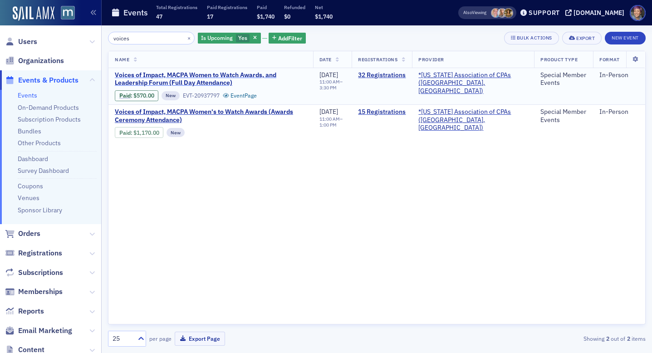
type input "voices"
click at [137, 75] on span "Voices of Impact, MACPA Women to Watch Awards, and Leadership Forum (Full Day A…" at bounding box center [211, 79] width 192 height 16
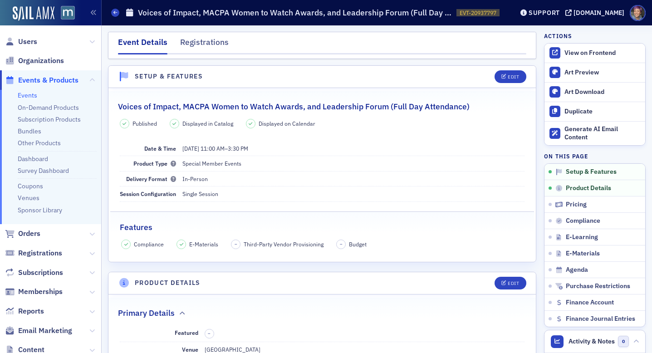
click at [194, 106] on h2 "Voices of Impact, MACPA Women to Watch Awards, and Leadership Forum (Full Day A…" at bounding box center [294, 107] width 352 height 12
click at [115, 14] on icon at bounding box center [115, 12] width 4 height 4
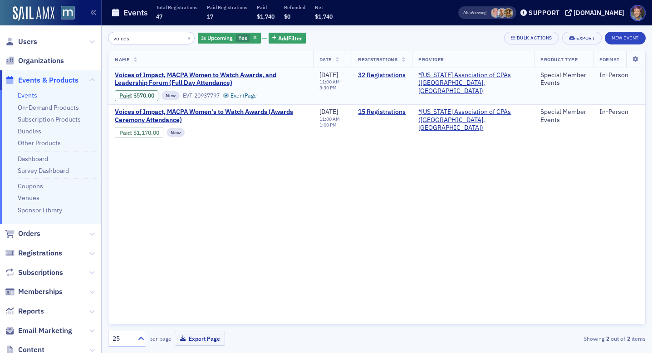
click at [401, 77] on link "32 Registrations" at bounding box center [382, 75] width 48 height 8
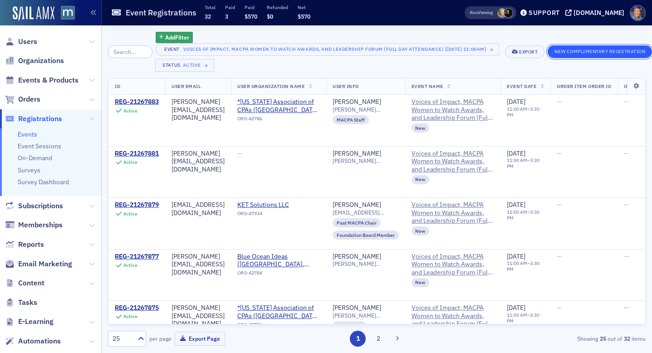
click at [602, 51] on button "New Complimentary Registration" at bounding box center [600, 51] width 104 height 13
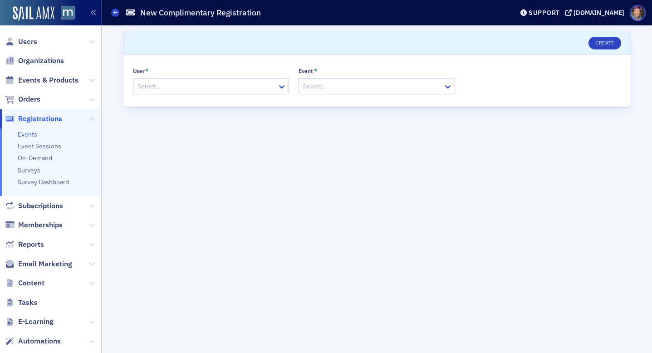
click at [209, 88] on div at bounding box center [207, 86] width 140 height 11
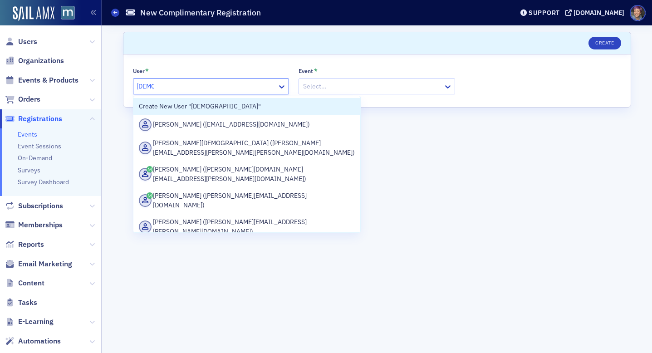
type input "christa"
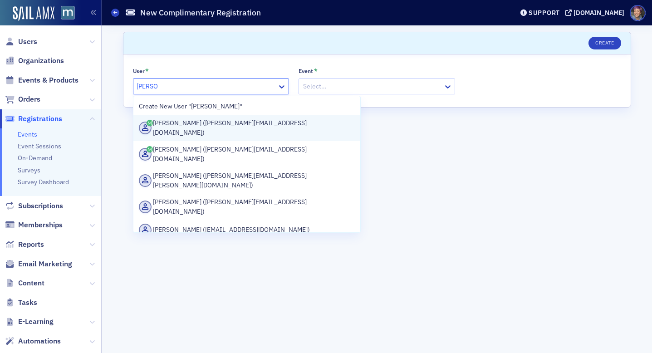
click at [243, 128] on div "Christa Hood (christa@aaacpa.com)" at bounding box center [247, 127] width 216 height 19
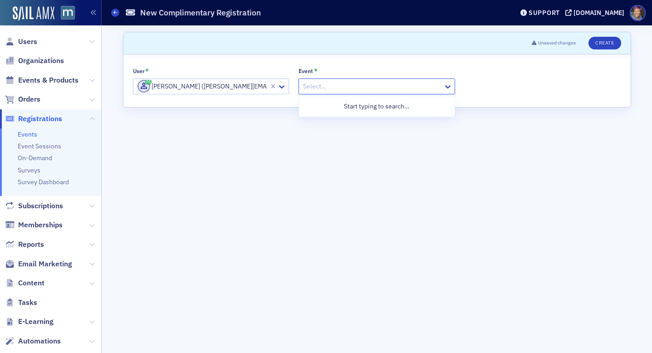
click at [349, 81] on div at bounding box center [372, 86] width 140 height 11
type input "voices"
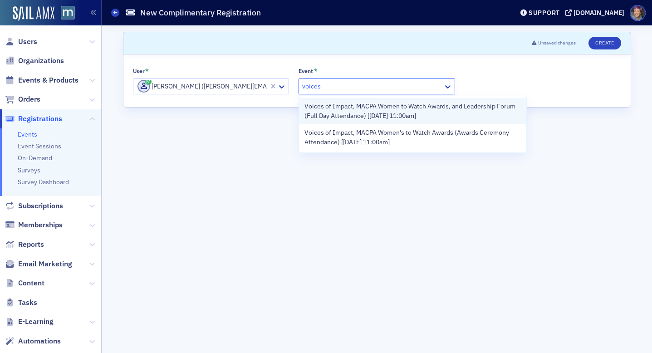
click at [354, 111] on span "Voices of Impact, MACPA Women to Watch Awards, and Leadership Forum (Full Day A…" at bounding box center [413, 111] width 216 height 19
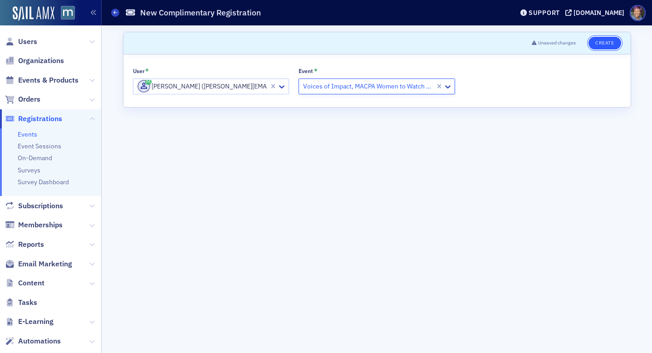
click at [600, 46] on button "Create" at bounding box center [605, 43] width 32 height 13
